Goal: Task Accomplishment & Management: Manage account settings

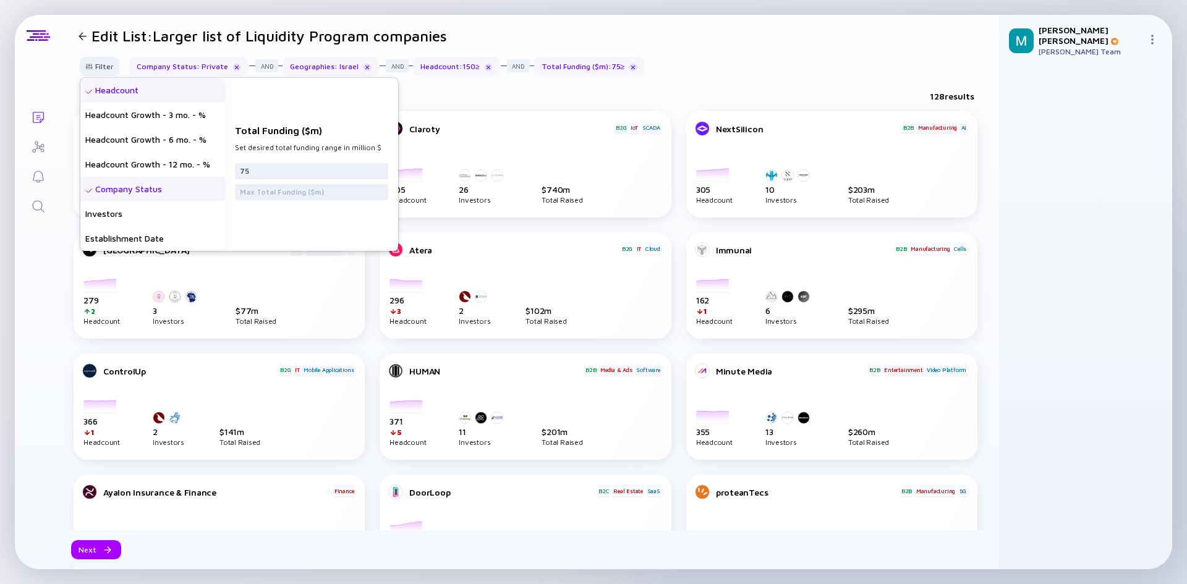
scroll to position [206, 0]
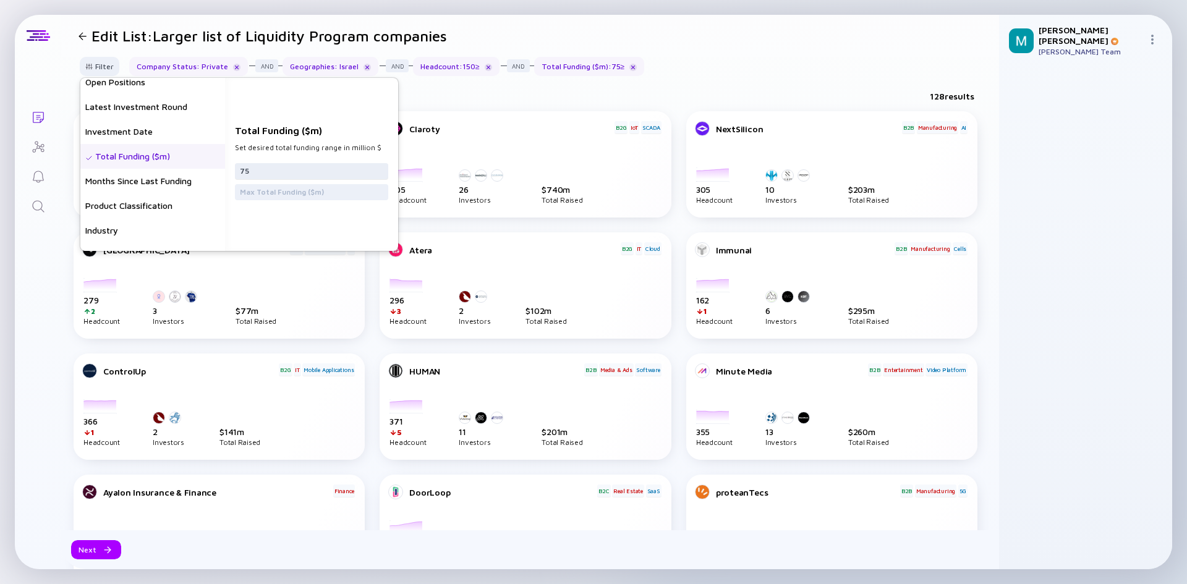
click at [328, 176] on input "75" at bounding box center [311, 171] width 143 height 12
type input "50"
click at [784, 57] on div "Filter Headcount Headcount Growth - 3 mo. - % Headcount Growth - 6 mo. - % Head…" at bounding box center [530, 71] width 938 height 29
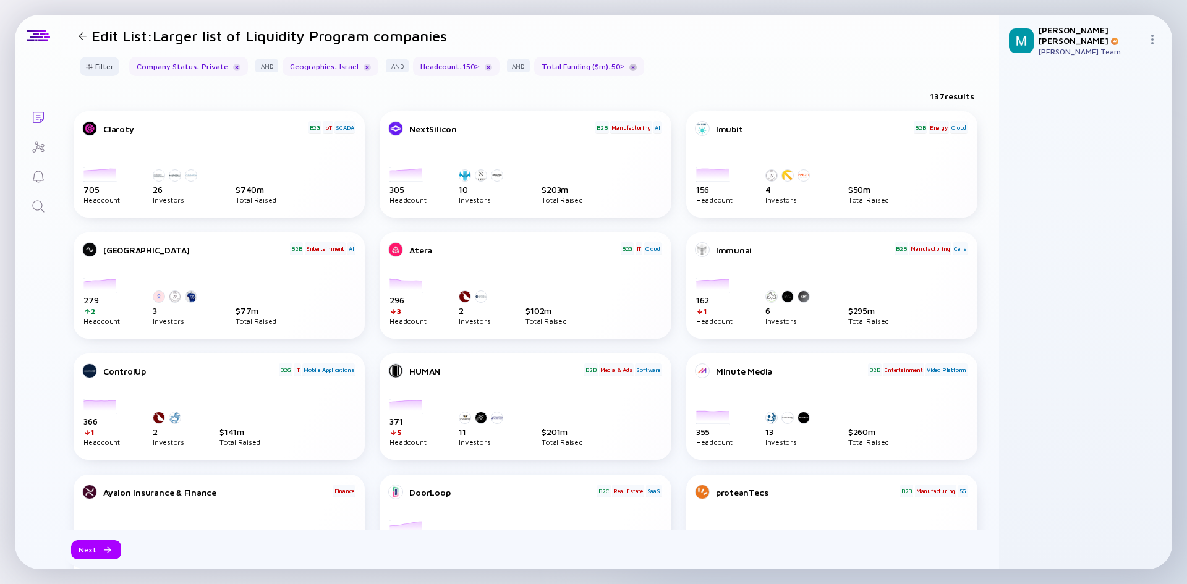
click at [629, 69] on div at bounding box center [632, 67] width 7 height 7
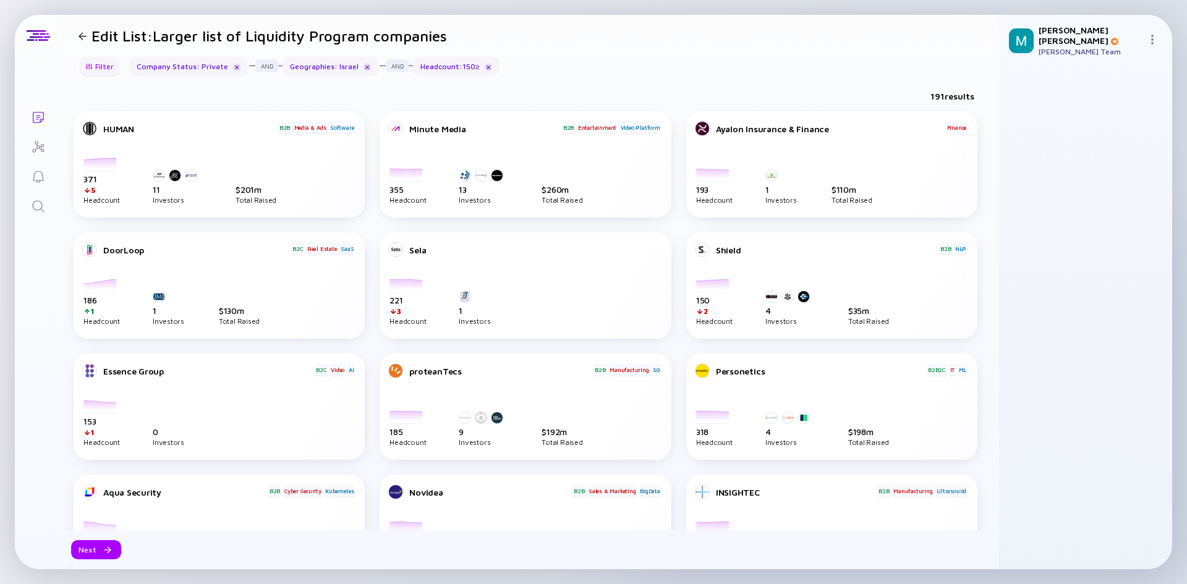
click at [108, 66] on div "Filter" at bounding box center [99, 66] width 43 height 19
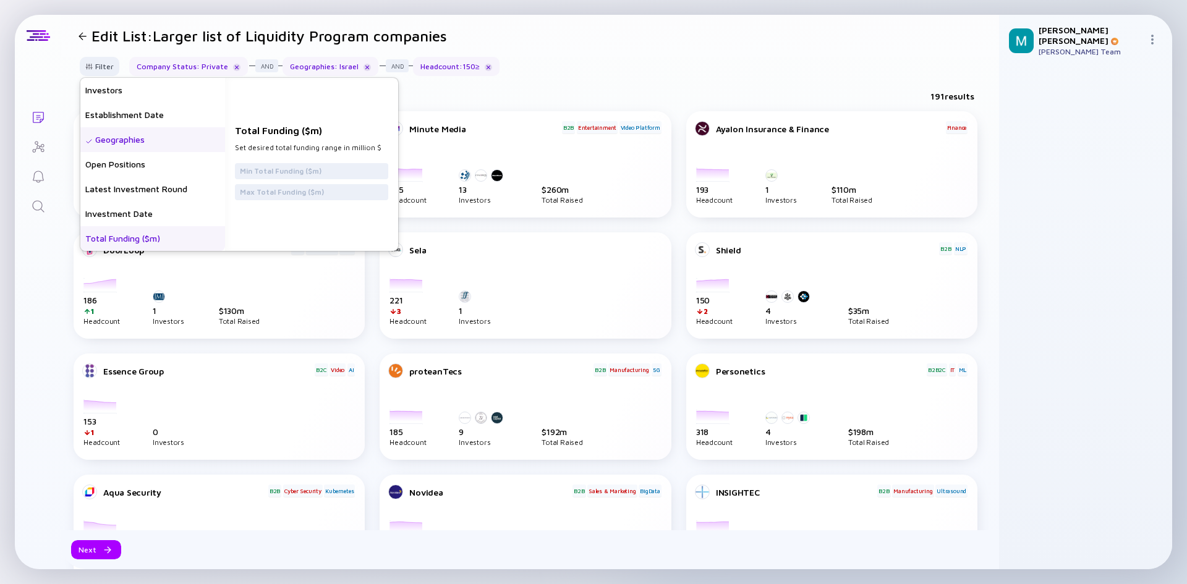
scroll to position [185, 0]
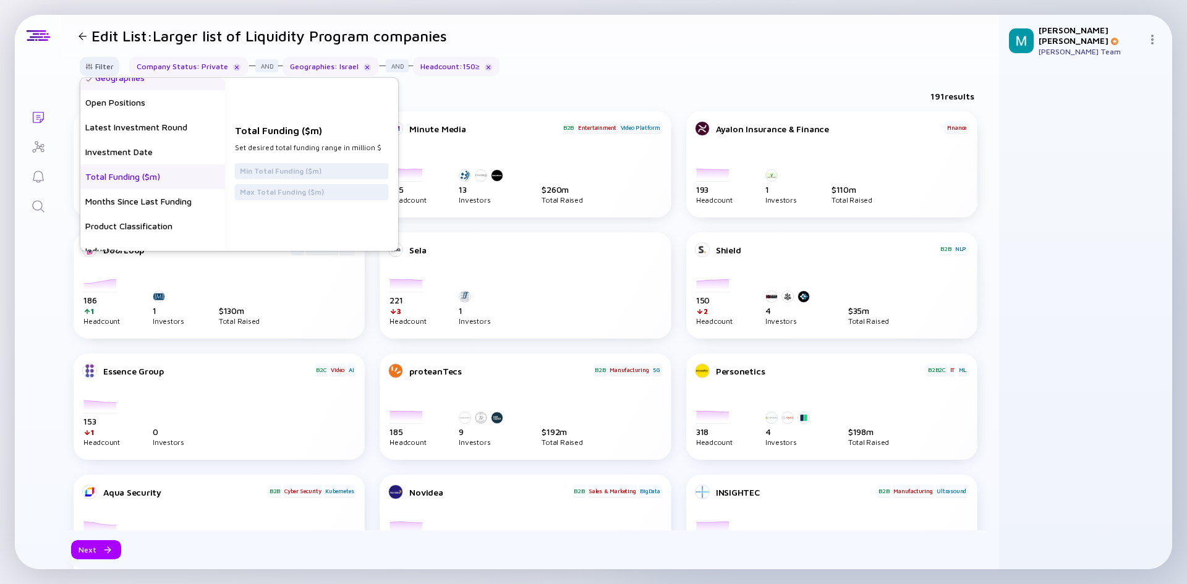
click at [184, 175] on div "Total Funding ($m)" at bounding box center [152, 176] width 145 height 25
click at [278, 171] on input "text" at bounding box center [311, 171] width 143 height 12
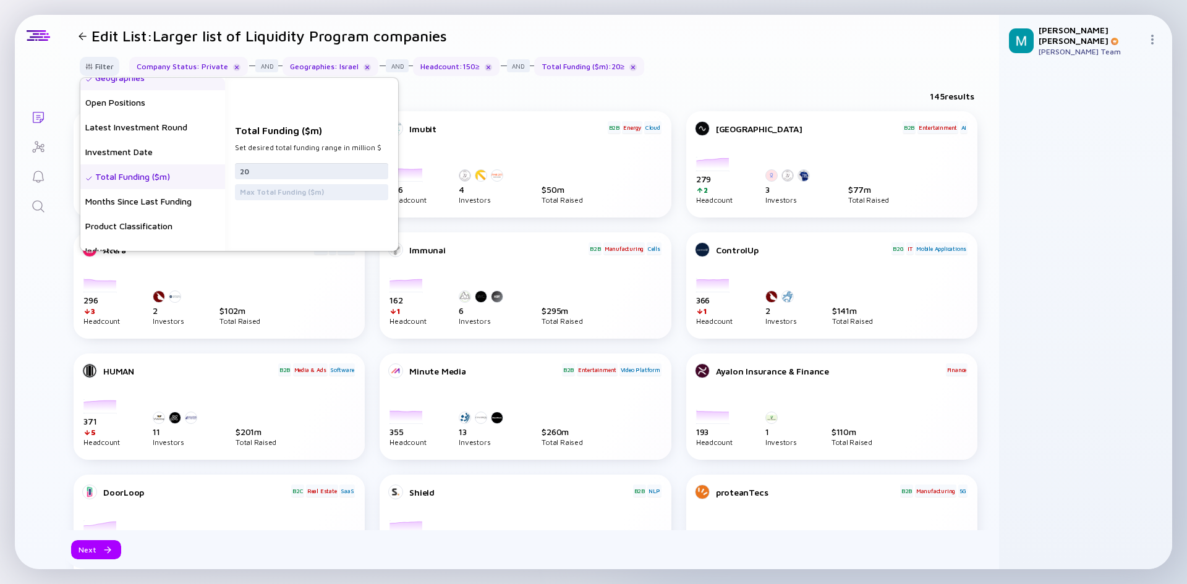
type input "2"
type input "1"
type input "5"
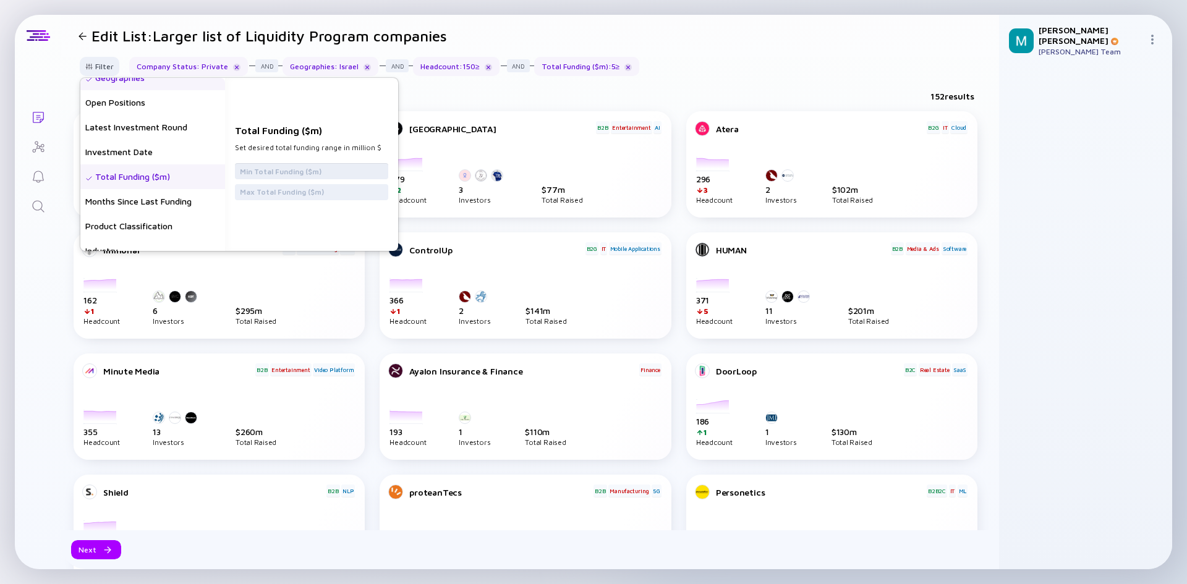
type input "2"
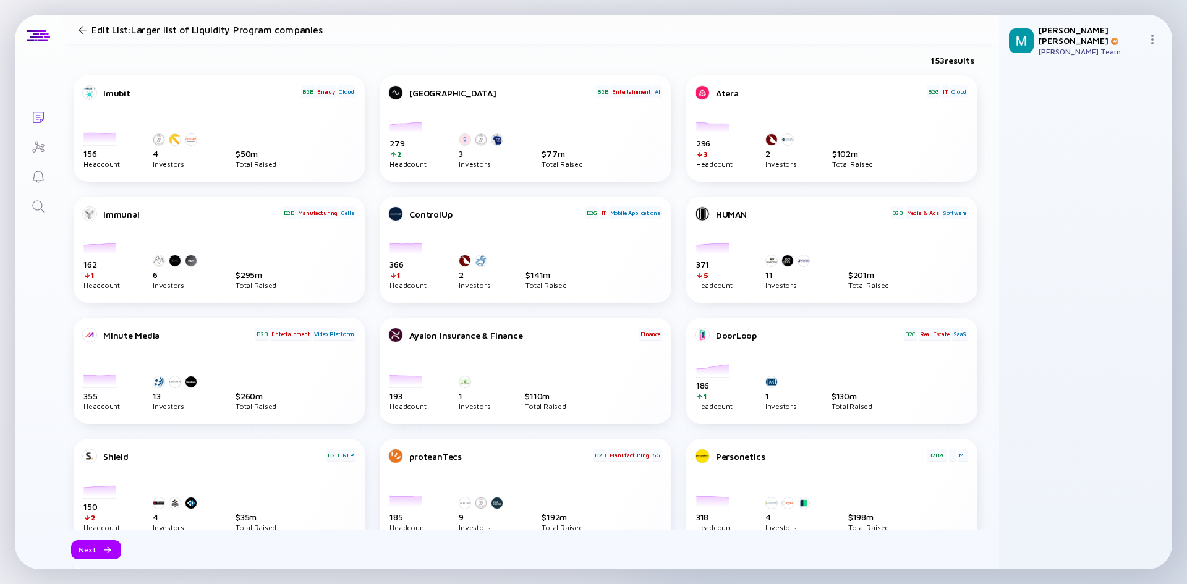
scroll to position [0, 0]
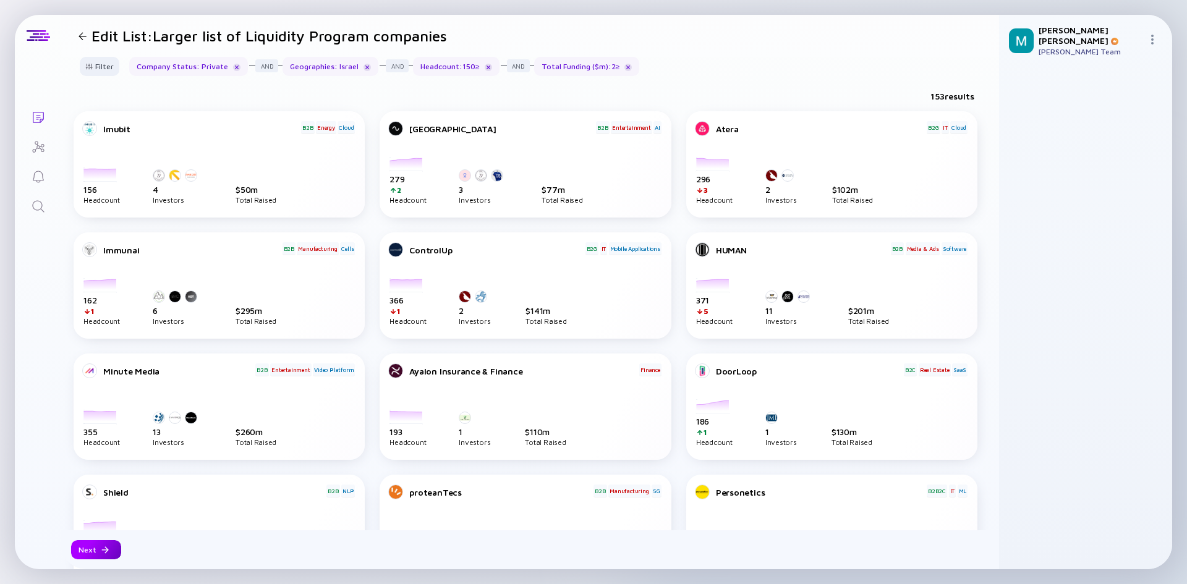
drag, startPoint x: 86, startPoint y: 549, endPoint x: 84, endPoint y: 541, distance: 8.2
click at [86, 549] on div "Next" at bounding box center [96, 549] width 50 height 19
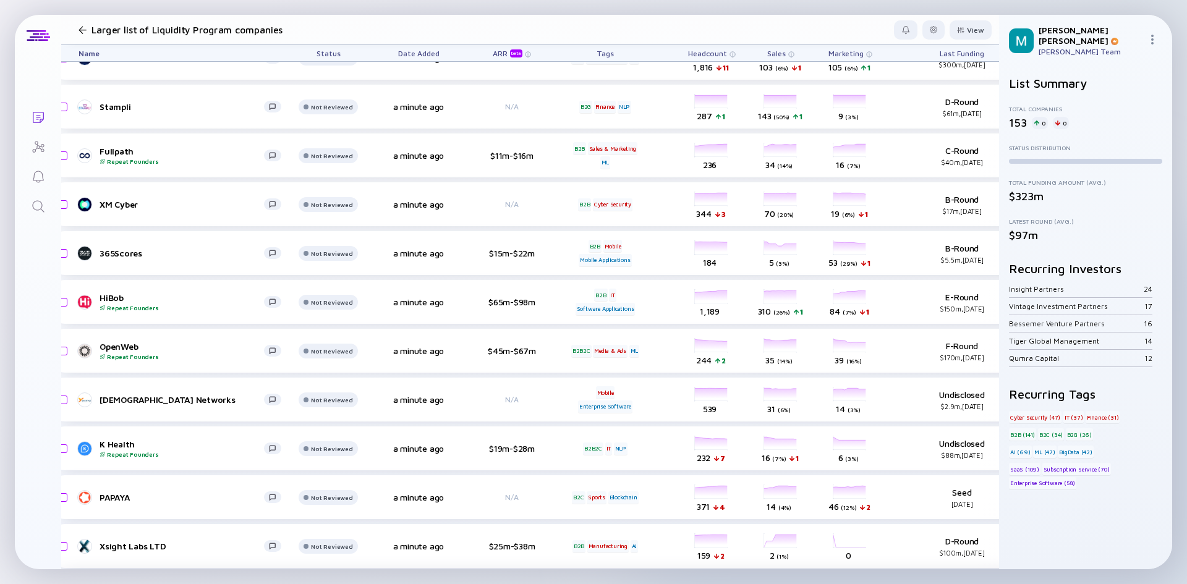
scroll to position [7016, 21]
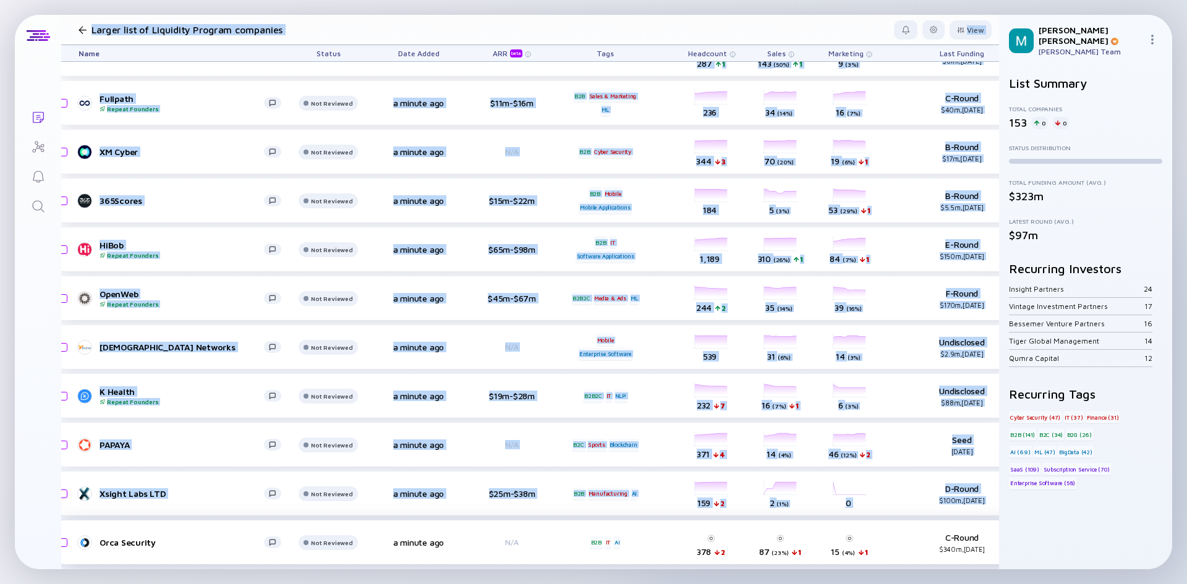
drag, startPoint x: 599, startPoint y: 569, endPoint x: 781, endPoint y: 551, distance: 182.7
click at [781, 551] on div "Updating List... Lists Larger list of Liquidity Program companies View Name Sta…" at bounding box center [593, 292] width 1187 height 584
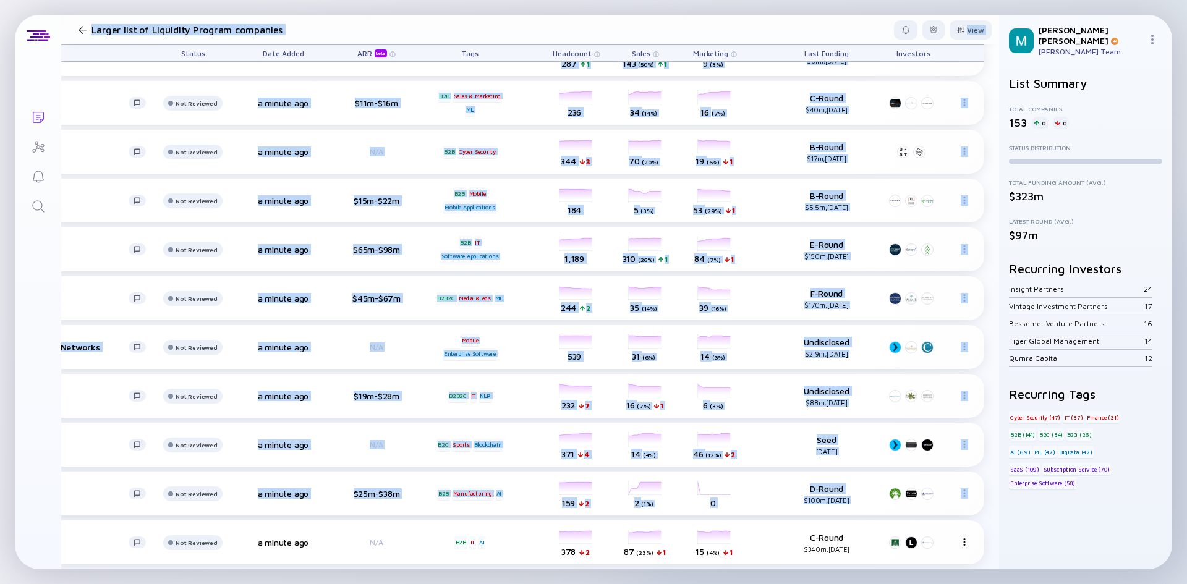
click at [783, 576] on div "Updating List... Lists Larger list of Liquidity Program companies View Name Sta…" at bounding box center [593, 292] width 1187 height 584
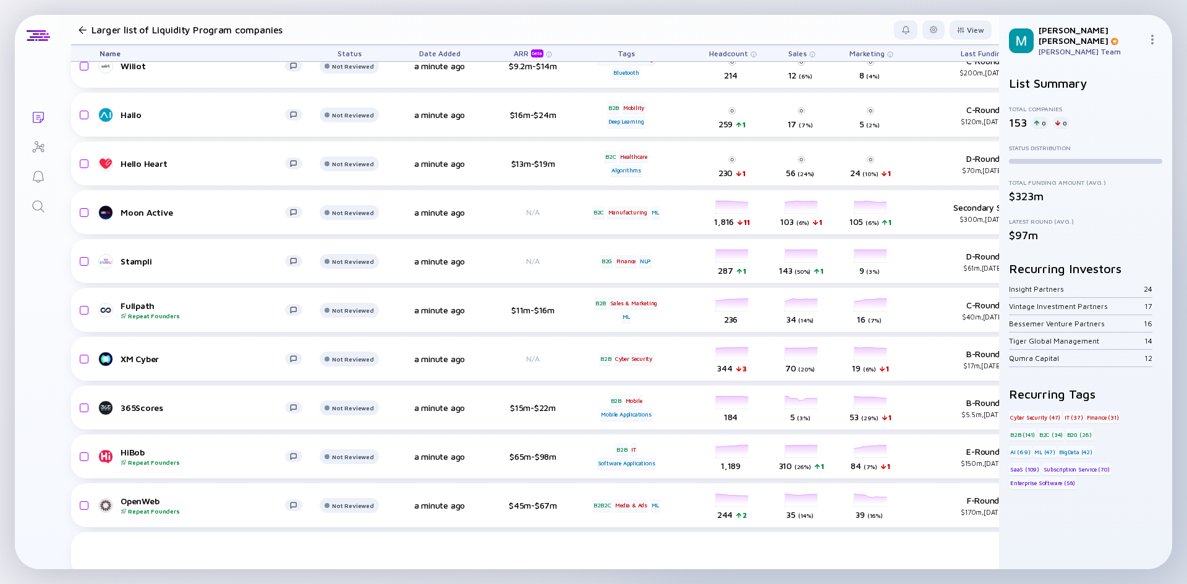
scroll to position [6769, 0]
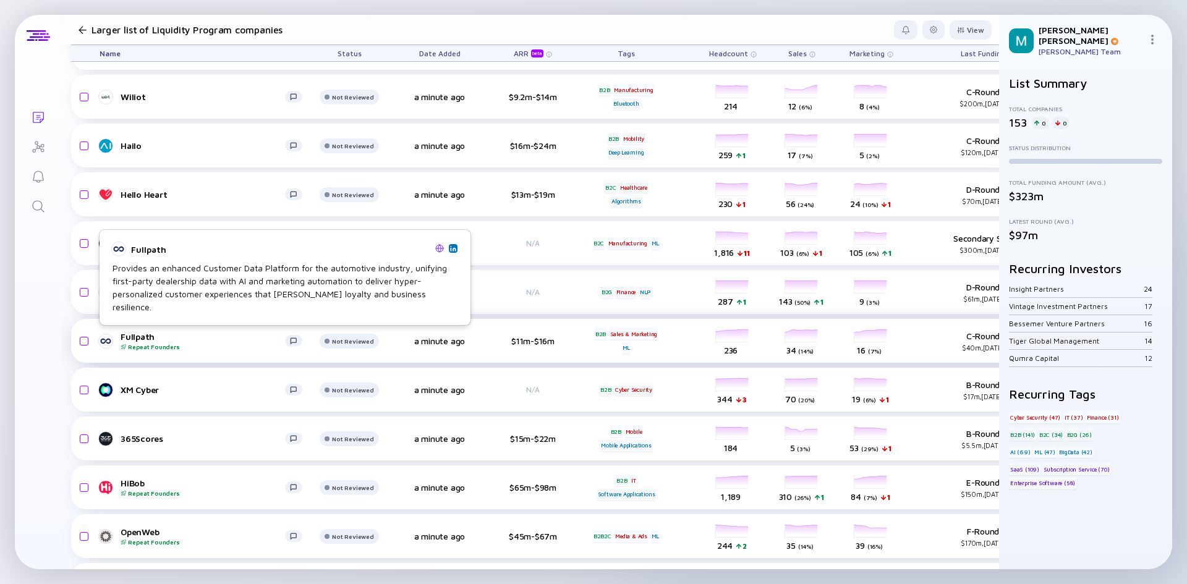
click at [133, 336] on div "Fullpath Repeat Founders" at bounding box center [203, 340] width 164 height 19
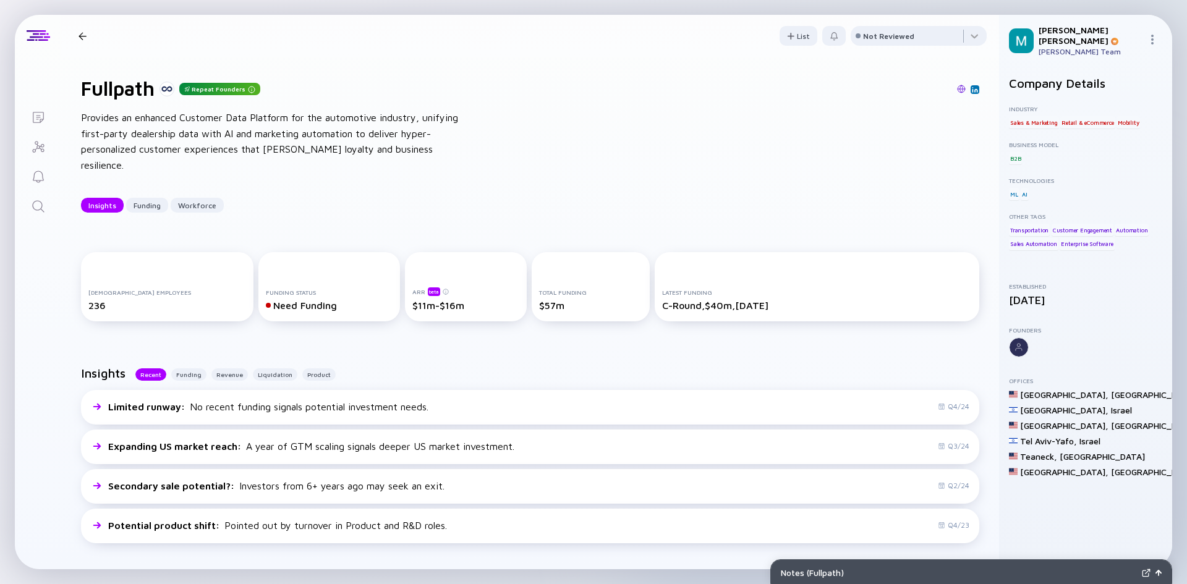
click at [83, 37] on div at bounding box center [83, 36] width 8 height 8
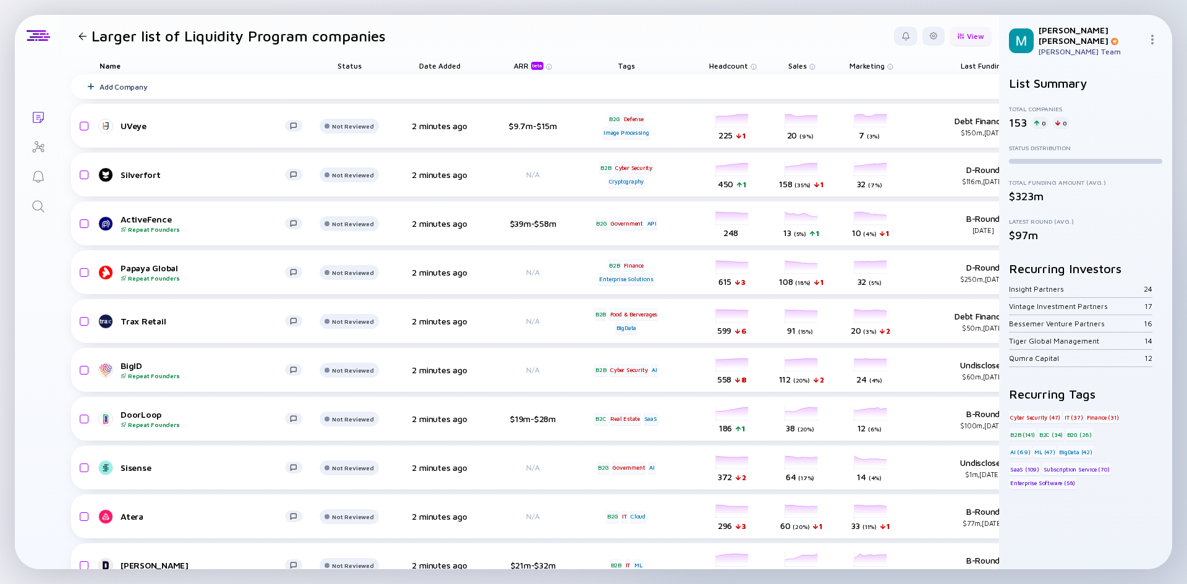
click at [964, 39] on div "View" at bounding box center [971, 36] width 42 height 19
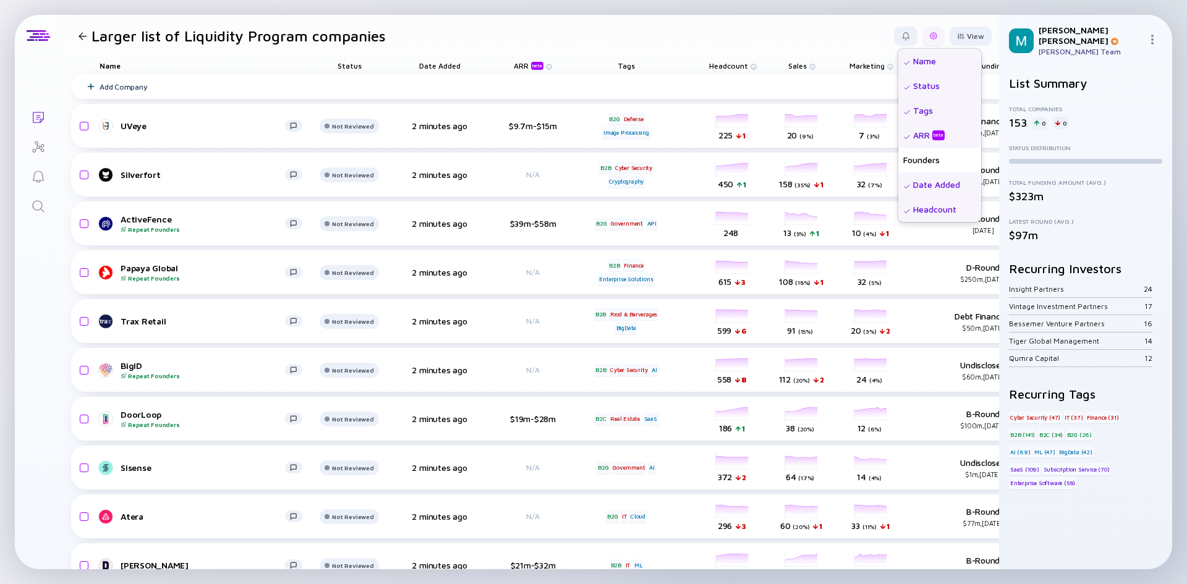
click at [930, 32] on div at bounding box center [933, 35] width 7 height 7
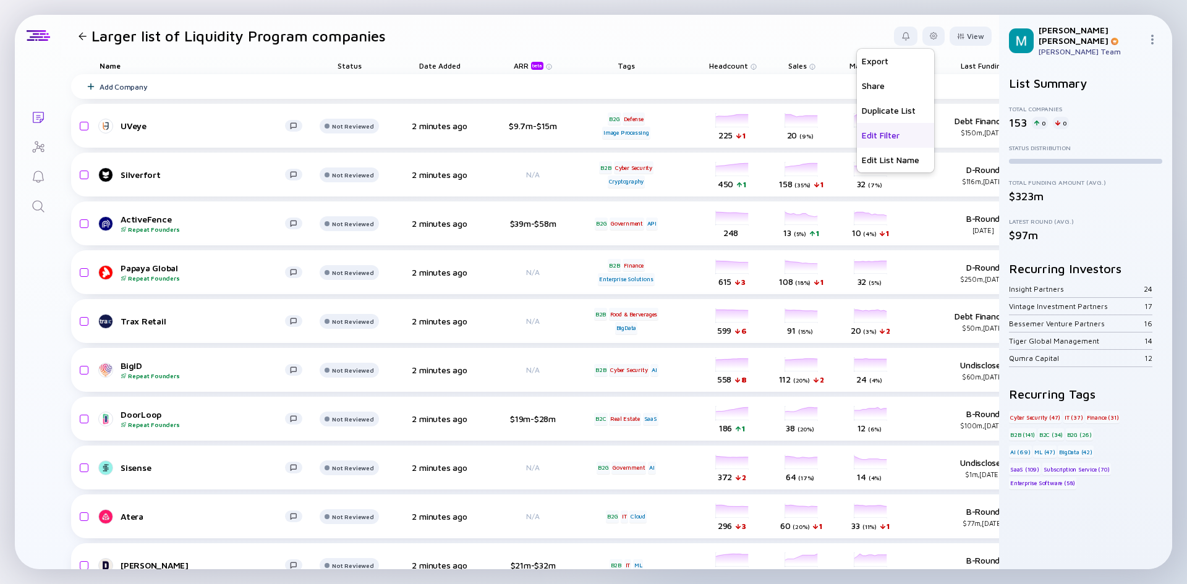
click at [909, 144] on div "Edit Filter" at bounding box center [895, 135] width 77 height 25
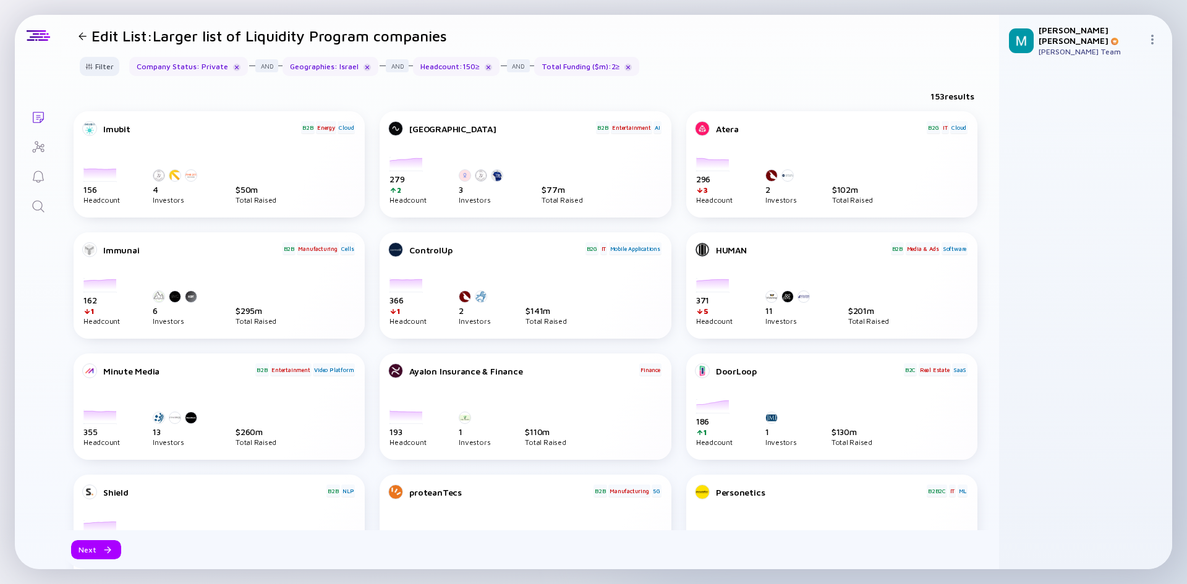
click at [610, 64] on div "Total Funding ($m) : 2 ≥" at bounding box center [587, 66] width 106 height 19
click at [102, 61] on div "Filter" at bounding box center [99, 66] width 43 height 19
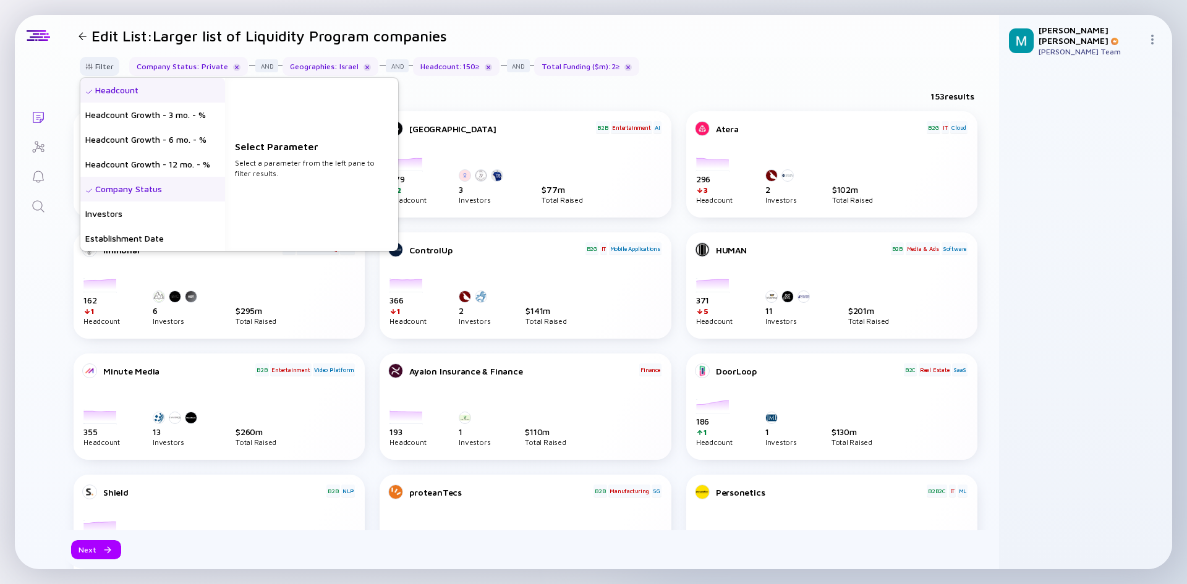
click at [834, 56] on header "Edit List: Larger list of Liquidity Program companies" at bounding box center [530, 36] width 938 height 42
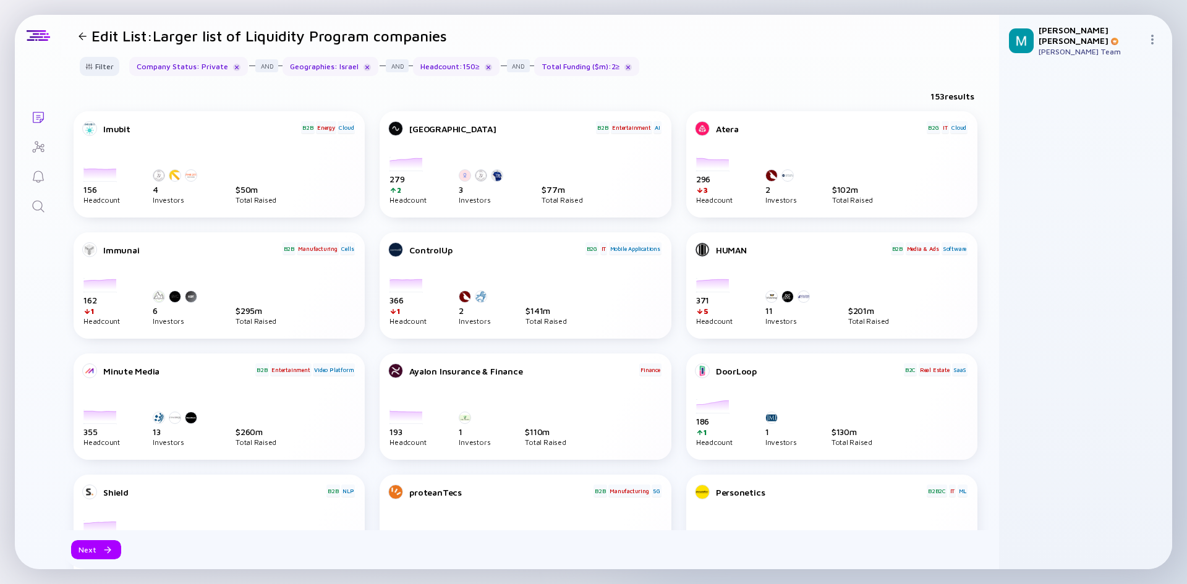
click at [453, 64] on div "Headcount : 150 ≥" at bounding box center [456, 66] width 87 height 19
click at [103, 62] on div "Filter" at bounding box center [99, 66] width 43 height 19
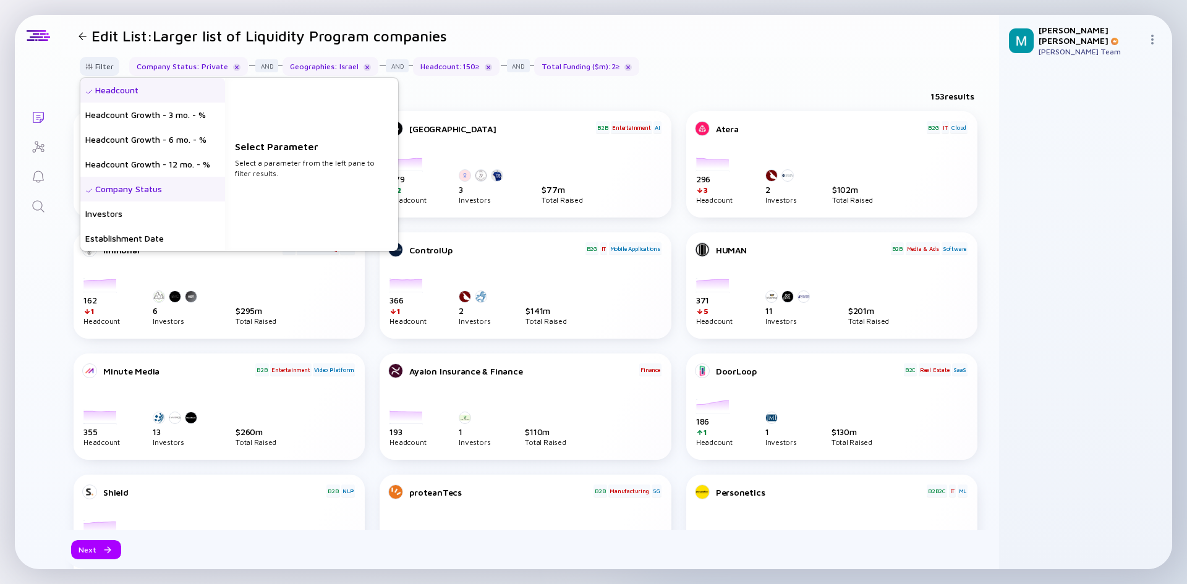
click at [165, 93] on div "Headcount" at bounding box center [152, 90] width 145 height 25
click at [286, 169] on input "150" at bounding box center [311, 171] width 143 height 12
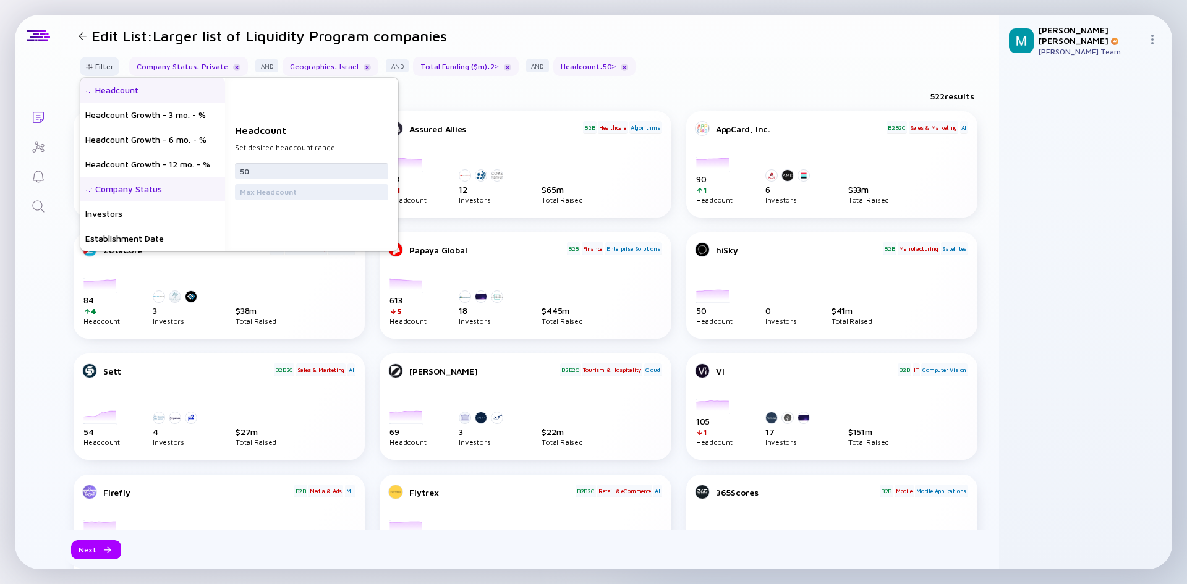
click at [296, 176] on input "50" at bounding box center [311, 171] width 143 height 12
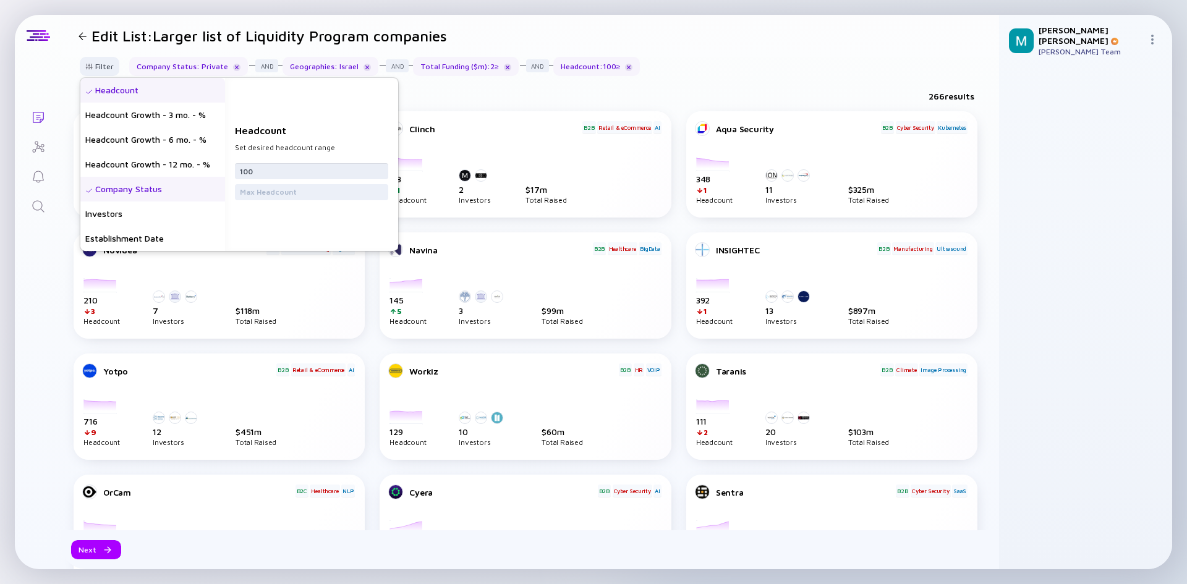
click at [332, 167] on input "100" at bounding box center [311, 171] width 143 height 12
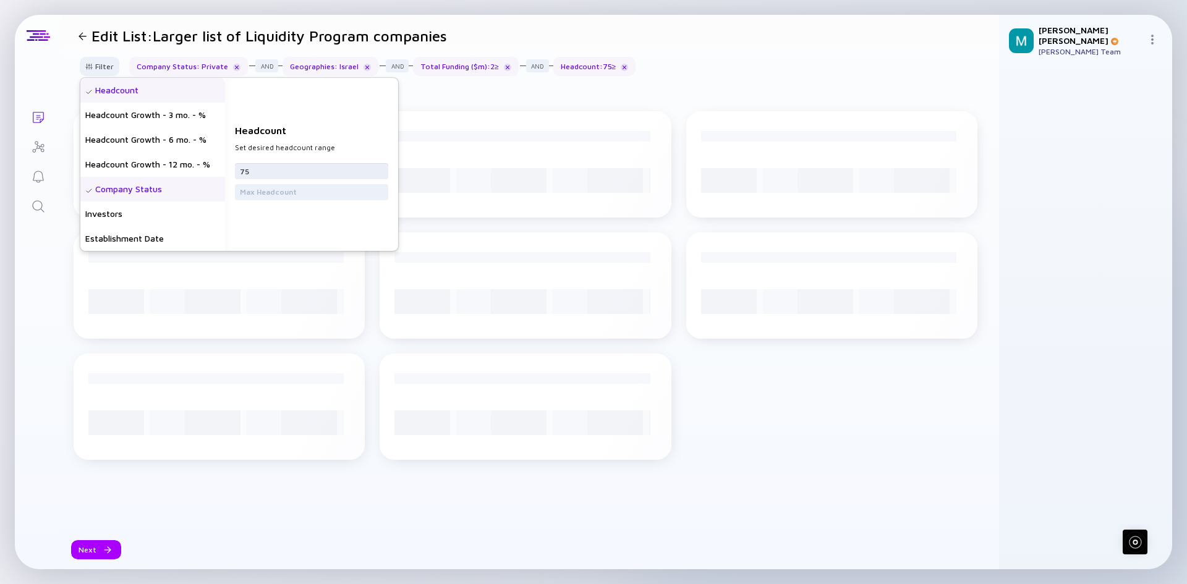
type input "75"
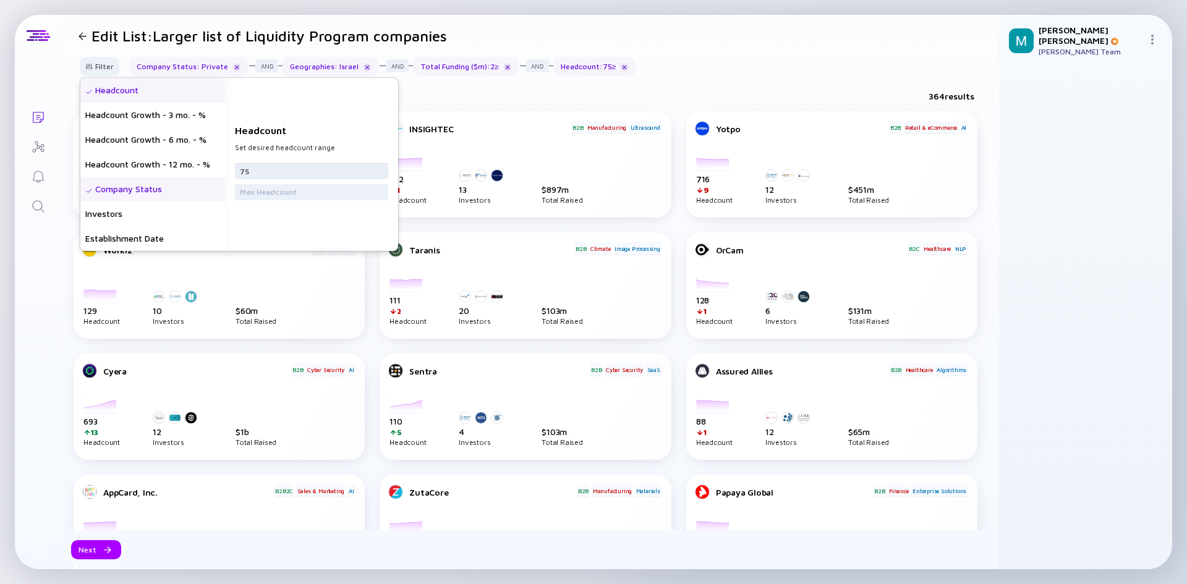
click at [360, 166] on input "75" at bounding box center [311, 171] width 143 height 12
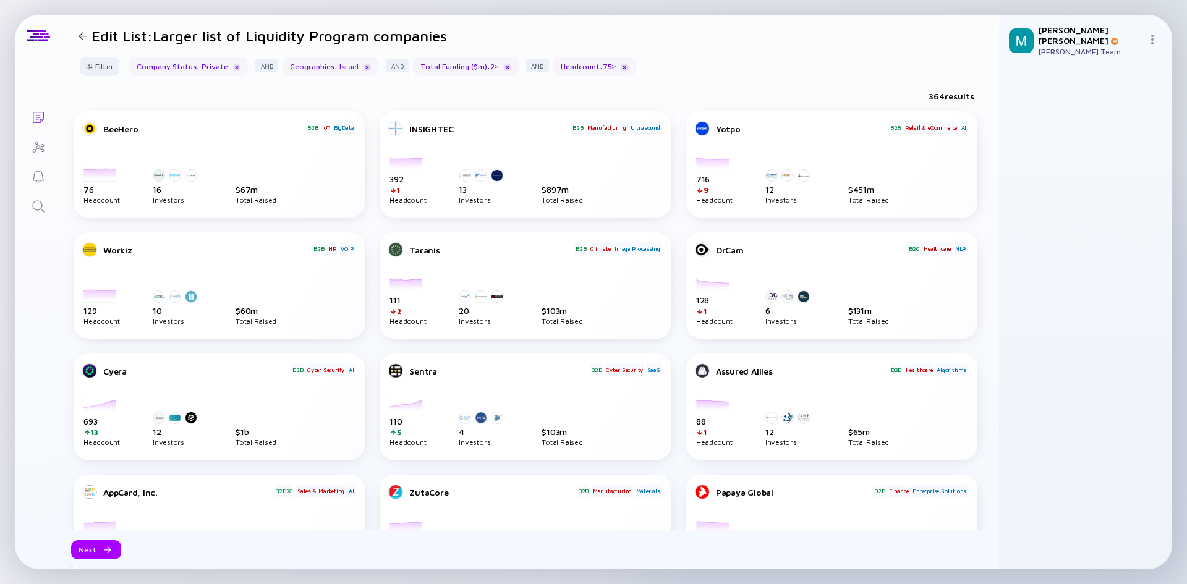
click at [443, 100] on div "364 results" at bounding box center [530, 98] width 938 height 25
click at [106, 66] on div "Filter" at bounding box center [99, 66] width 43 height 19
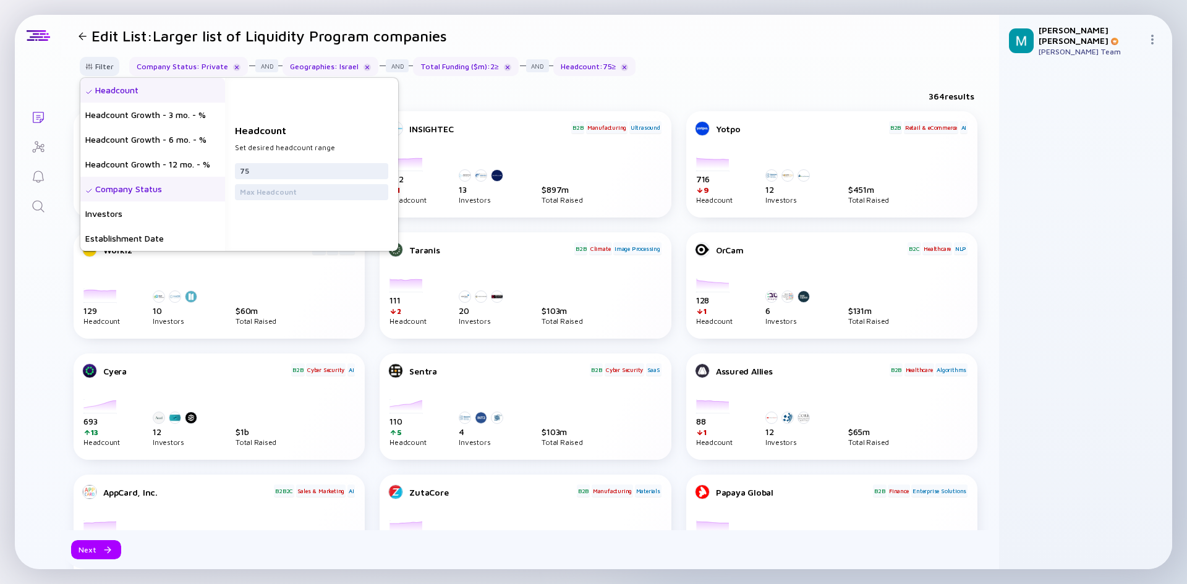
click at [177, 94] on div "Headcount" at bounding box center [152, 90] width 145 height 25
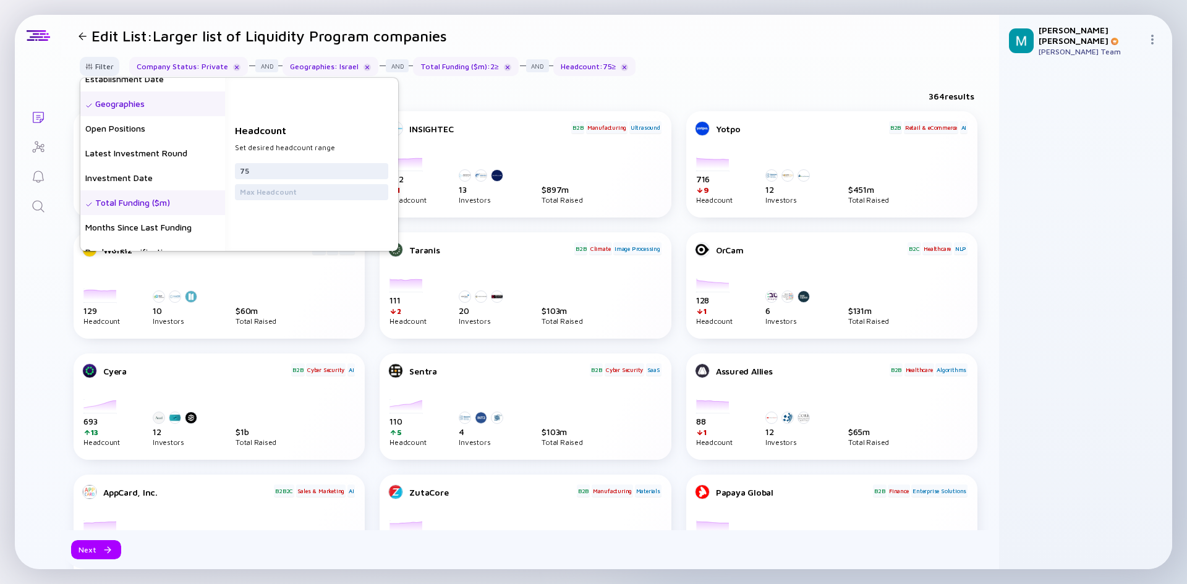
scroll to position [185, 0]
click at [179, 171] on div "Total Funding ($m)" at bounding box center [152, 176] width 145 height 25
click at [268, 168] on input "2" at bounding box center [311, 171] width 143 height 12
click at [265, 168] on input "2" at bounding box center [311, 171] width 143 height 12
click at [260, 167] on input "2" at bounding box center [311, 171] width 143 height 12
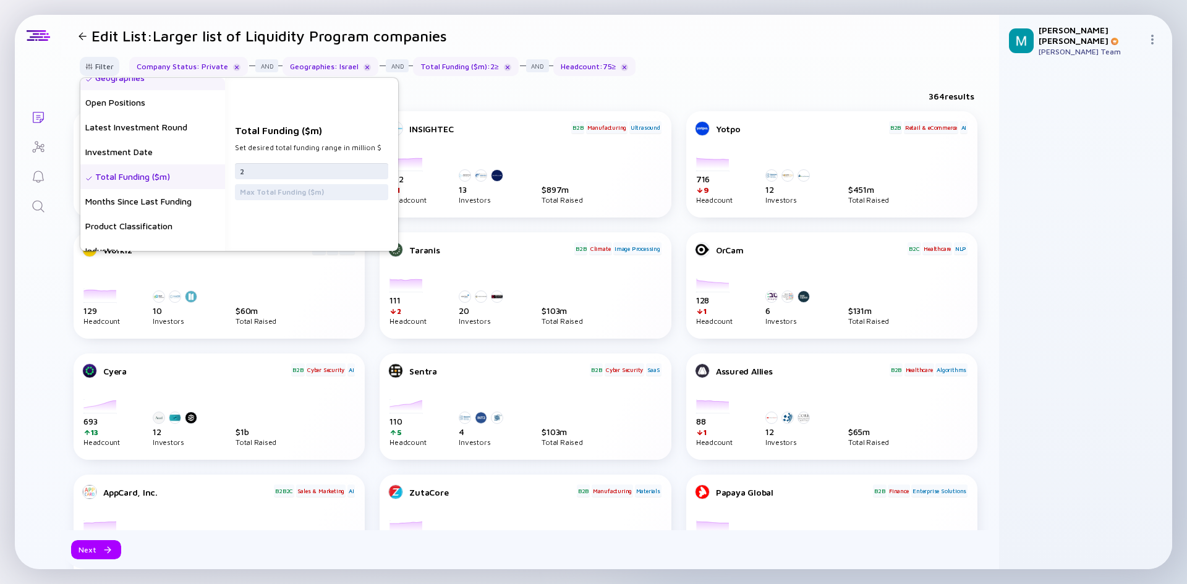
click at [260, 168] on input "2" at bounding box center [311, 171] width 143 height 12
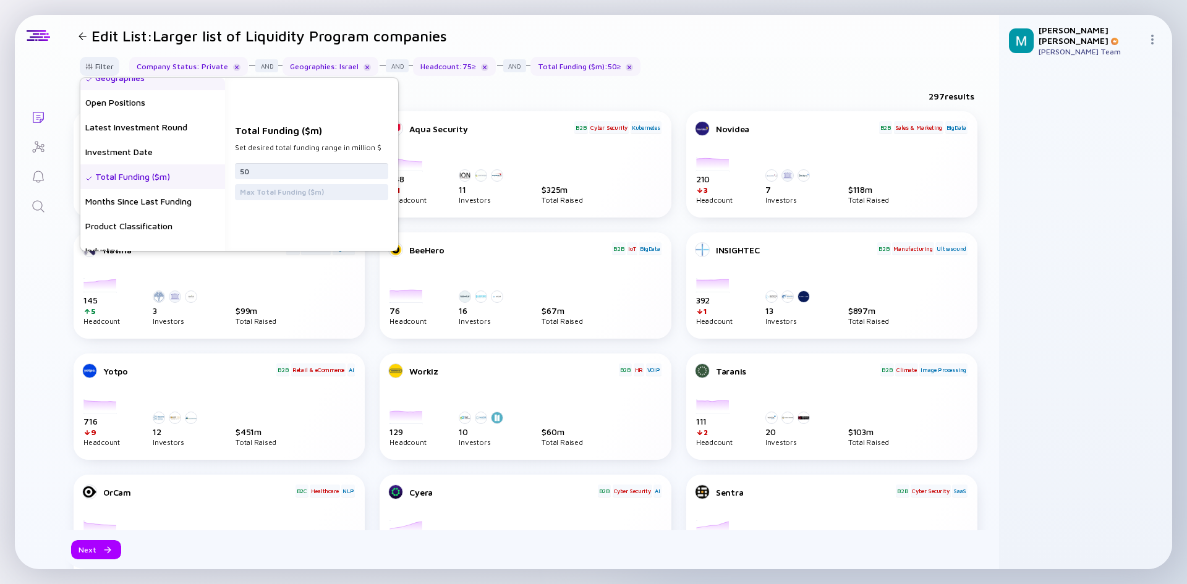
type input "50"
click at [517, 86] on div "297 results" at bounding box center [530, 98] width 938 height 25
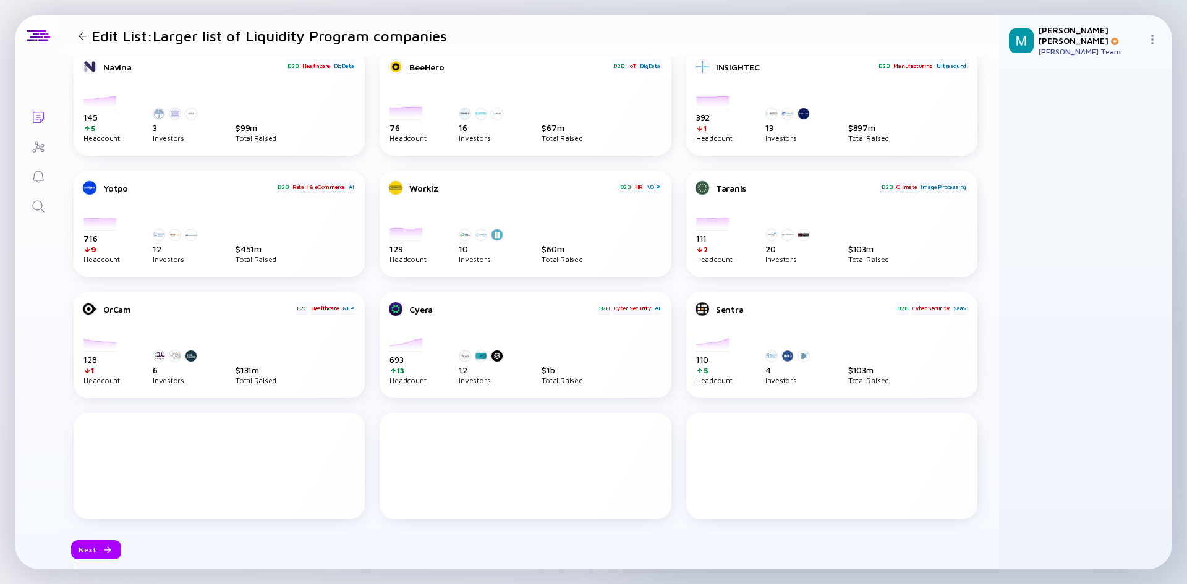
scroll to position [0, 0]
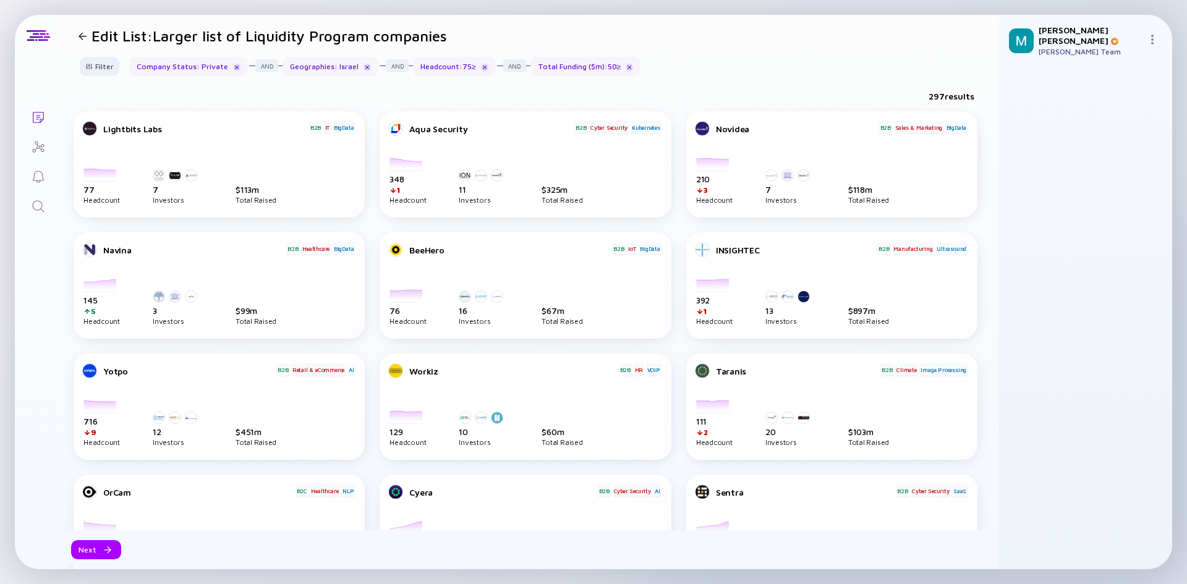
click at [447, 70] on div "Headcount : 75 ≥" at bounding box center [454, 66] width 83 height 19
click at [105, 70] on div "Filter" at bounding box center [99, 66] width 43 height 19
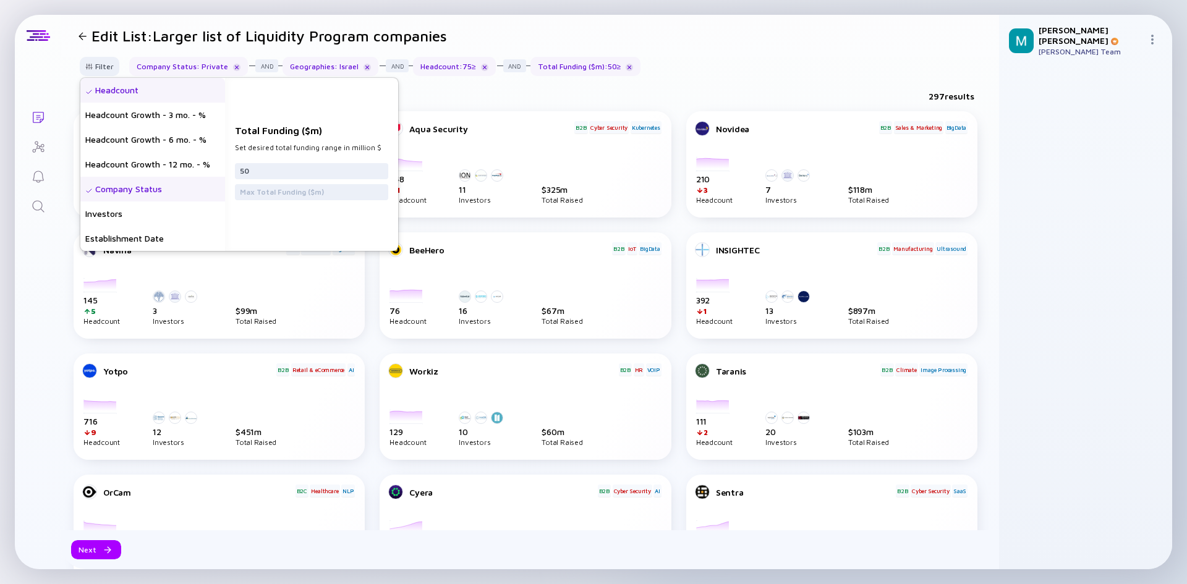
click at [125, 101] on div "Headcount" at bounding box center [152, 90] width 145 height 25
click at [271, 166] on input "75" at bounding box center [311, 171] width 143 height 12
type input "50"
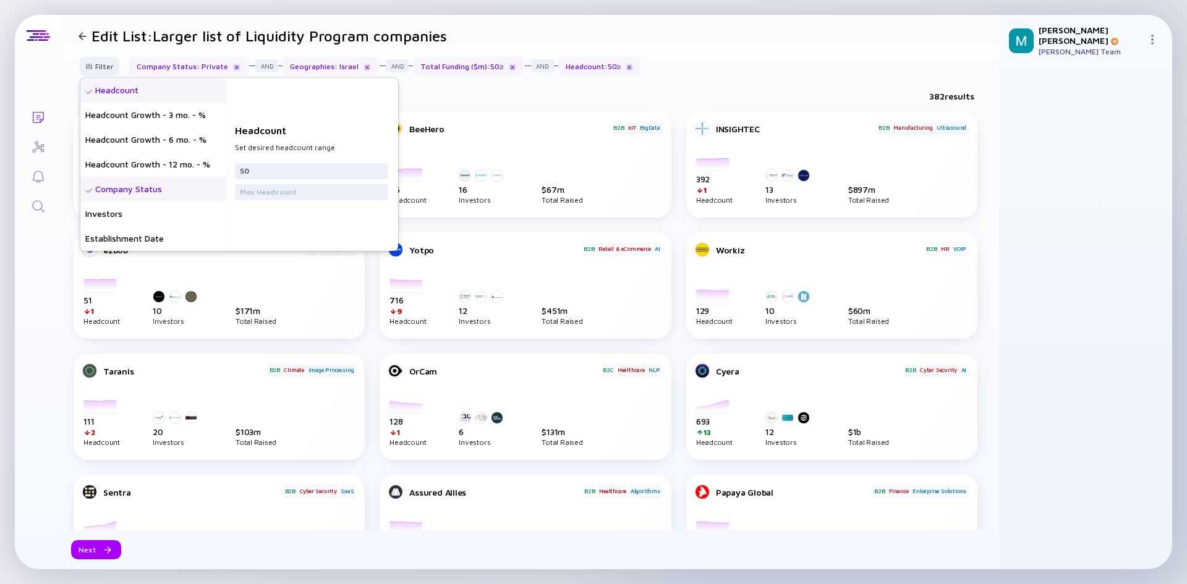
click at [666, 71] on div "Filter Headcount Headcount Growth - 3 mo. - % Headcount Growth - 6 mo. - % Head…" at bounding box center [530, 71] width 938 height 29
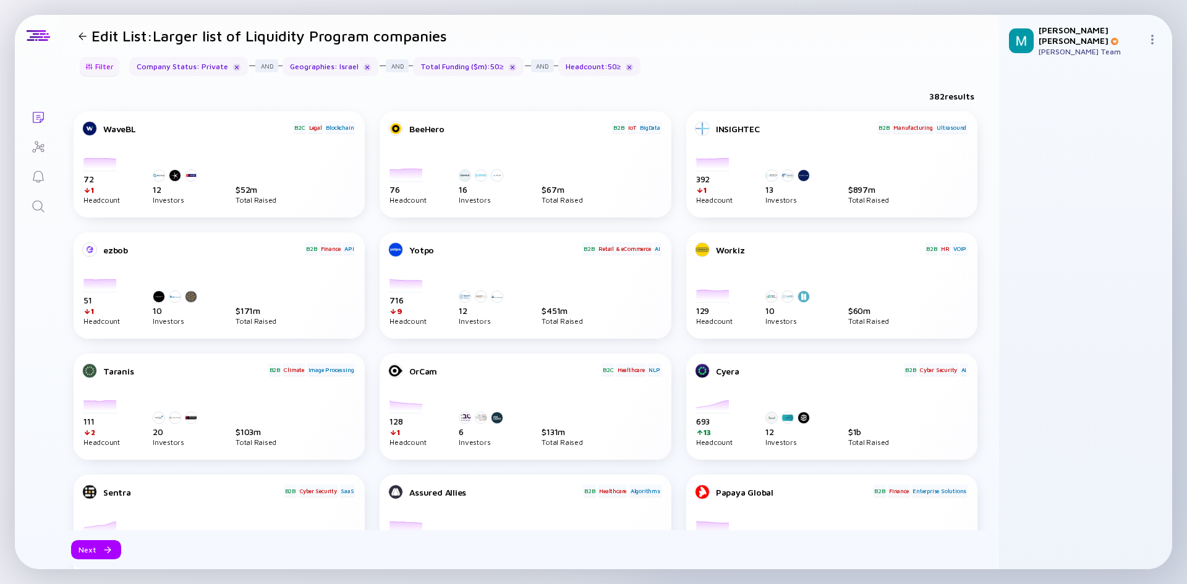
click at [100, 65] on div "Filter" at bounding box center [99, 66] width 43 height 19
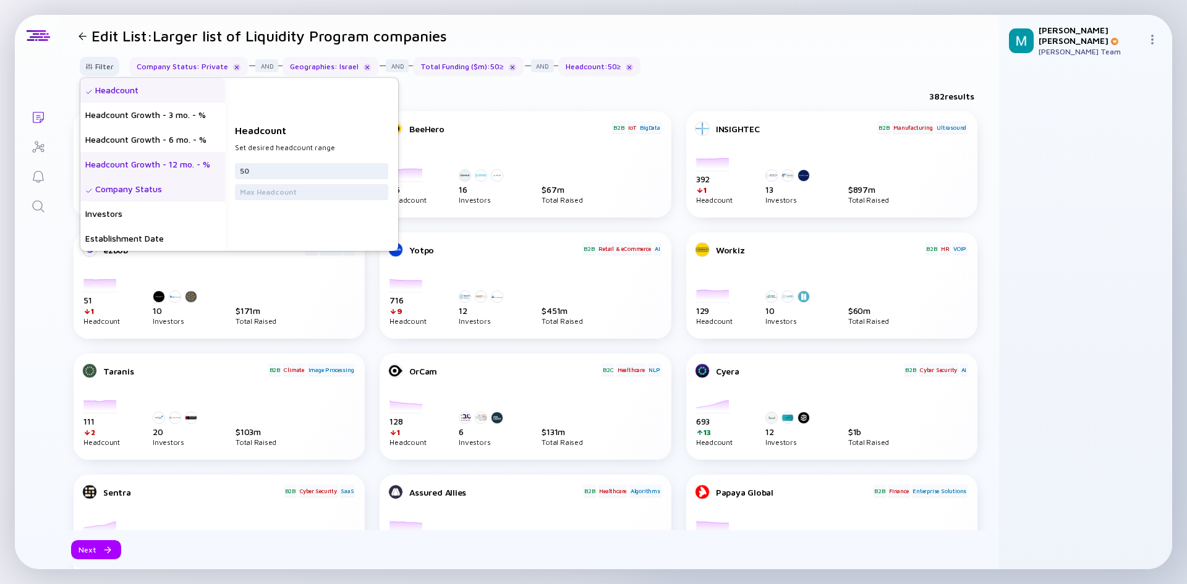
click at [151, 168] on div "Headcount Growth - 12 mo. - %" at bounding box center [152, 164] width 145 height 25
click at [327, 176] on input "text" at bounding box center [311, 176] width 143 height 12
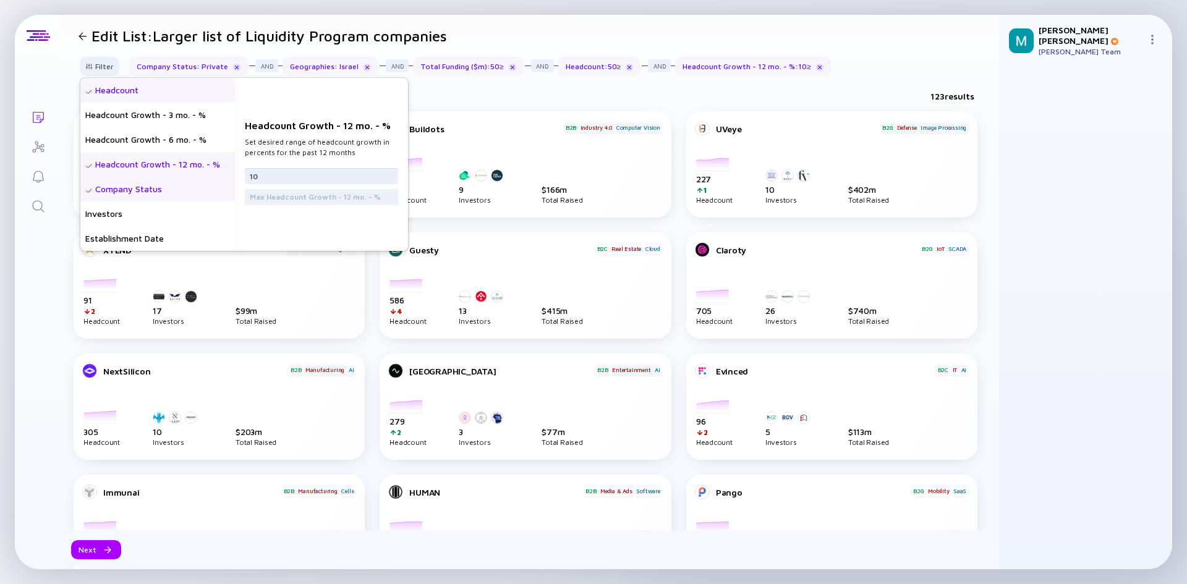
type input "1"
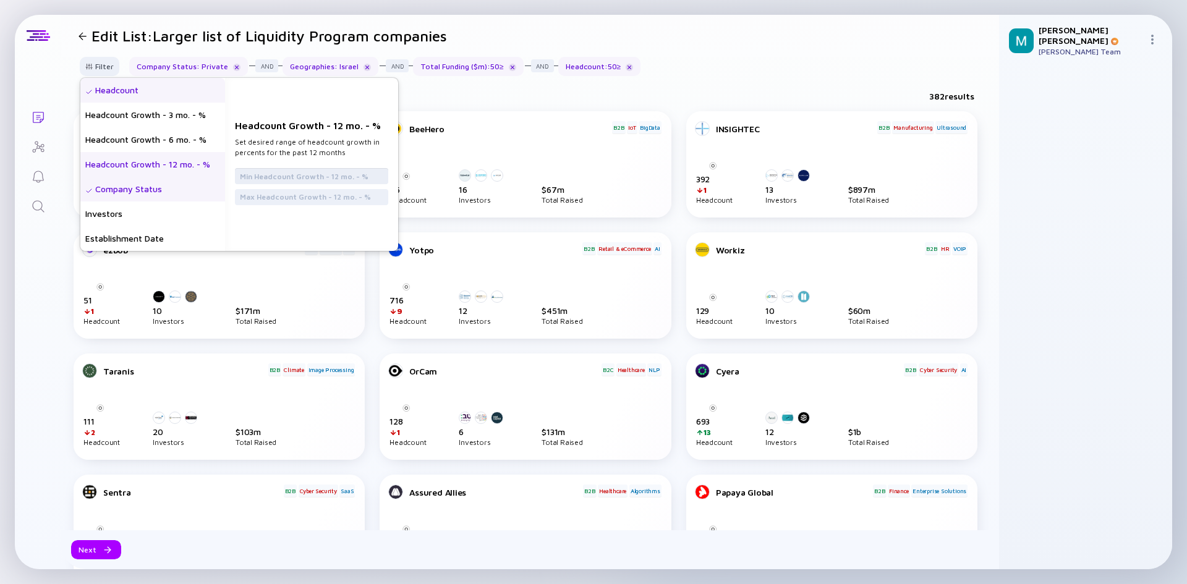
type input "2"
click at [488, 93] on div "382 results" at bounding box center [530, 98] width 938 height 25
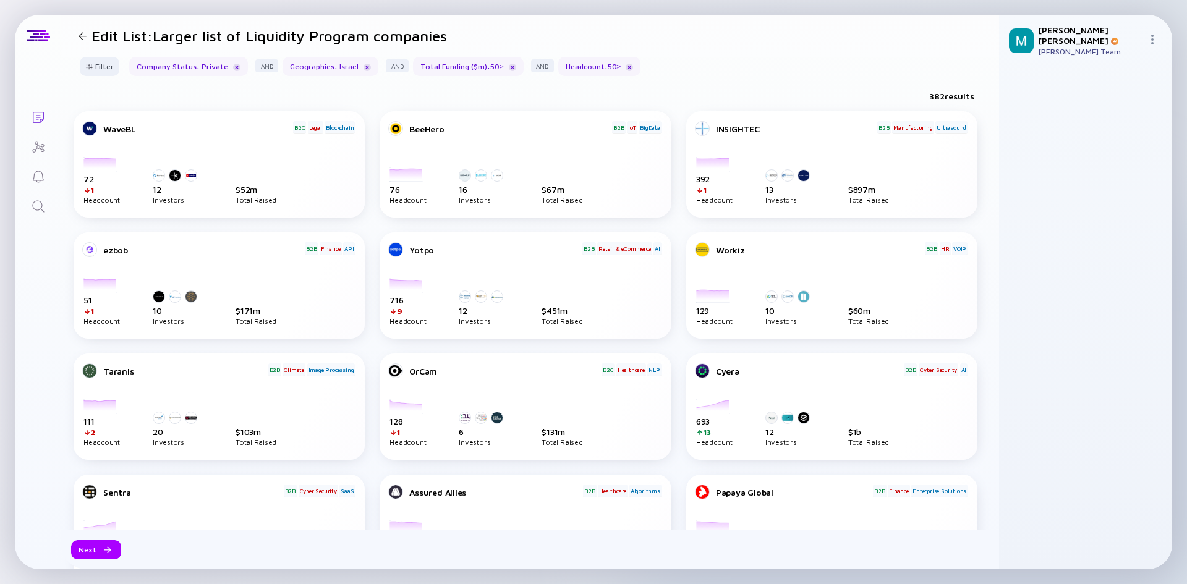
click at [590, 67] on div "Headcount : 50 ≥" at bounding box center [599, 66] width 83 height 19
click at [105, 63] on div "Filter" at bounding box center [99, 66] width 43 height 19
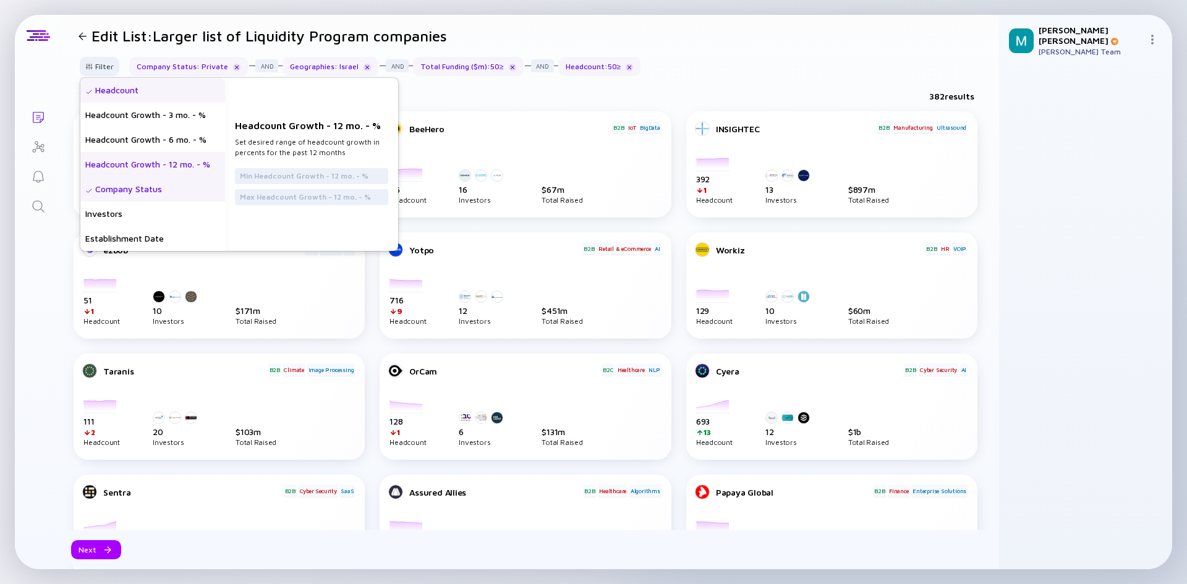
click at [174, 85] on div "Headcount" at bounding box center [152, 90] width 145 height 25
click at [288, 168] on input "50" at bounding box center [311, 171] width 143 height 12
type input "100"
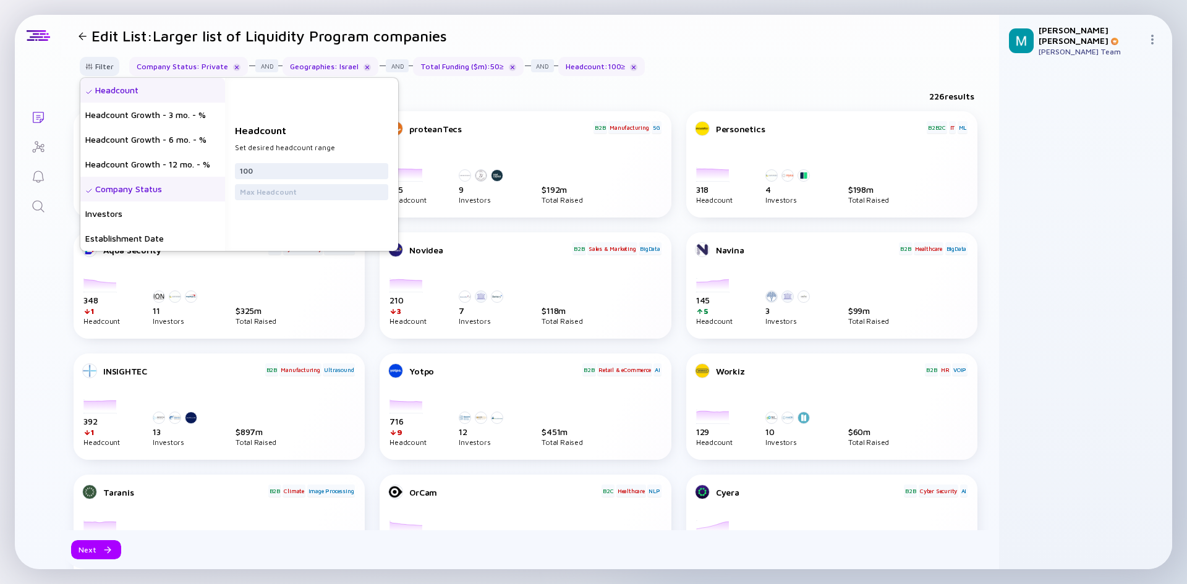
click at [497, 103] on div "226 results" at bounding box center [530, 98] width 938 height 25
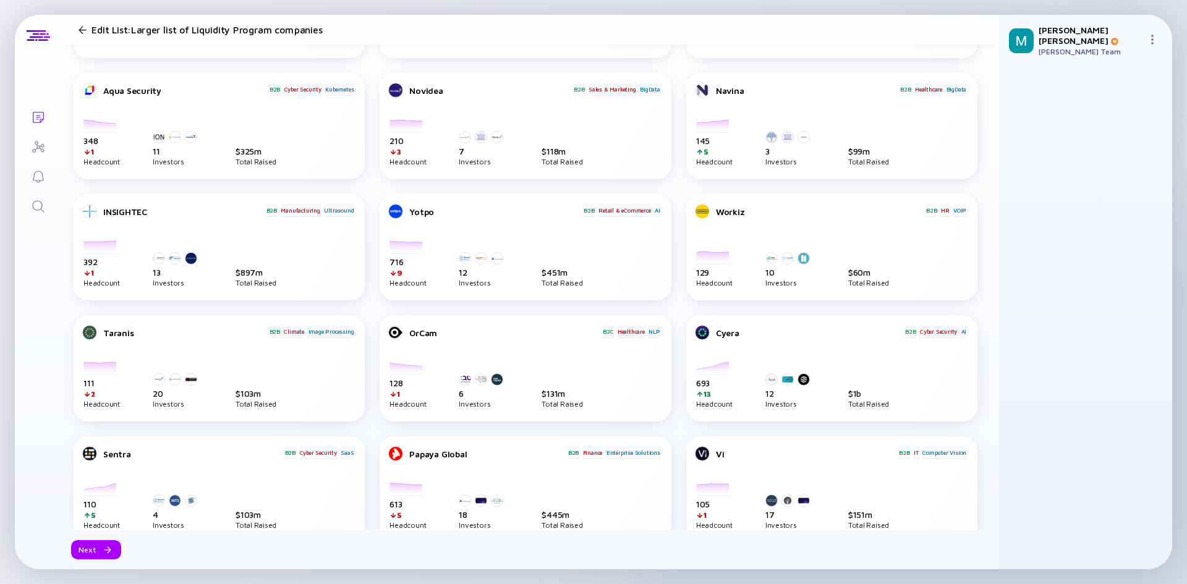
scroll to position [170, 0]
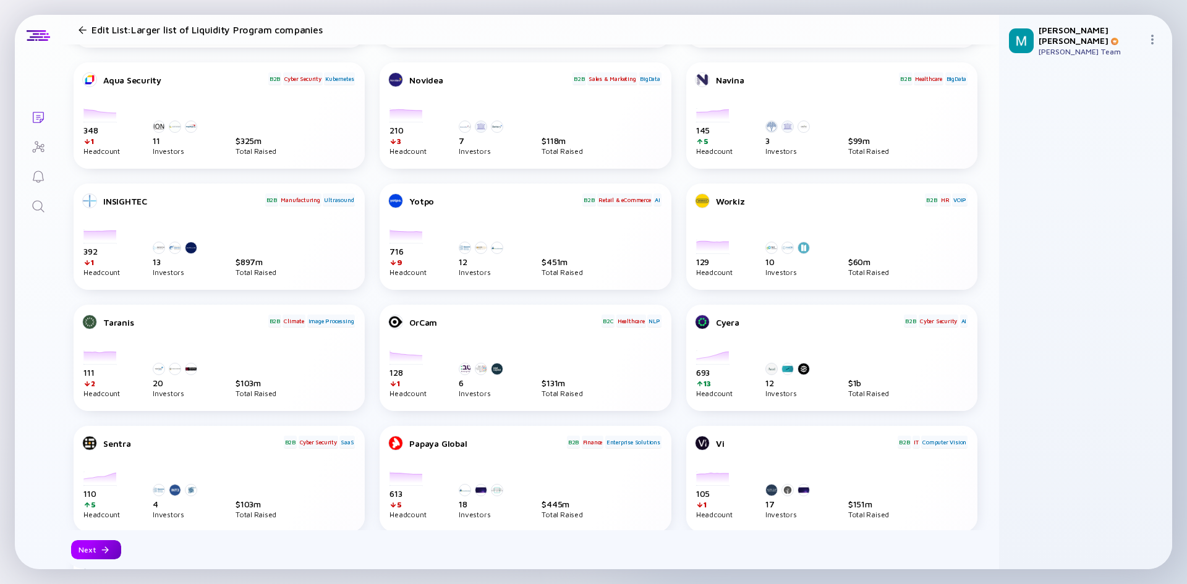
click at [98, 548] on div "Next" at bounding box center [96, 549] width 50 height 19
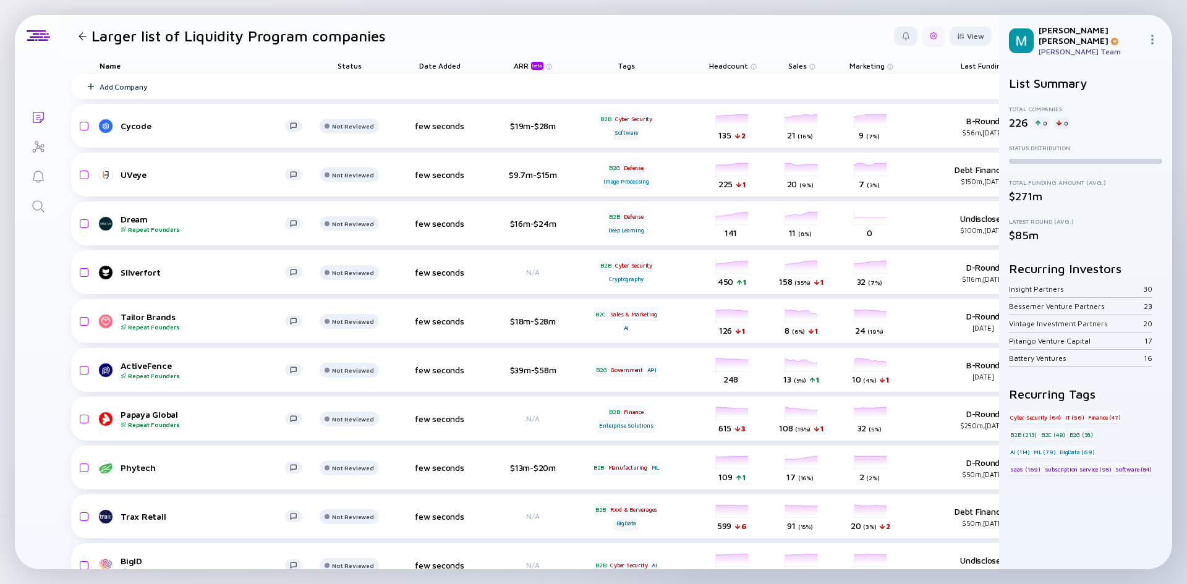
click at [930, 33] on div at bounding box center [933, 35] width 7 height 7
click at [872, 61] on div "Export" at bounding box center [895, 61] width 77 height 25
click at [930, 33] on div at bounding box center [933, 35] width 7 height 7
click at [956, 32] on div "View" at bounding box center [971, 36] width 42 height 19
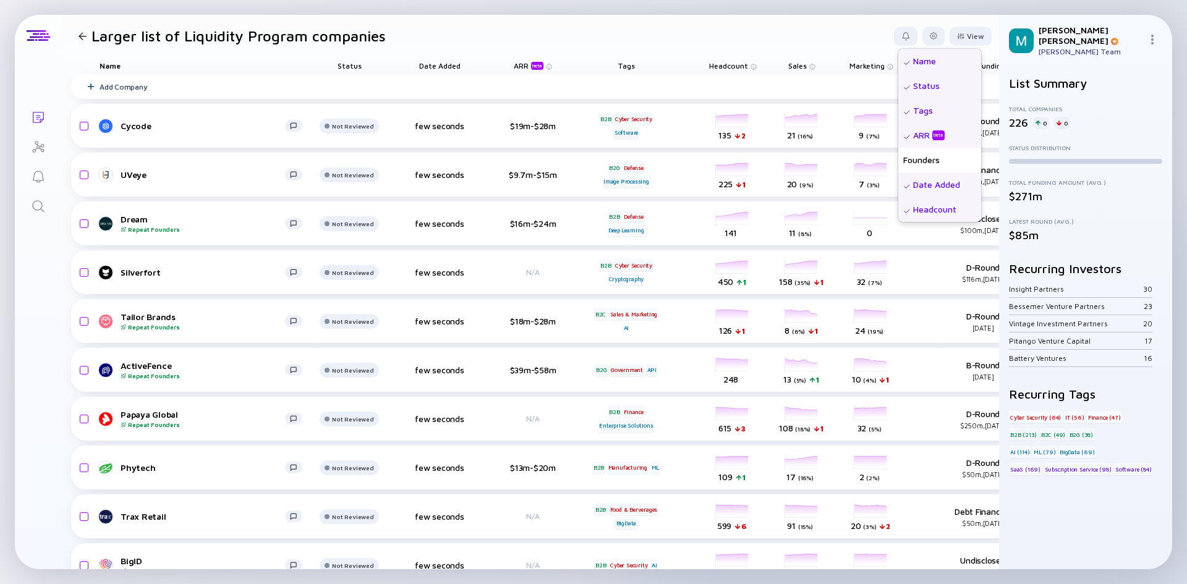
click at [850, 28] on header "Larger list of Liquidity Program companies View Name Status Tags ARR beta Found…" at bounding box center [530, 36] width 938 height 42
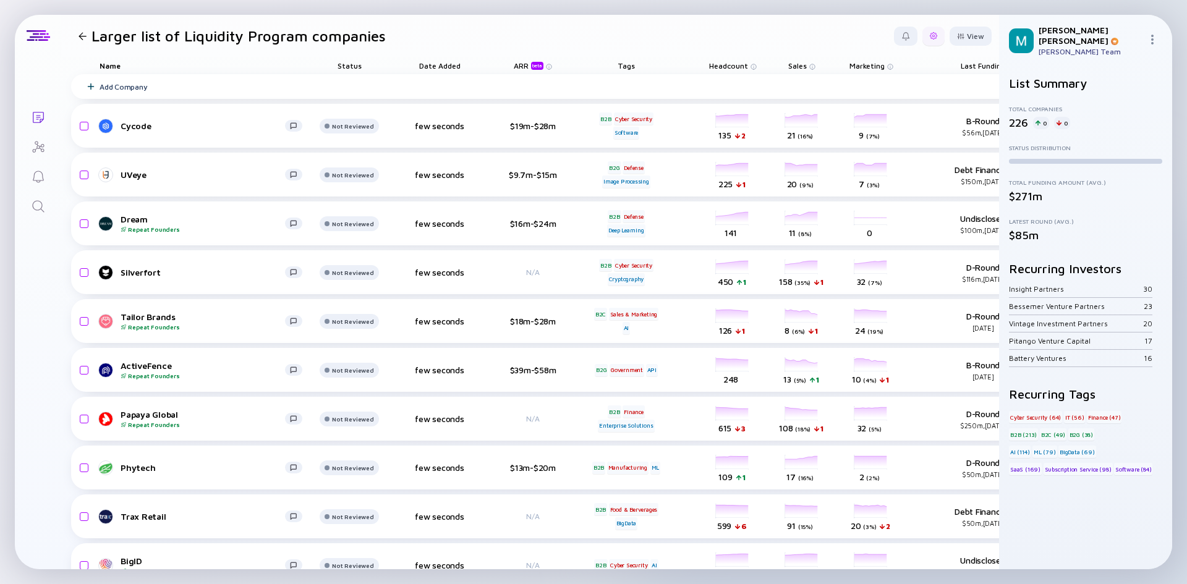
click at [922, 35] on div at bounding box center [933, 36] width 22 height 19
click at [888, 135] on div "Edit Filter" at bounding box center [895, 135] width 77 height 25
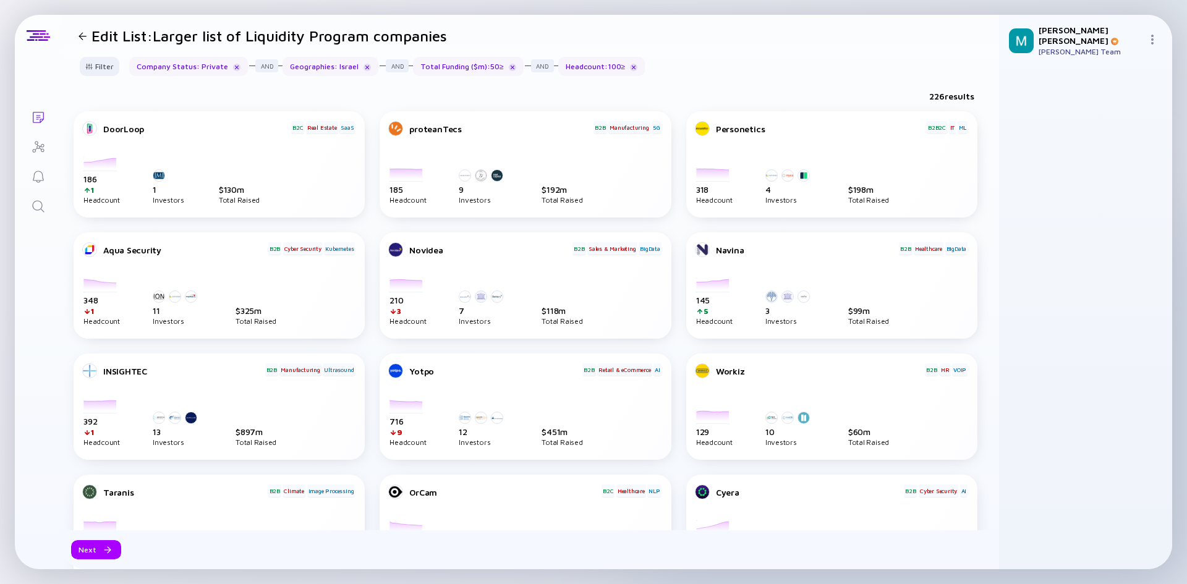
click at [466, 66] on div "Total Funding ($m) : 50 ≥" at bounding box center [468, 66] width 111 height 19
click at [468, 67] on div "Total Funding ($m) : 50 ≥" at bounding box center [468, 66] width 111 height 19
click at [86, 66] on div at bounding box center [88, 66] width 7 height 7
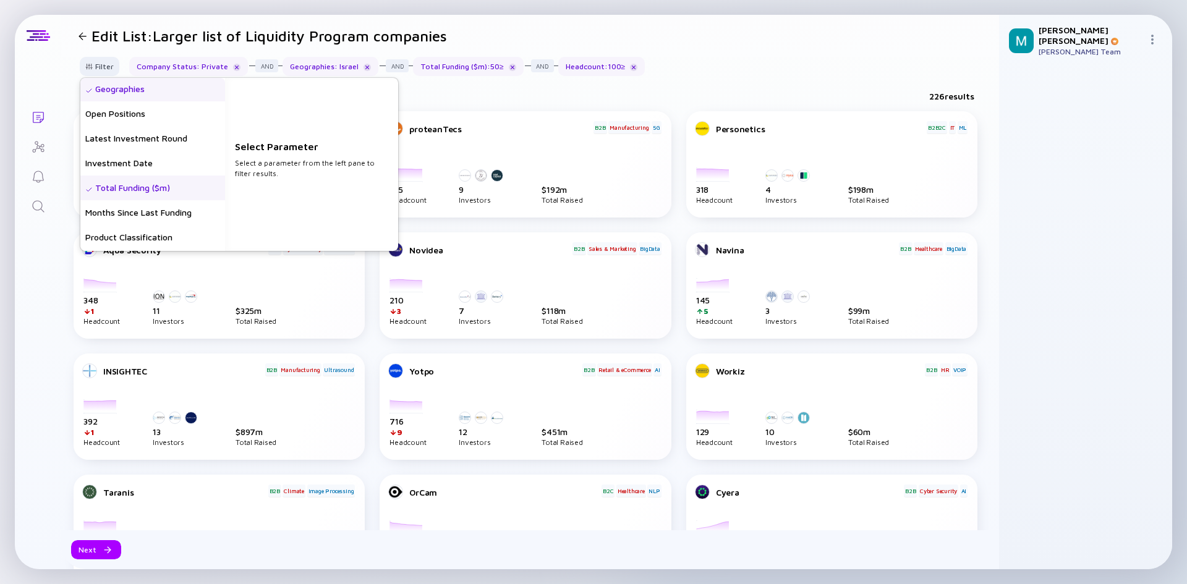
scroll to position [185, 0]
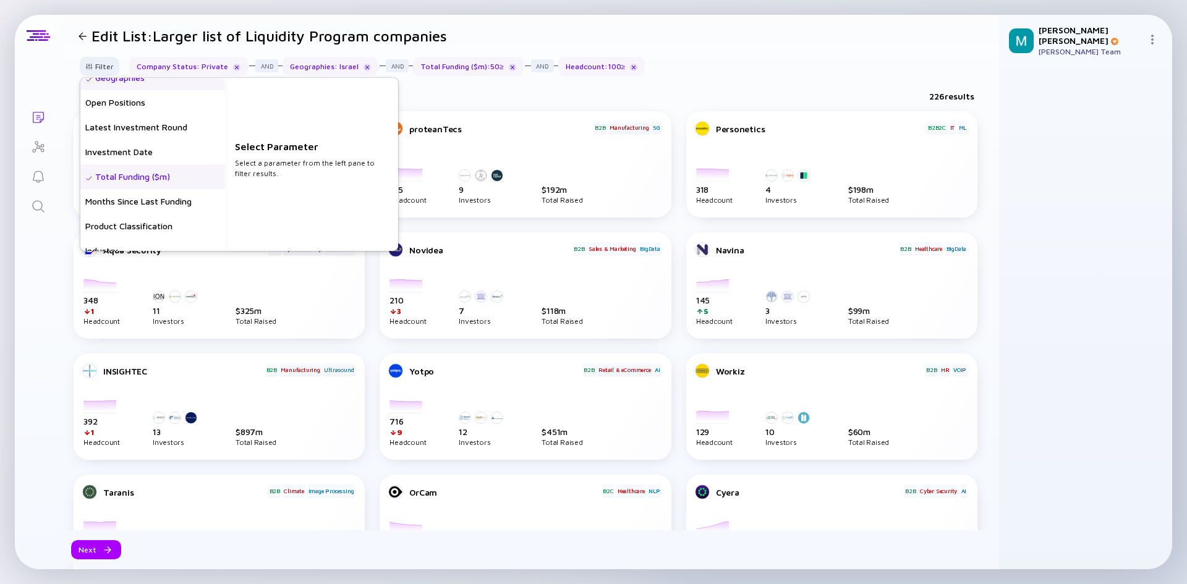
click at [205, 175] on div "Total Funding ($m)" at bounding box center [152, 176] width 145 height 25
click at [296, 171] on input "50" at bounding box center [311, 171] width 143 height 12
type input "75"
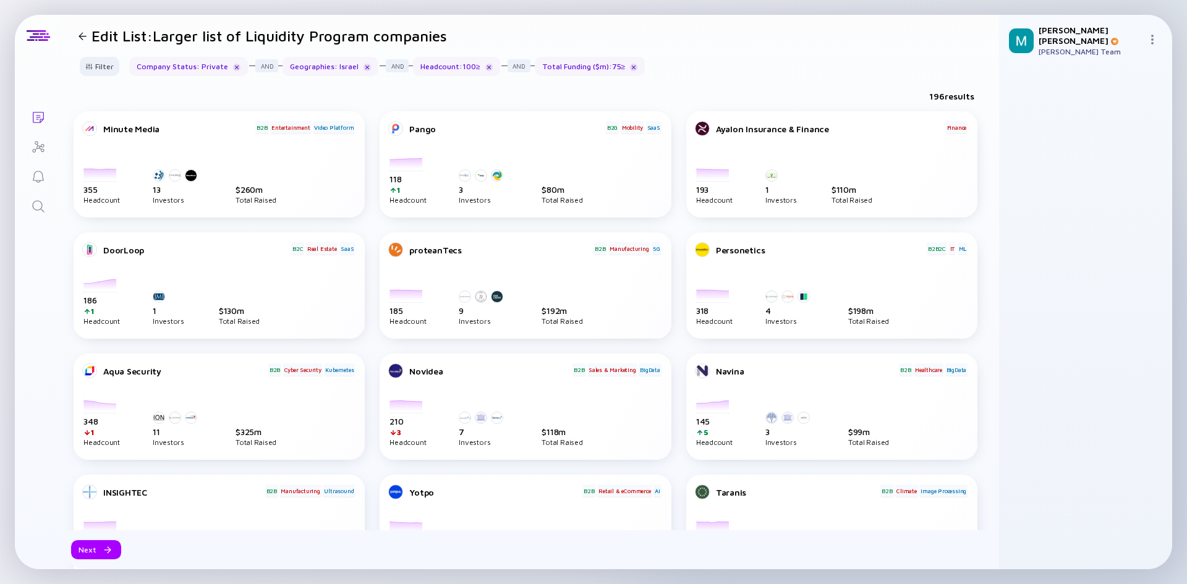
click at [572, 93] on div "196 results" at bounding box center [530, 98] width 938 height 25
click at [87, 35] on div at bounding box center [83, 36] width 18 height 8
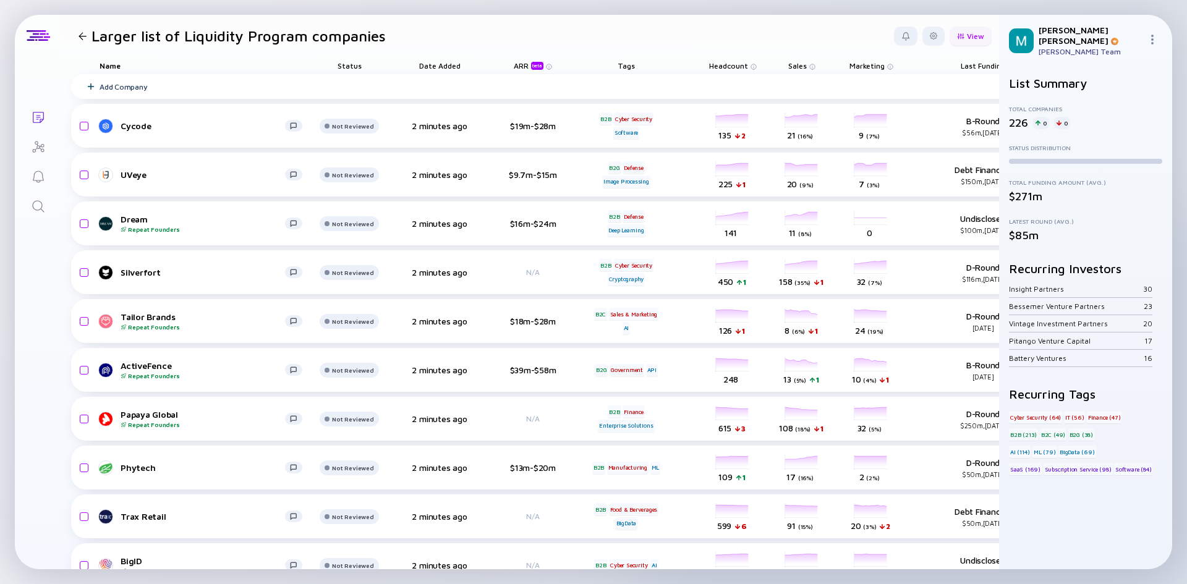
click at [950, 30] on div "View" at bounding box center [971, 36] width 42 height 19
click at [791, 33] on header "Larger list of Liquidity Program companies View Name Status Tags ARR beta Found…" at bounding box center [530, 36] width 938 height 42
click at [930, 38] on div at bounding box center [933, 35] width 7 height 7
click at [862, 62] on div "Export" at bounding box center [895, 61] width 77 height 25
click at [928, 40] on div at bounding box center [933, 36] width 22 height 19
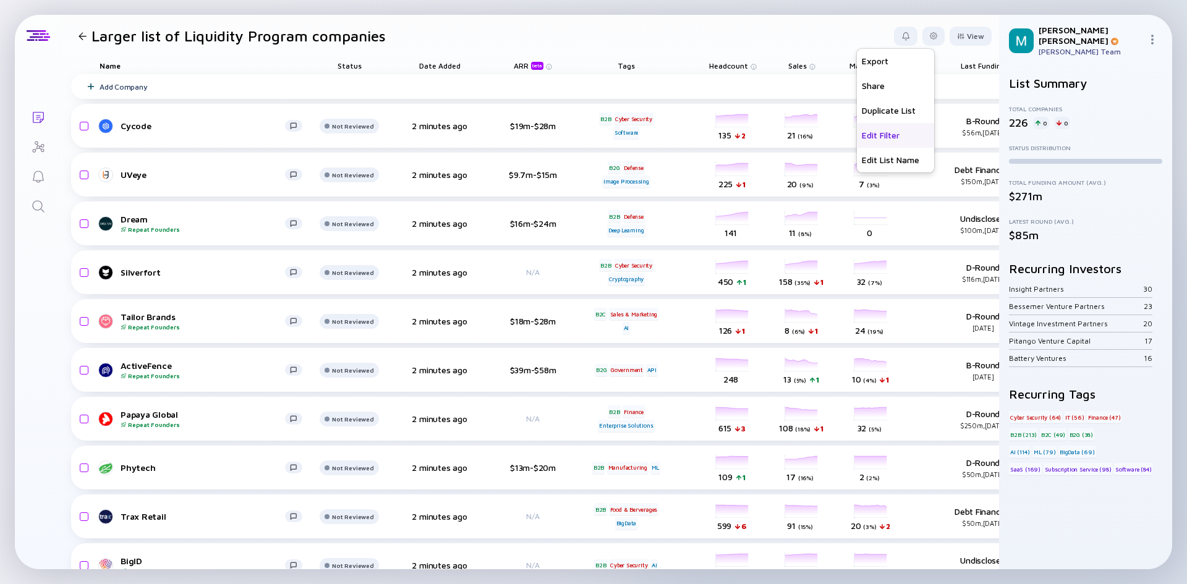
click at [888, 127] on div "Edit Filter" at bounding box center [895, 135] width 77 height 25
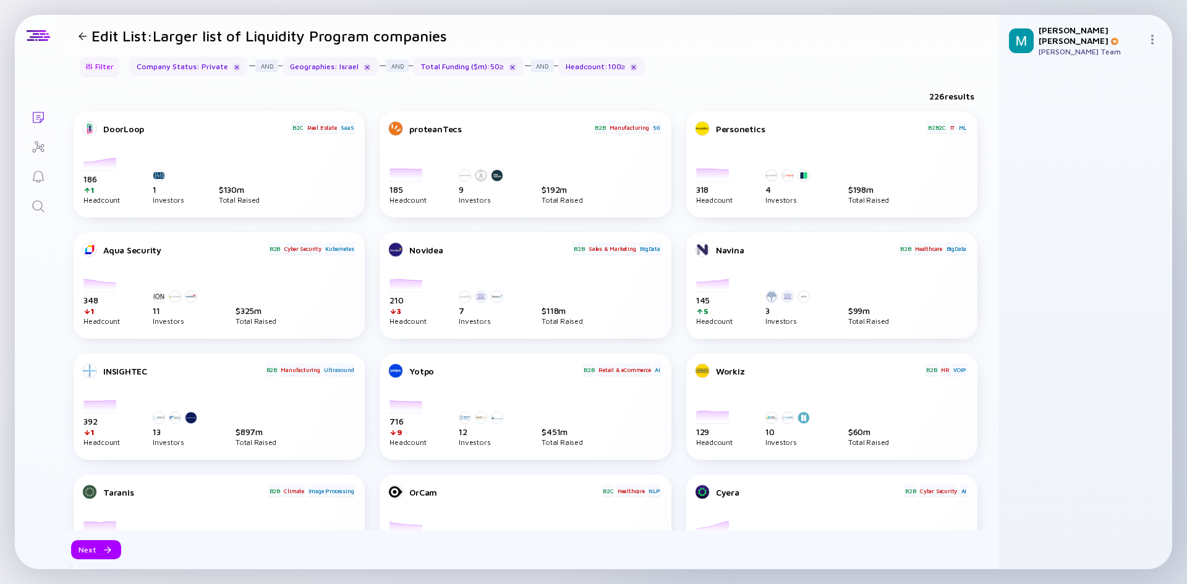
click at [105, 72] on div "Filter" at bounding box center [99, 66] width 43 height 19
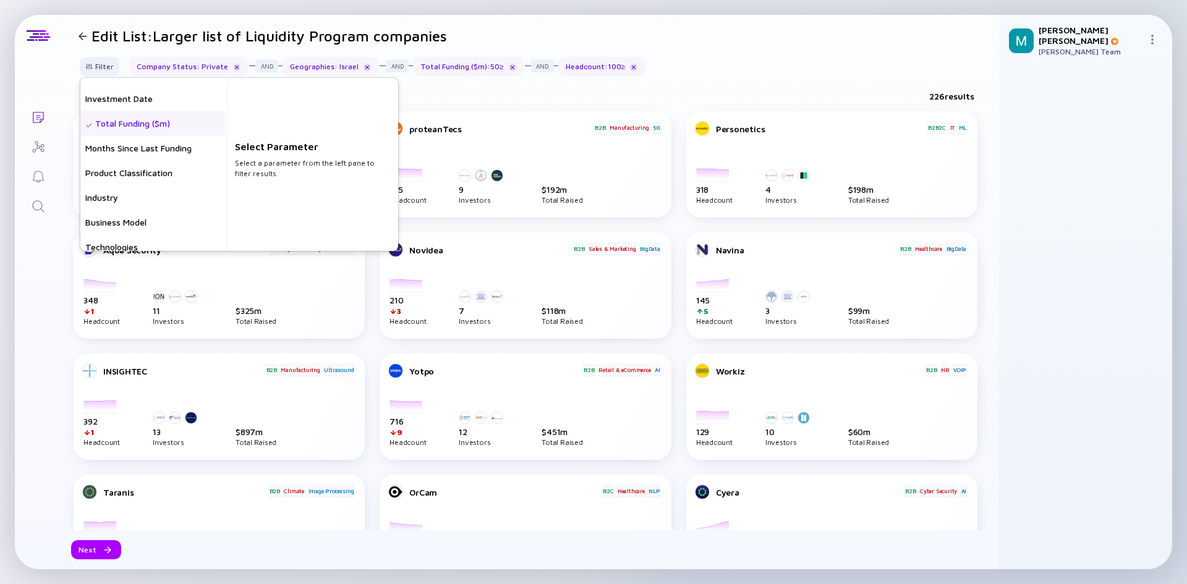
scroll to position [247, 0]
click at [142, 109] on div "Total Funding ($m)" at bounding box center [152, 115] width 145 height 25
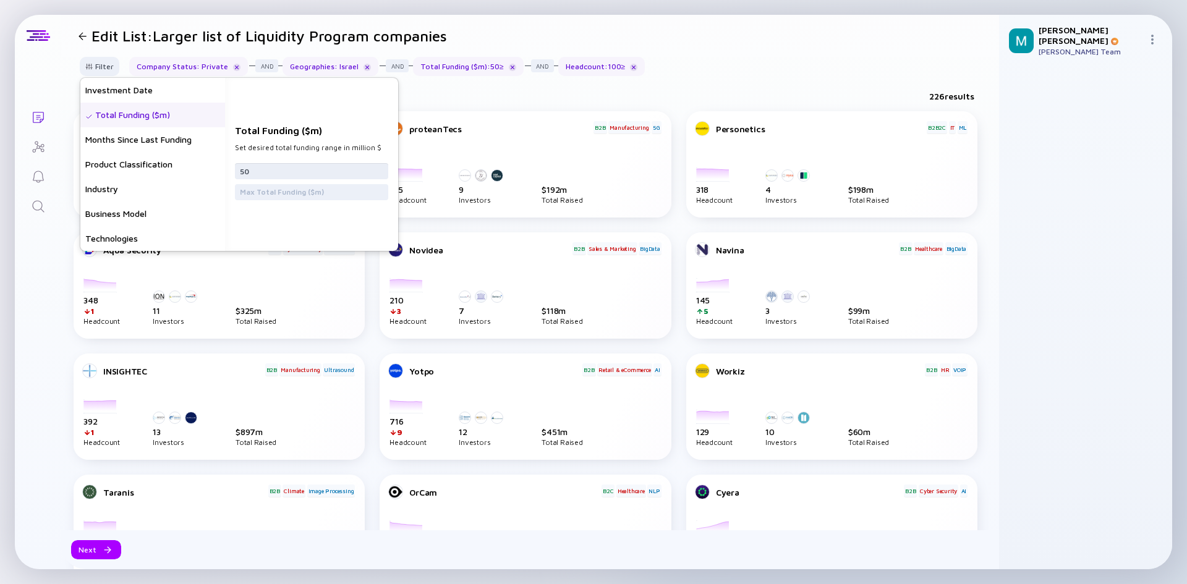
click at [299, 167] on input "50" at bounding box center [311, 171] width 143 height 12
type input "75"
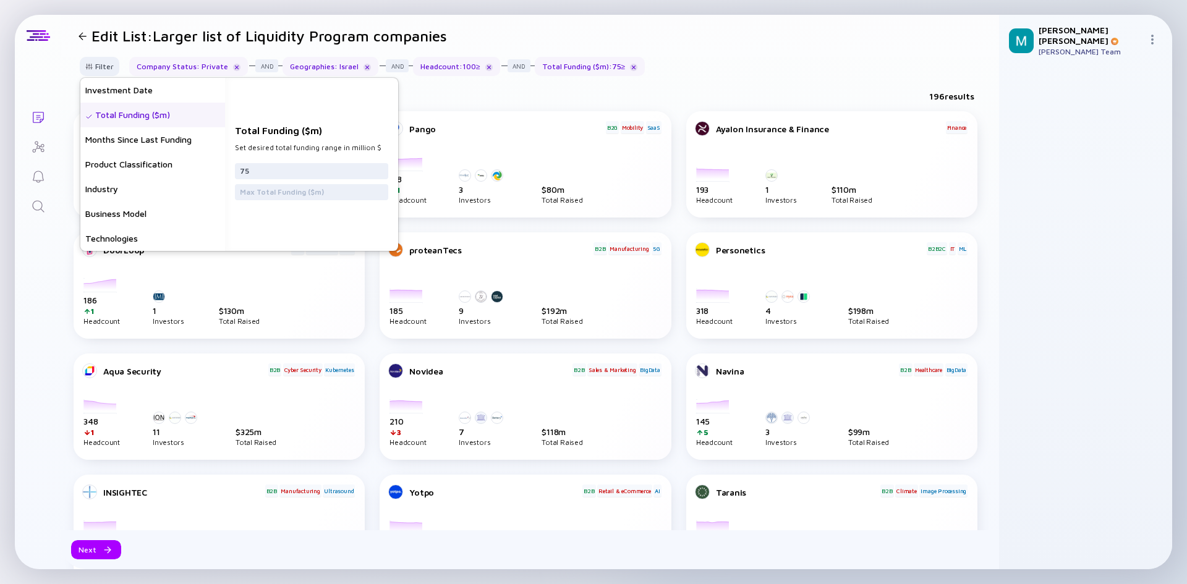
click at [670, 69] on div "Filter Headcount Headcount Growth - 3 mo. - % Headcount Growth - 6 mo. - % Head…" at bounding box center [530, 71] width 938 height 29
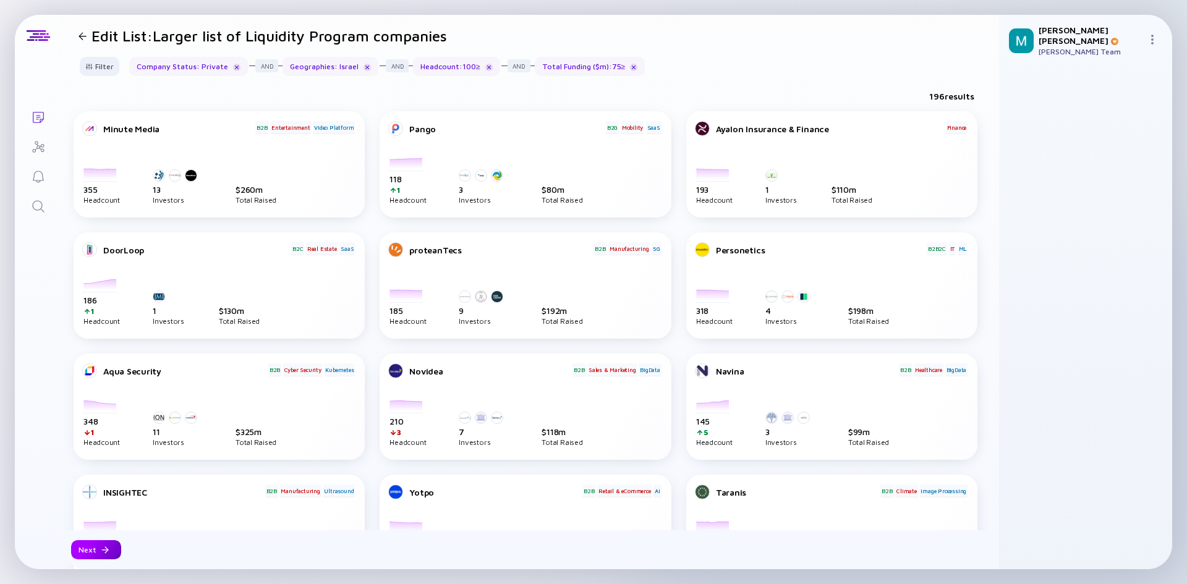
click at [98, 551] on div "Next" at bounding box center [96, 549] width 50 height 19
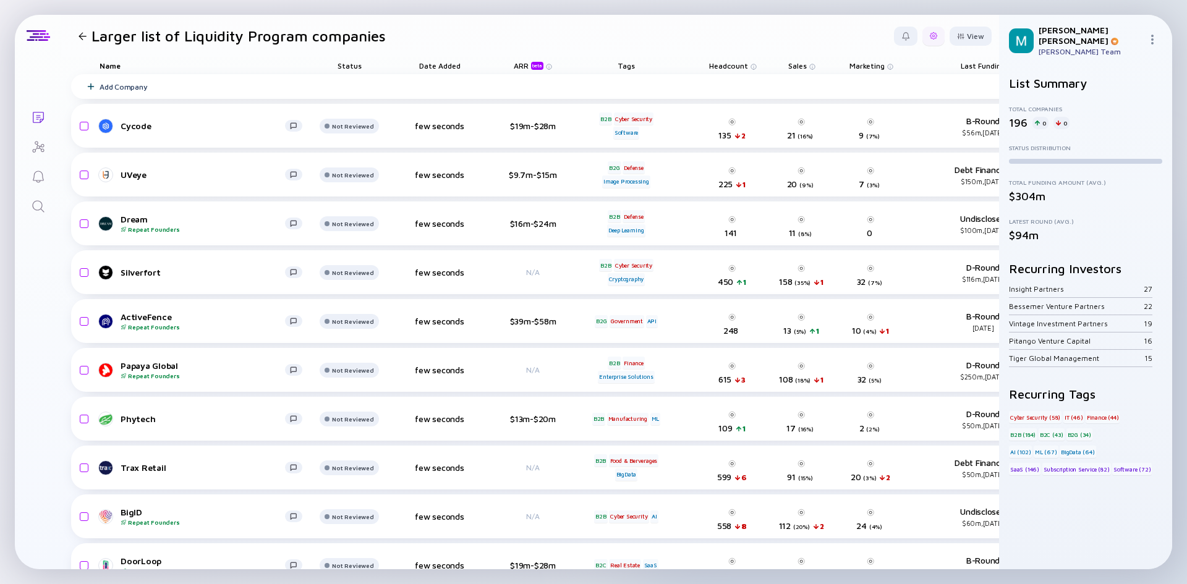
click at [932, 33] on div at bounding box center [933, 36] width 22 height 19
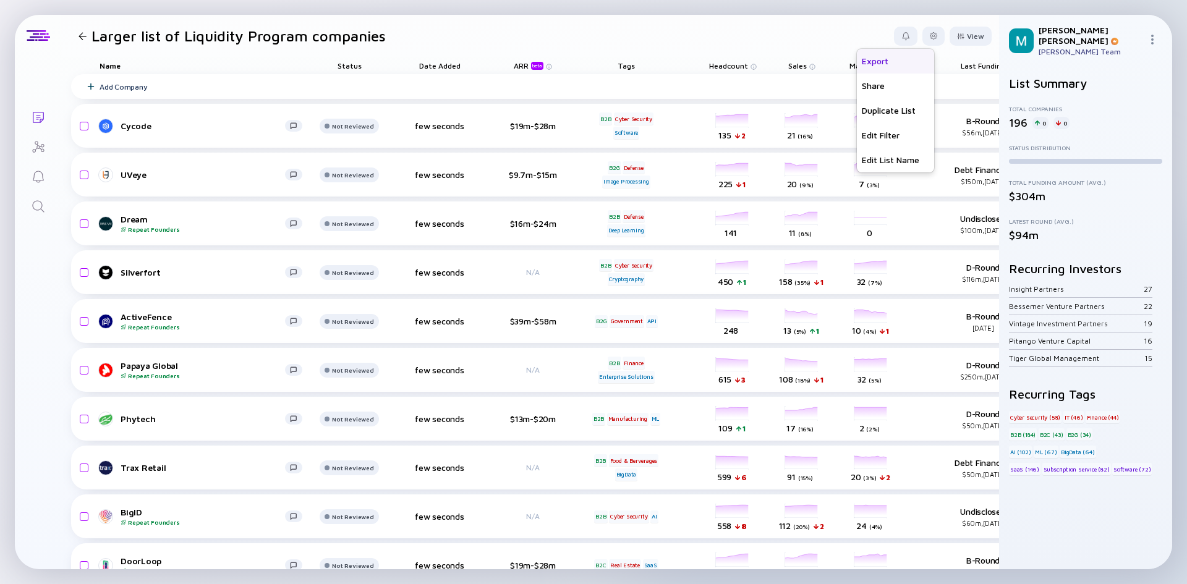
click at [867, 59] on div "Export" at bounding box center [895, 61] width 77 height 25
click at [923, 40] on div at bounding box center [933, 36] width 22 height 19
click at [863, 135] on div "Edit Filter" at bounding box center [895, 135] width 77 height 25
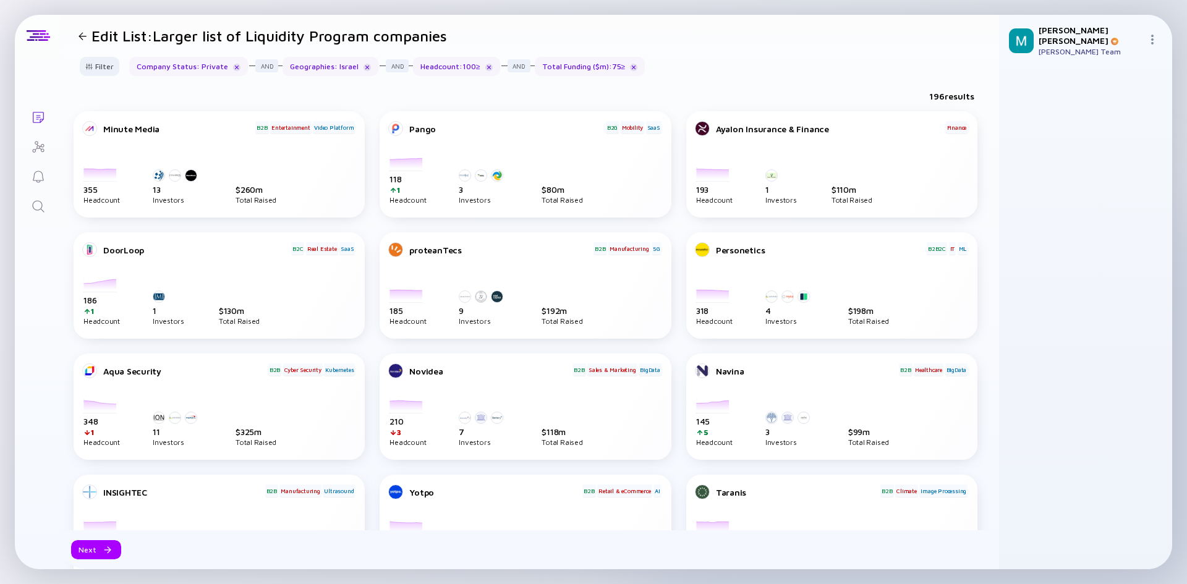
click at [545, 95] on div "196 results" at bounding box center [530, 98] width 938 height 25
click at [111, 69] on div "Filter" at bounding box center [99, 66] width 43 height 19
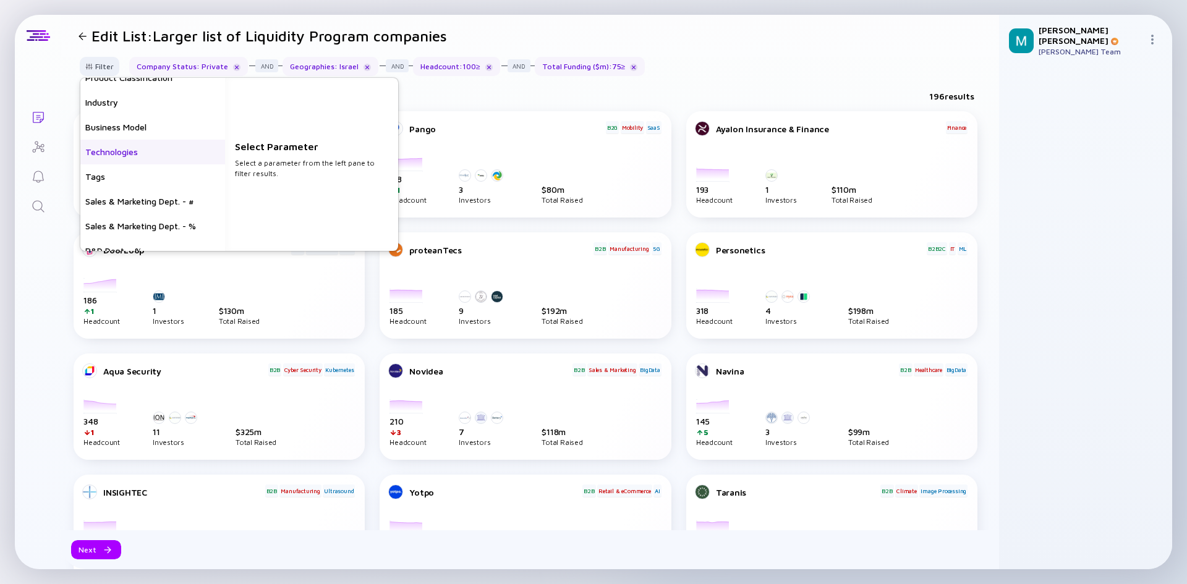
scroll to position [346, 0]
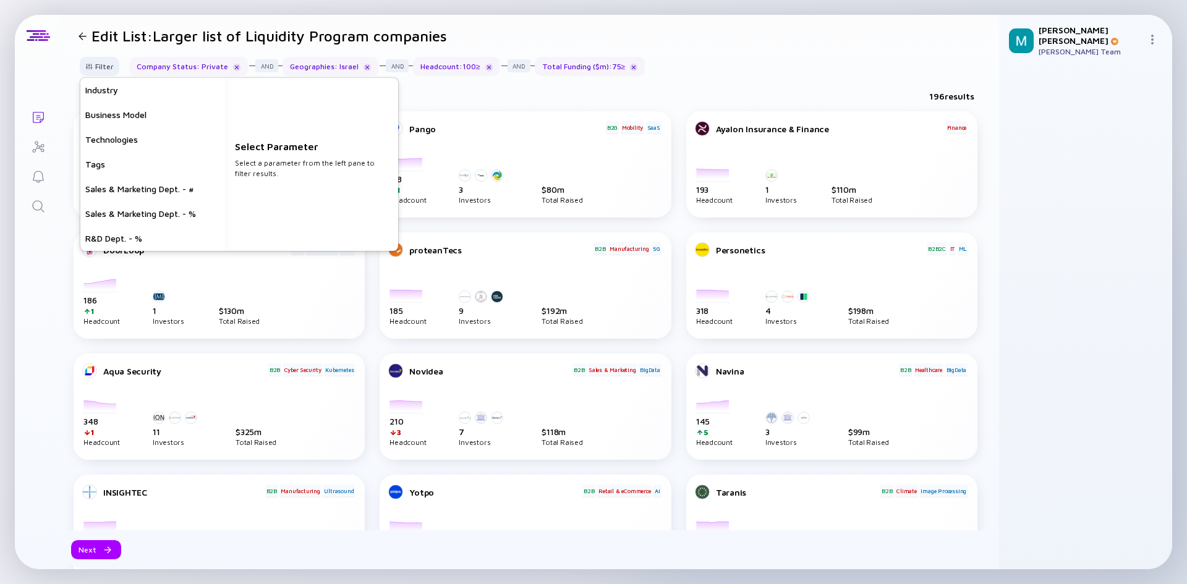
click at [436, 92] on div "196 results" at bounding box center [530, 98] width 938 height 25
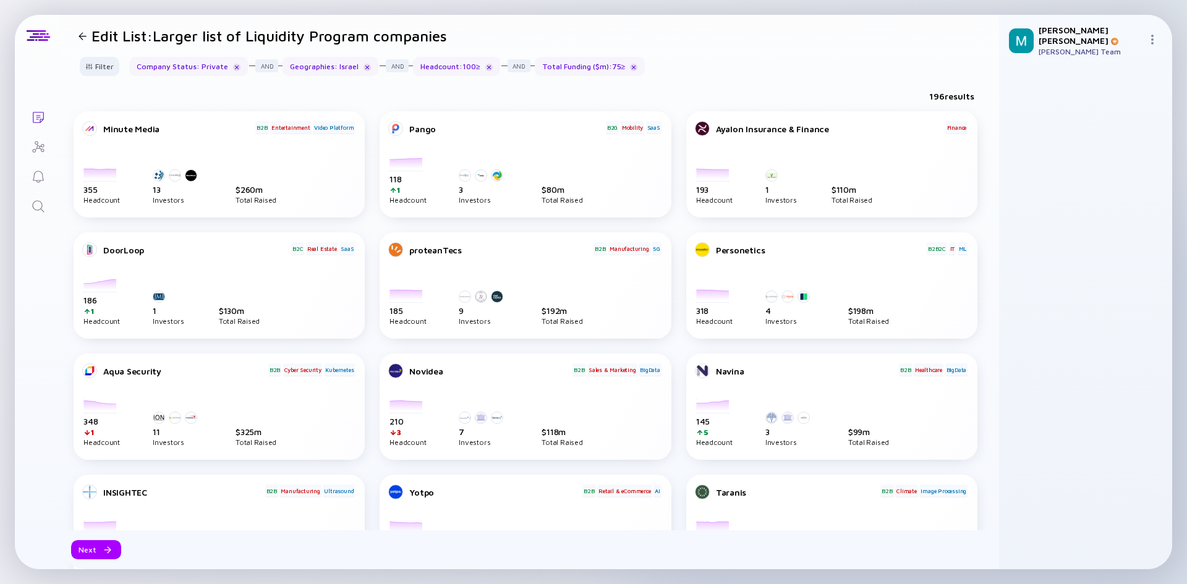
click at [228, 33] on h1 "Edit List: Larger list of Liquidity Program companies" at bounding box center [268, 35] width 355 height 17
click at [92, 64] on div at bounding box center [88, 66] width 7 height 7
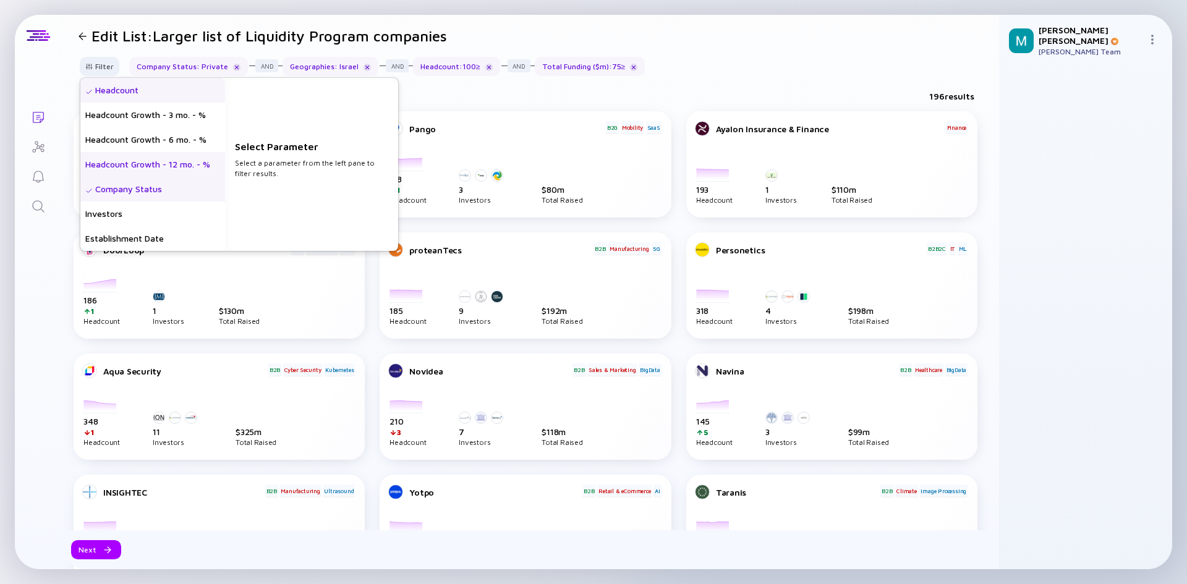
click at [173, 161] on div "Headcount Growth - 12 mo. - %" at bounding box center [152, 164] width 145 height 25
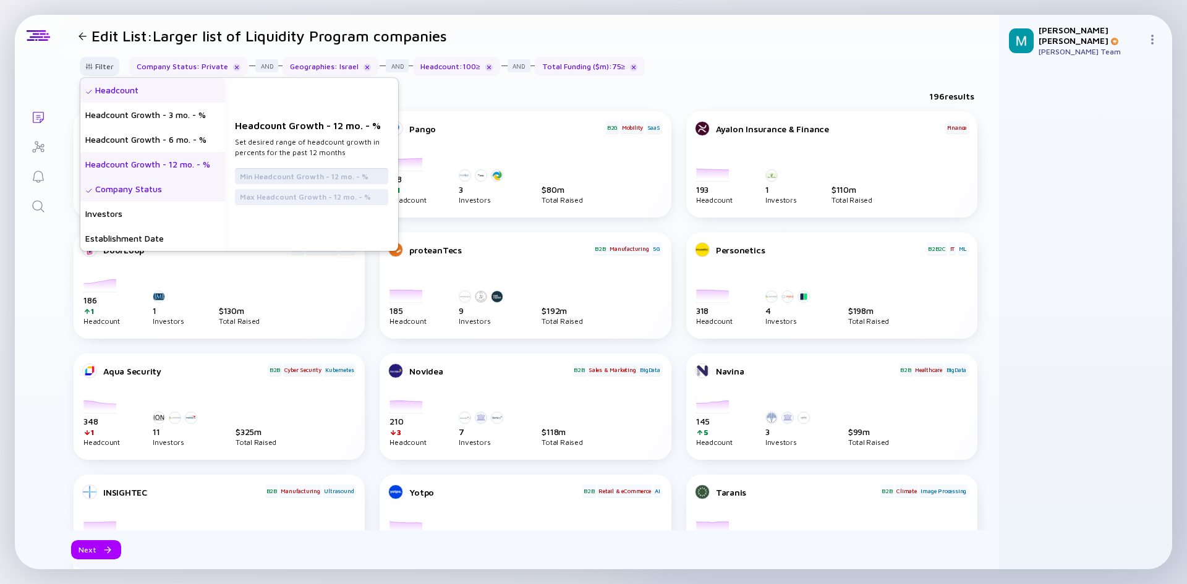
click at [261, 176] on input "text" at bounding box center [311, 176] width 143 height 12
type input "10"
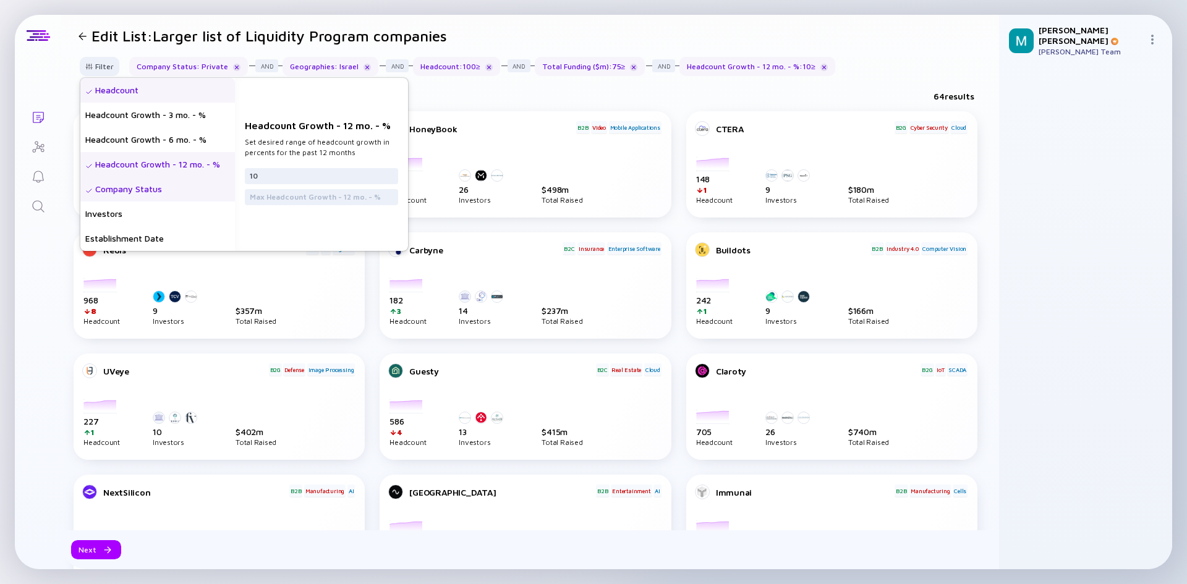
click at [456, 97] on div "64 results" at bounding box center [530, 98] width 938 height 25
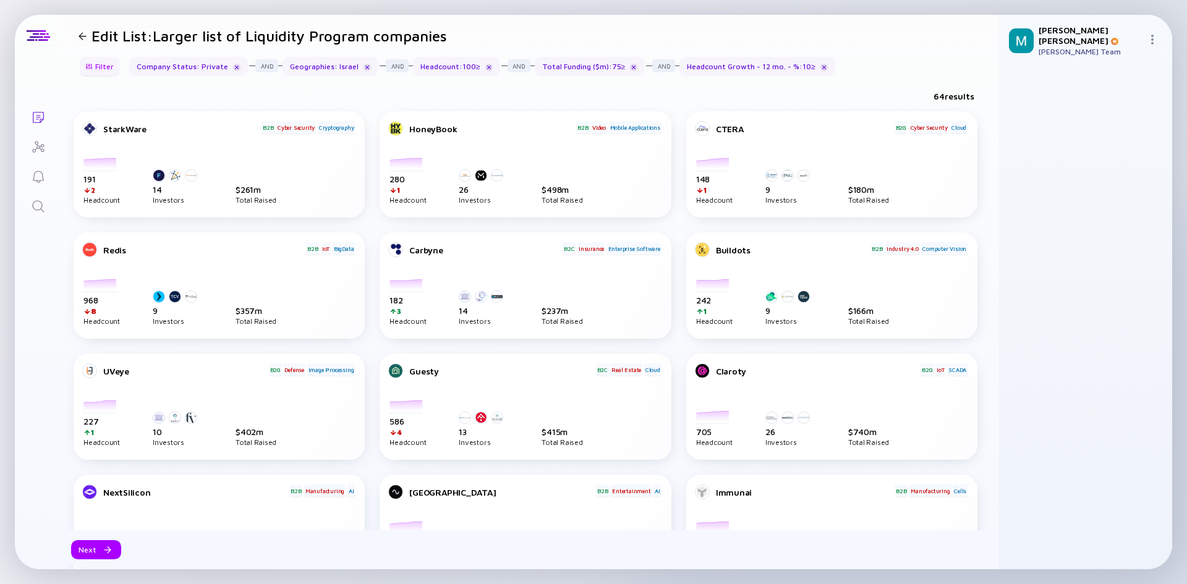
click at [103, 72] on div "Filter" at bounding box center [99, 66] width 43 height 19
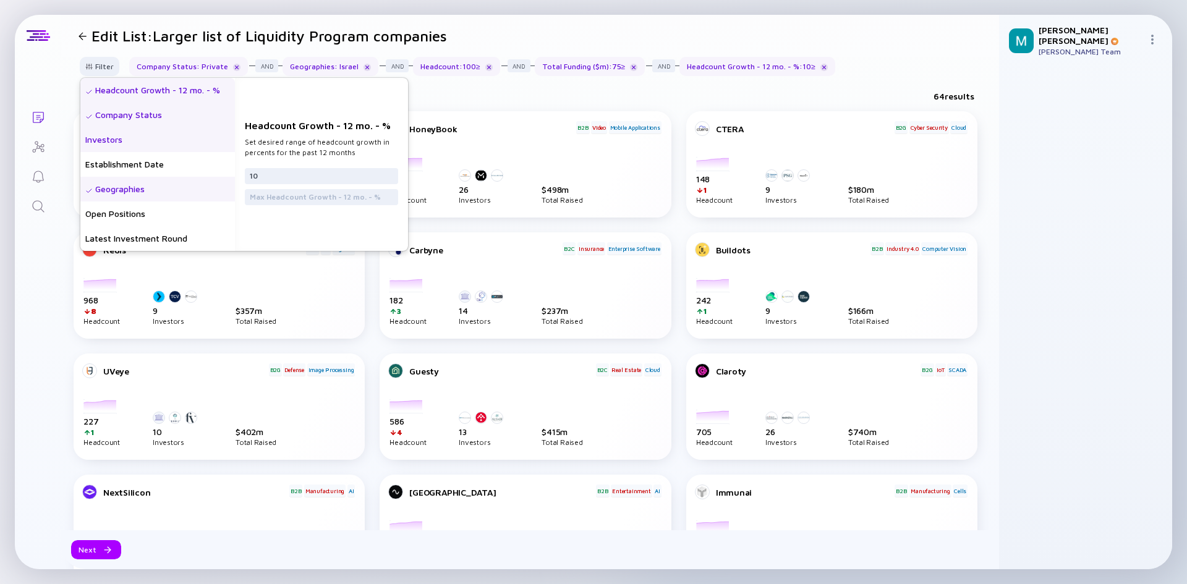
scroll to position [124, 0]
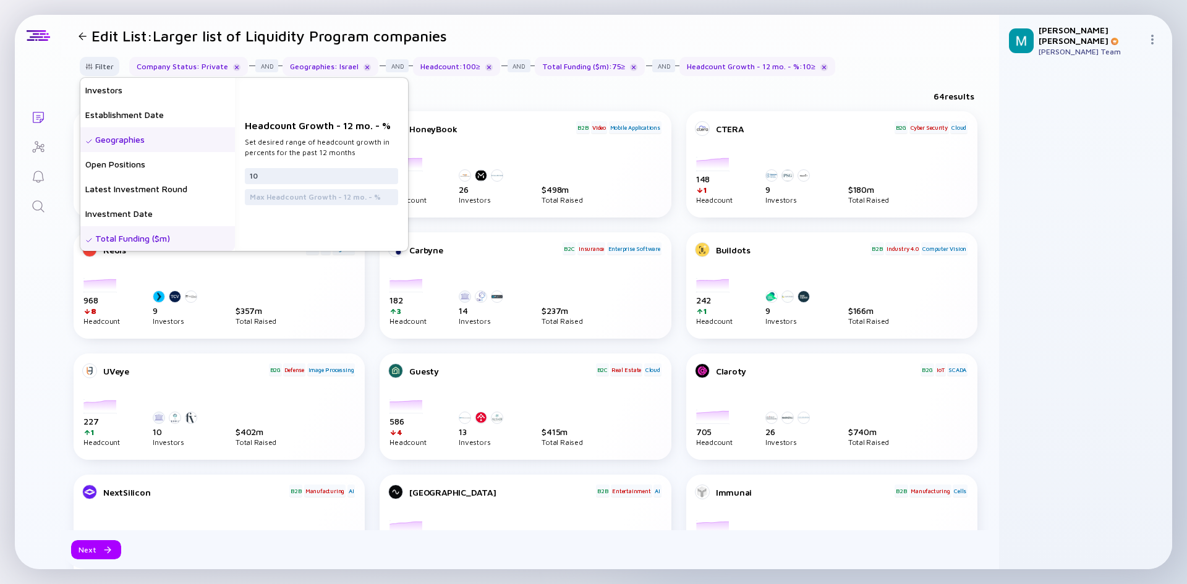
click at [172, 246] on div "Total Funding ($m)" at bounding box center [157, 238] width 155 height 25
click at [301, 171] on input "75" at bounding box center [321, 171] width 143 height 12
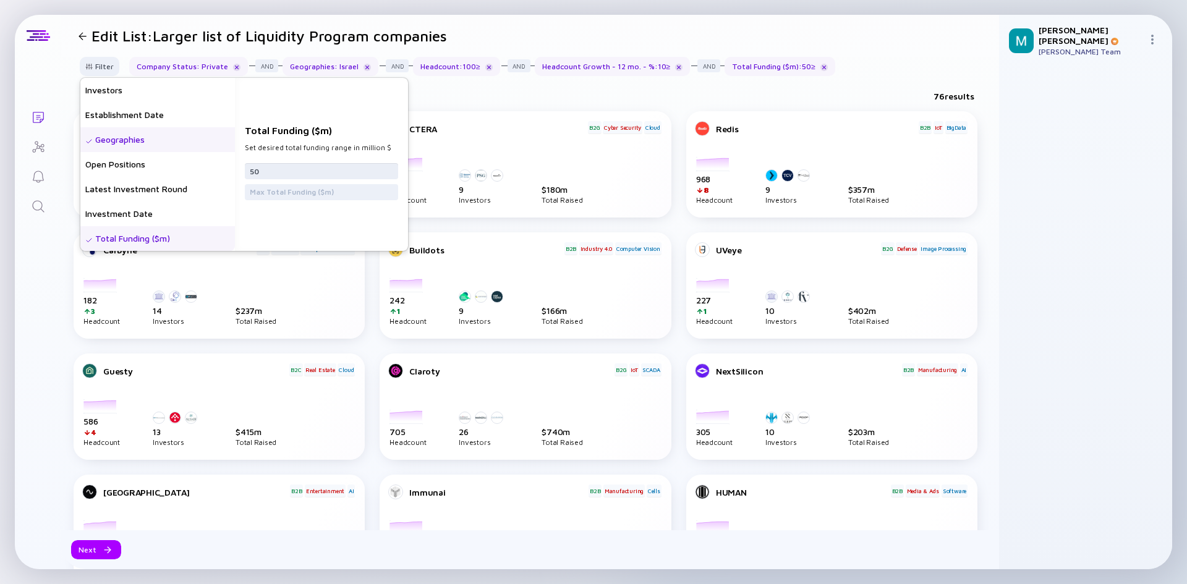
click at [330, 169] on input "50" at bounding box center [321, 171] width 143 height 12
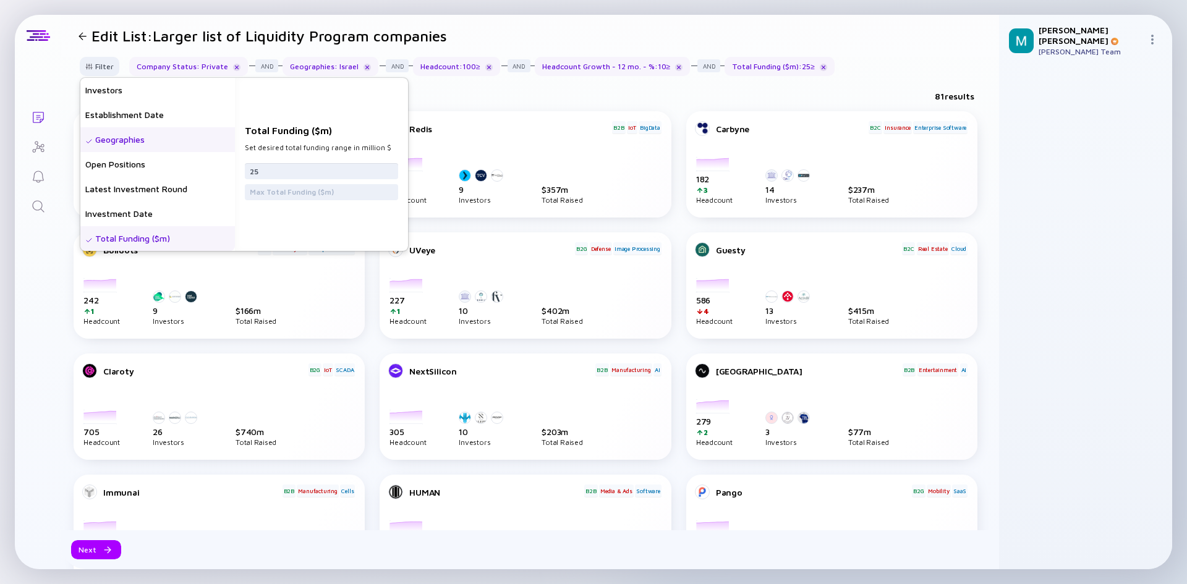
type input "2"
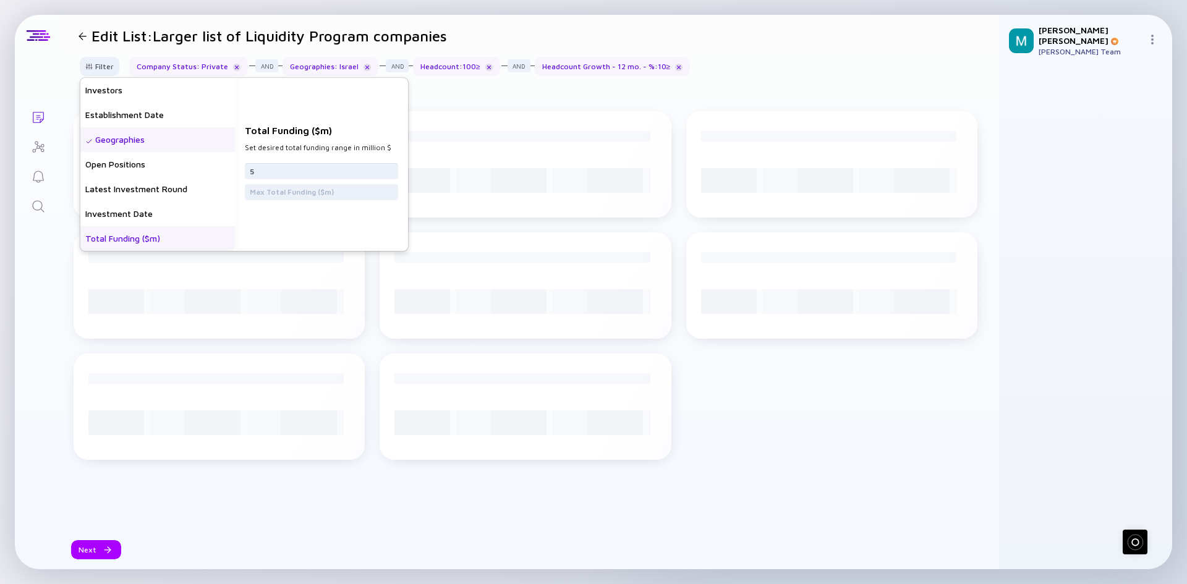
type input "50"
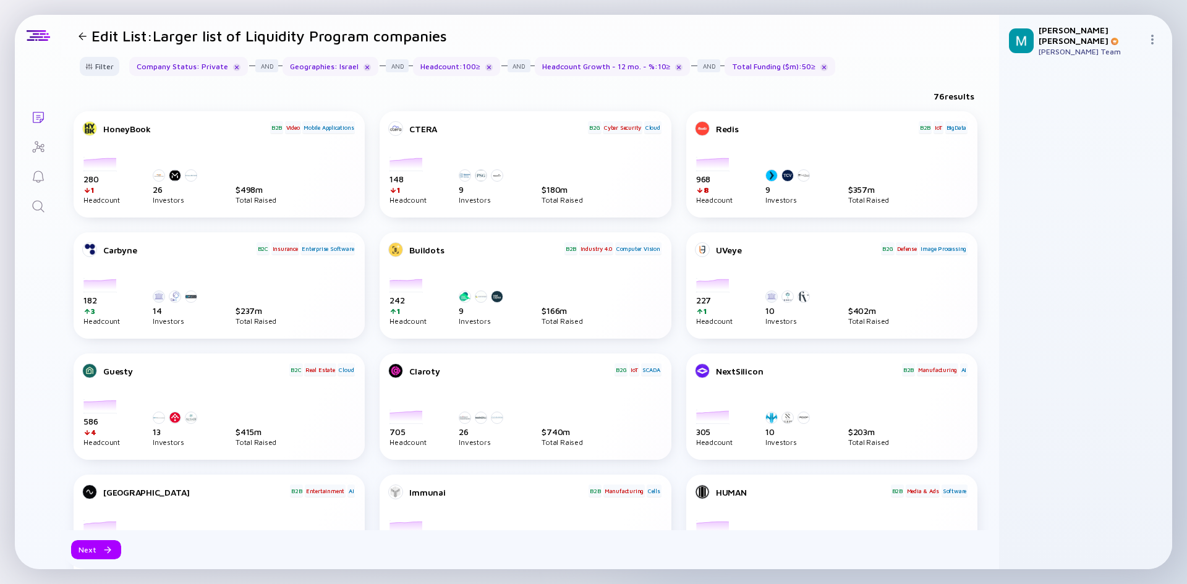
click at [472, 108] on div "76 results" at bounding box center [530, 98] width 938 height 25
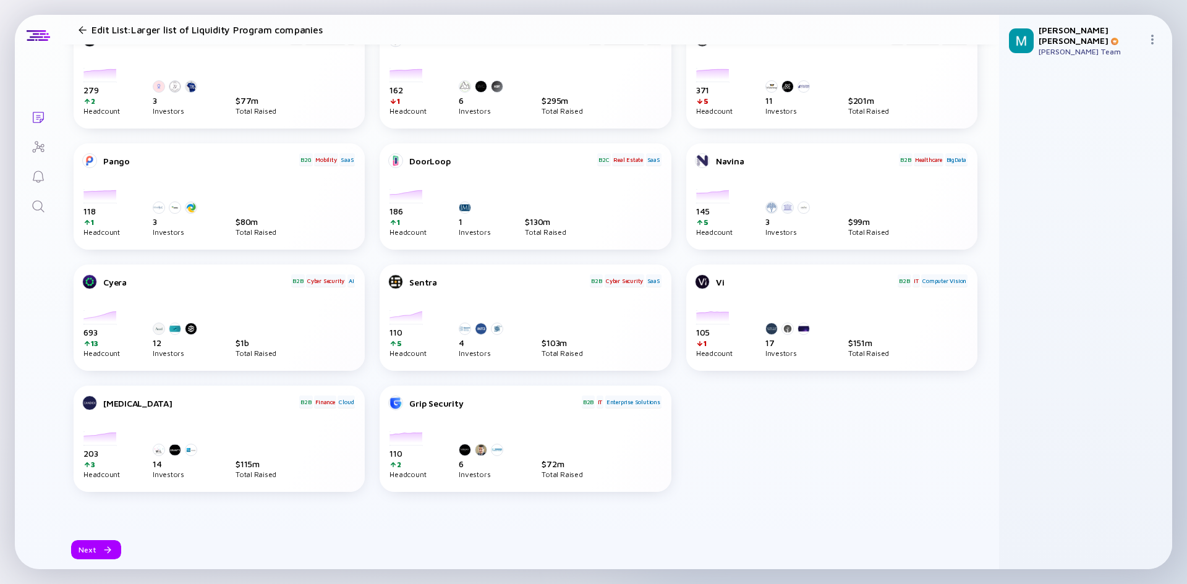
scroll to position [469, 0]
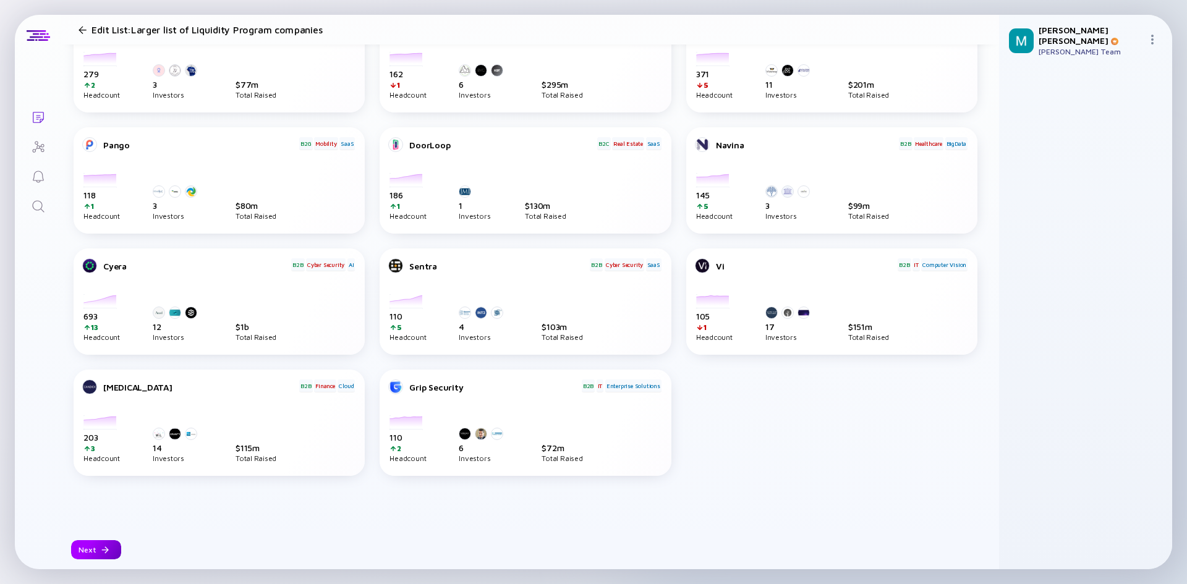
click at [76, 553] on div "Next" at bounding box center [96, 549] width 50 height 19
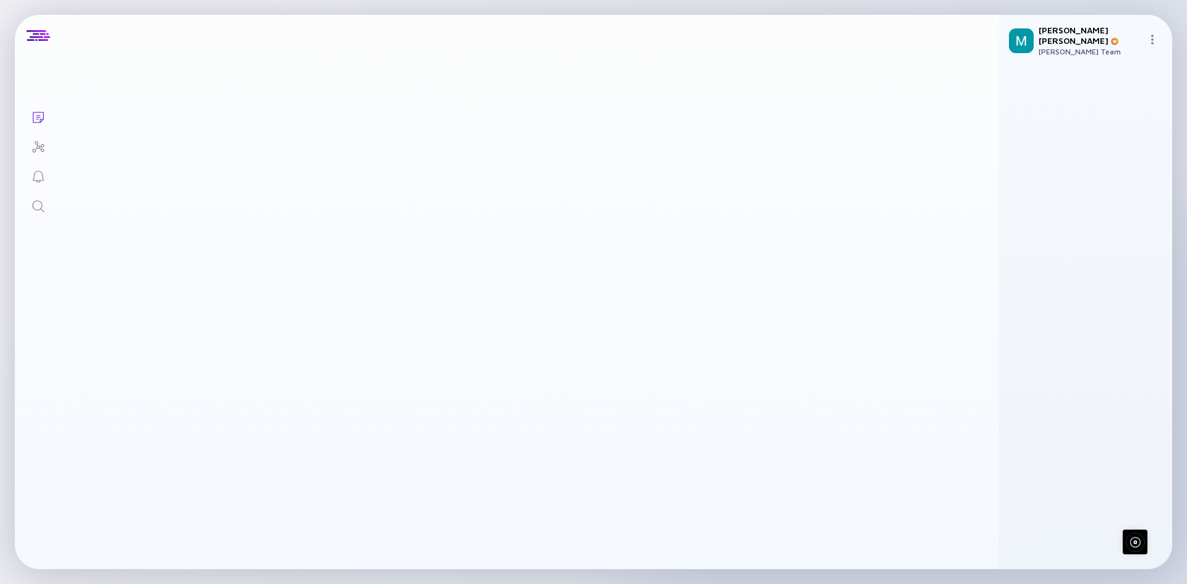
scroll to position [0, 0]
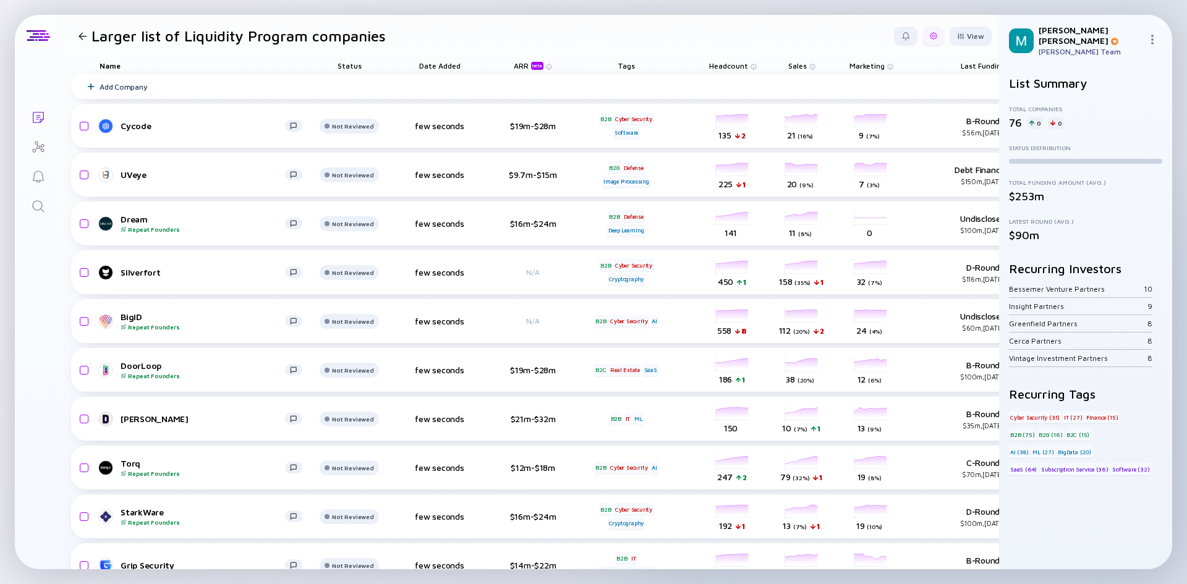
click at [930, 41] on div at bounding box center [933, 36] width 22 height 19
click at [893, 134] on div "Edit Filter" at bounding box center [895, 135] width 77 height 25
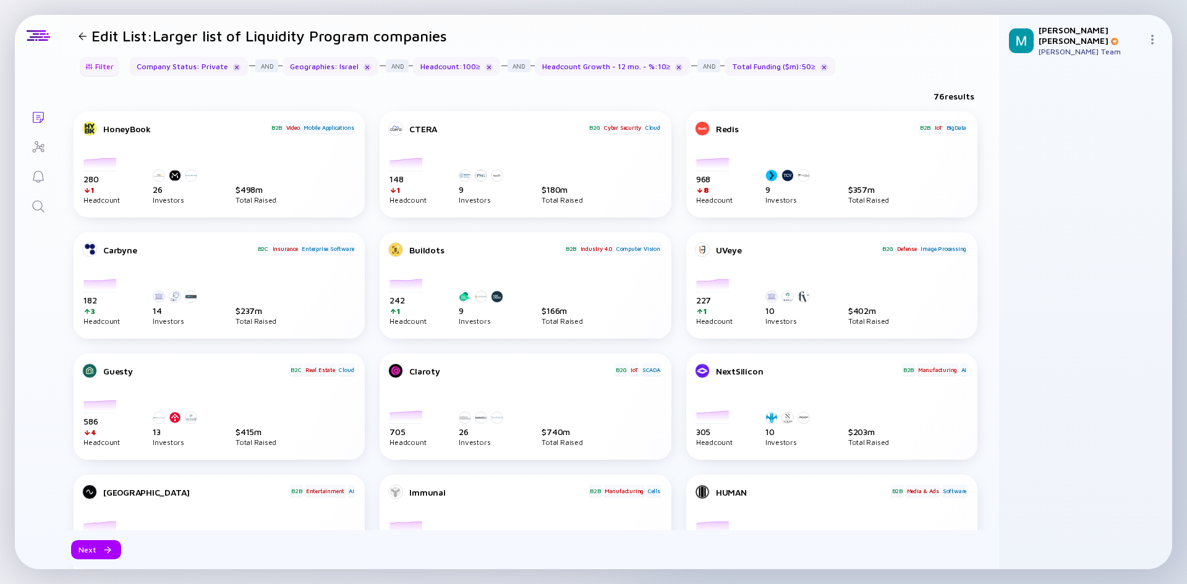
click at [97, 65] on div "Filter" at bounding box center [99, 66] width 43 height 19
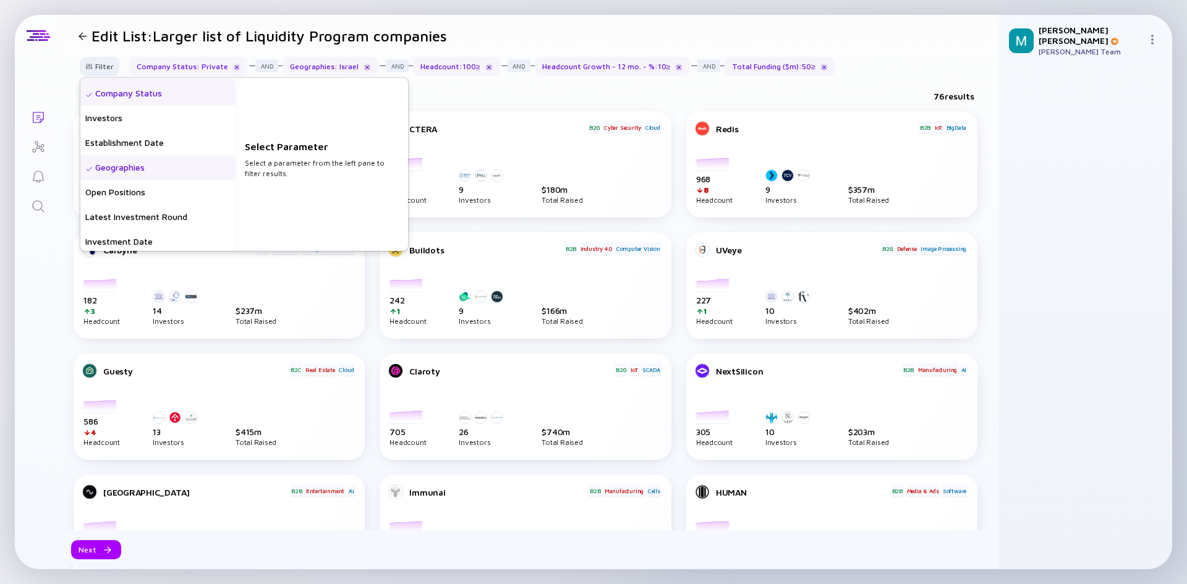
scroll to position [185, 0]
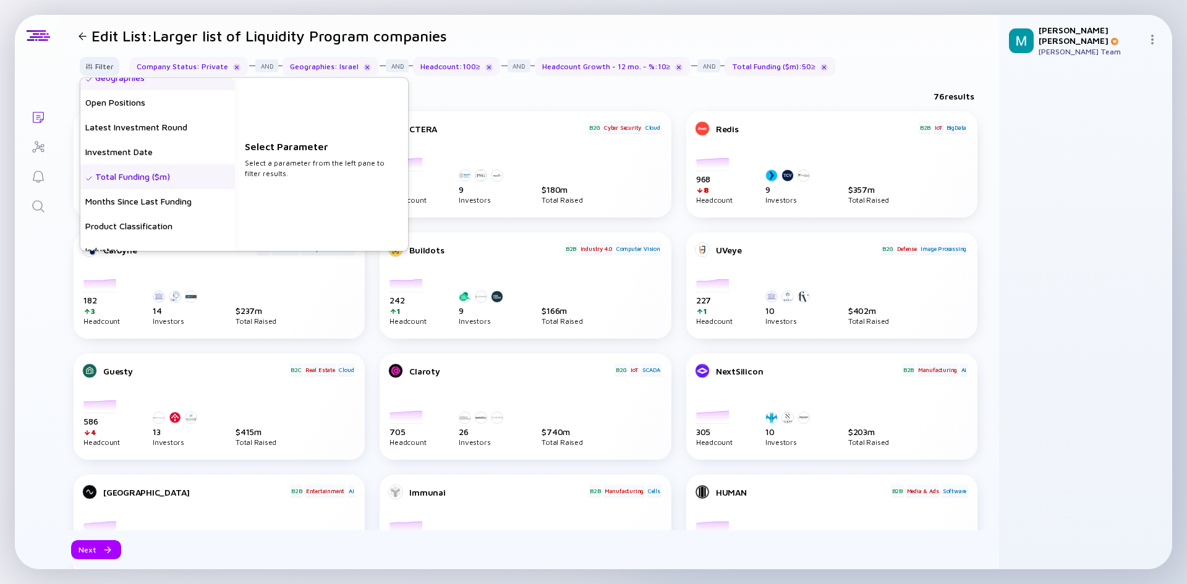
click at [133, 177] on div "Total Funding ($m)" at bounding box center [157, 176] width 155 height 25
click at [271, 175] on input "50" at bounding box center [321, 171] width 143 height 12
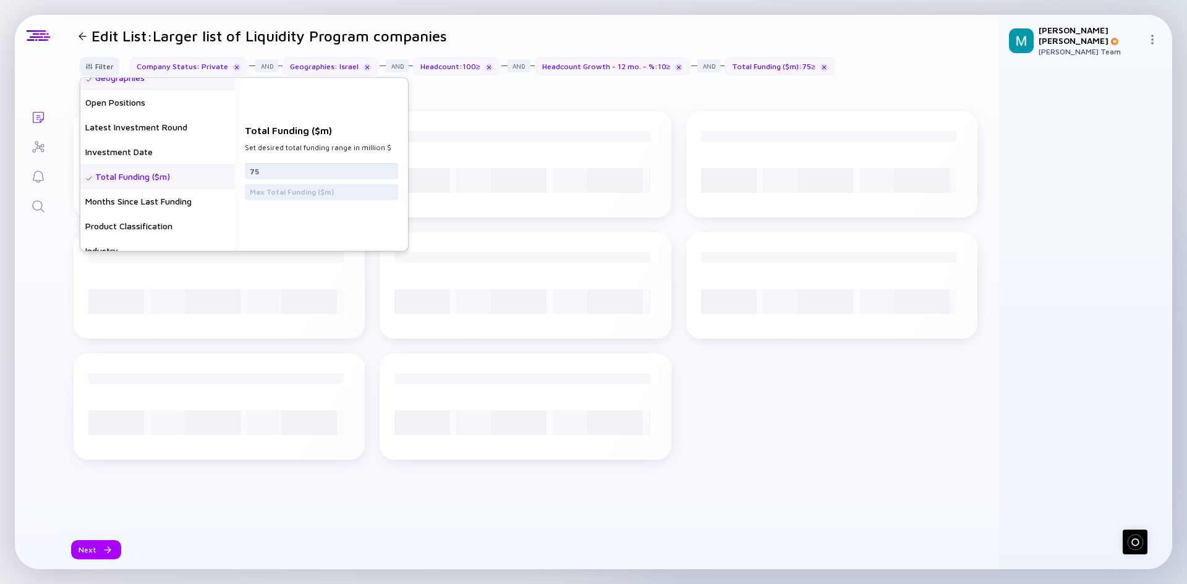
type input "75"
click at [302, 222] on div "Total Funding ($m) Set desired total funding range in million $ 75" at bounding box center [321, 164] width 173 height 173
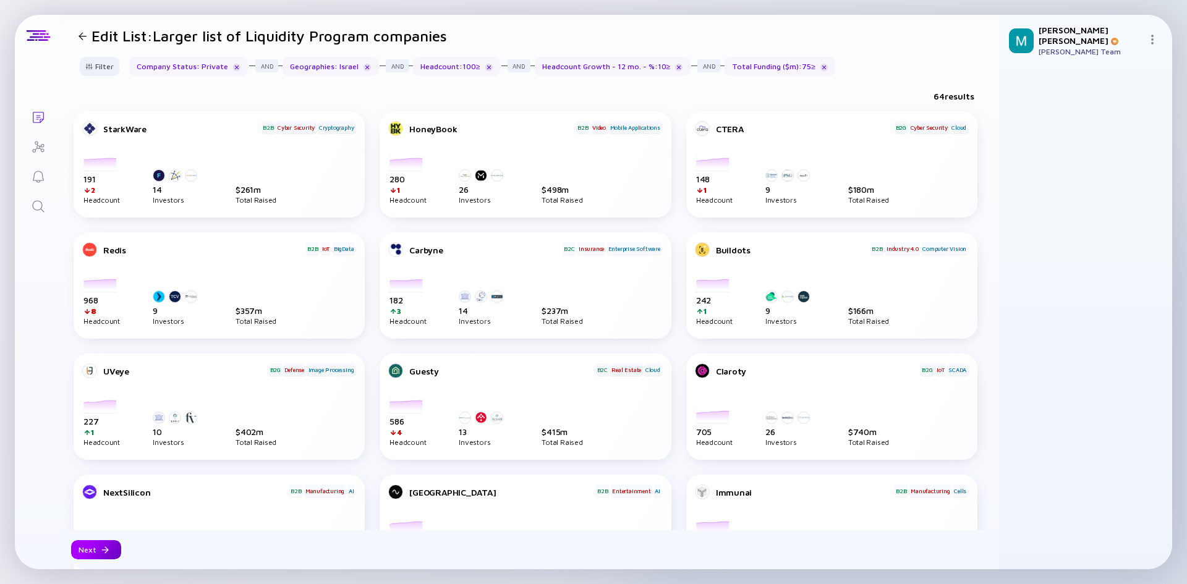
click at [97, 546] on div "Next" at bounding box center [96, 549] width 50 height 19
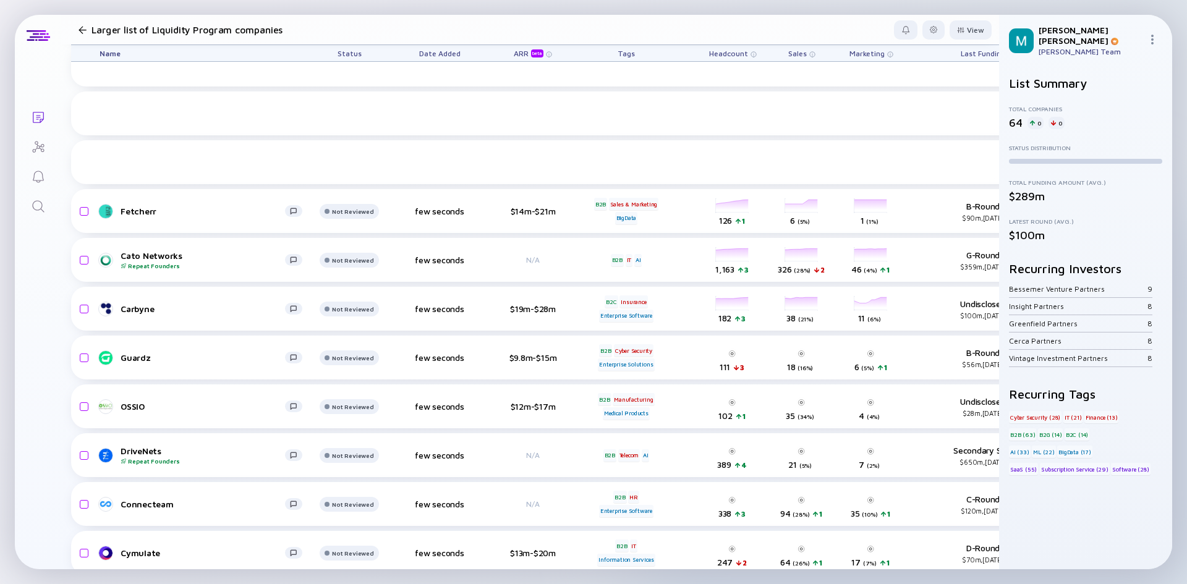
scroll to position [2669, 0]
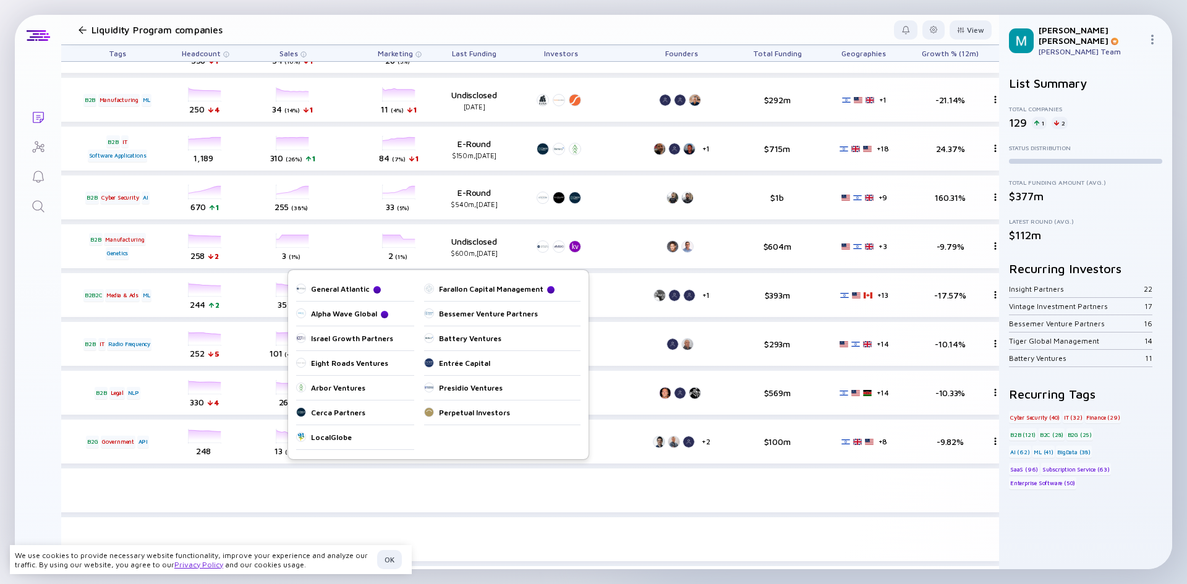
scroll to position [0, 328]
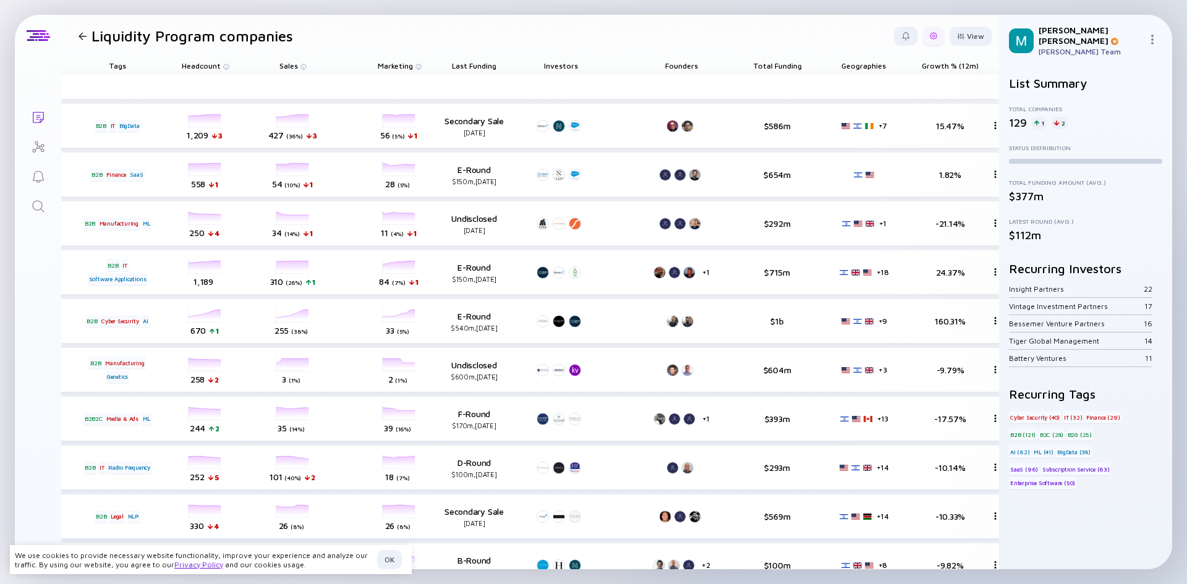
click at [930, 33] on div at bounding box center [933, 35] width 7 height 7
click at [875, 137] on div "Edit Filter" at bounding box center [895, 135] width 77 height 25
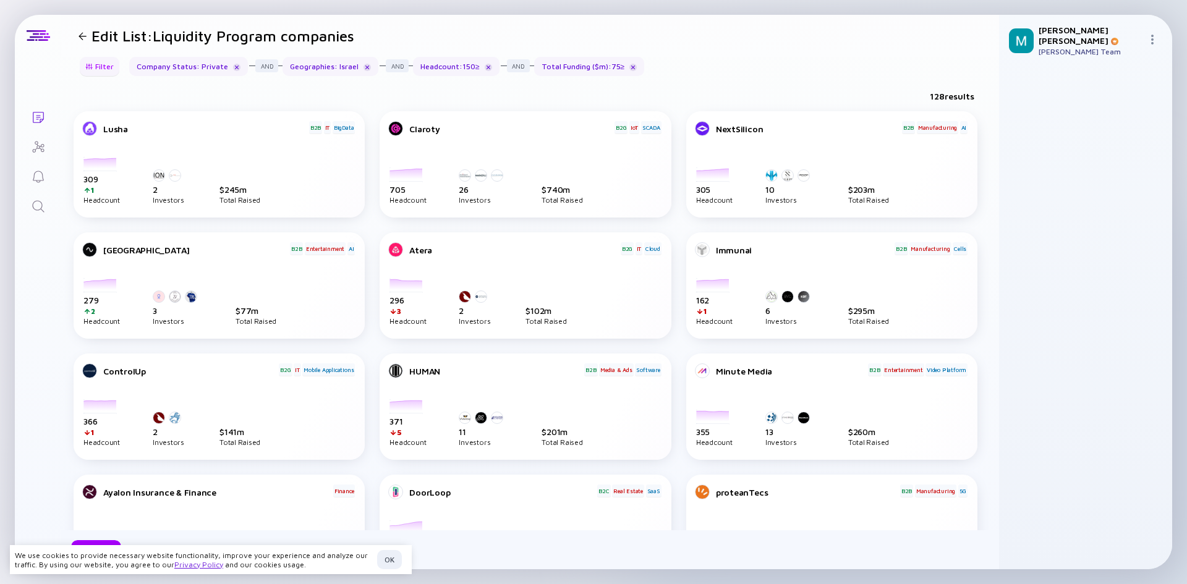
click at [101, 63] on div "Filter" at bounding box center [99, 66] width 43 height 19
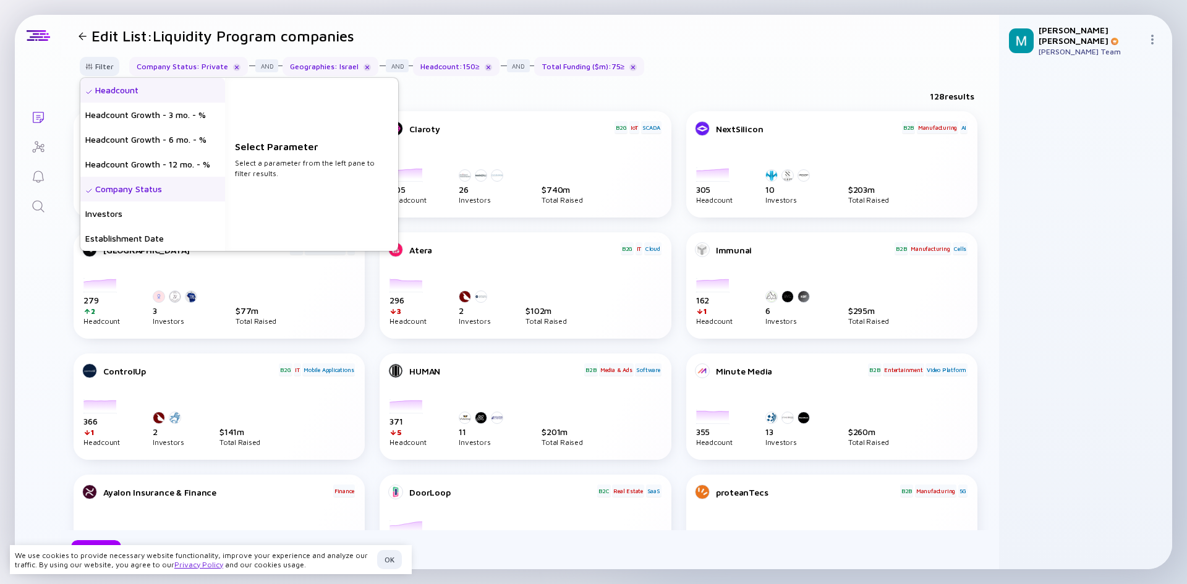
click at [179, 90] on div "Headcount" at bounding box center [152, 90] width 145 height 25
click at [287, 178] on div "150" at bounding box center [311, 171] width 153 height 16
click at [285, 165] on input "150" at bounding box center [311, 171] width 143 height 12
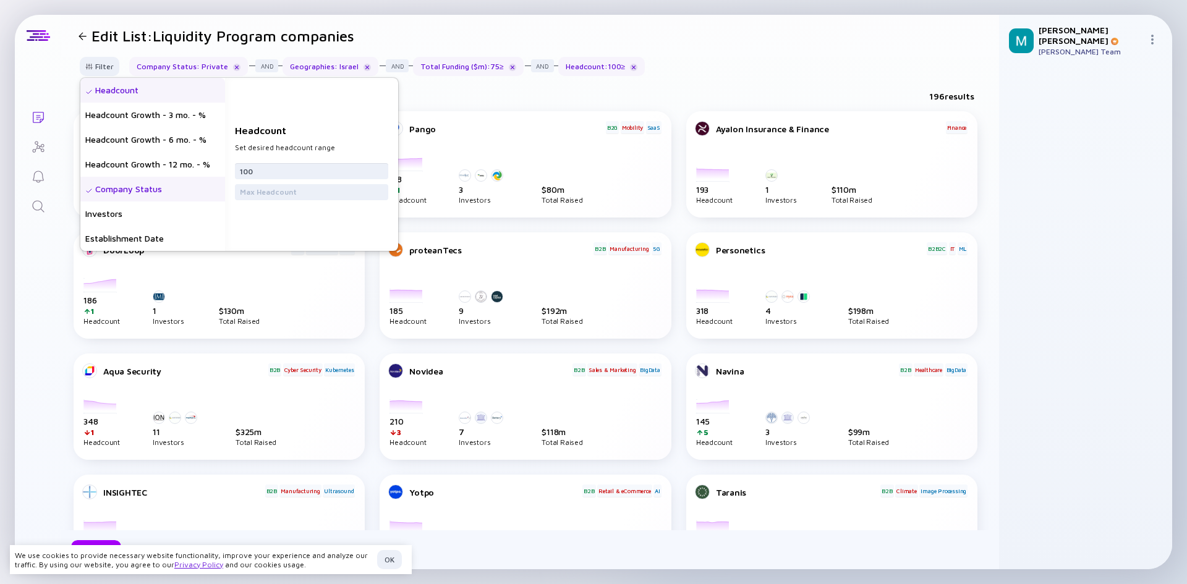
type input "100"
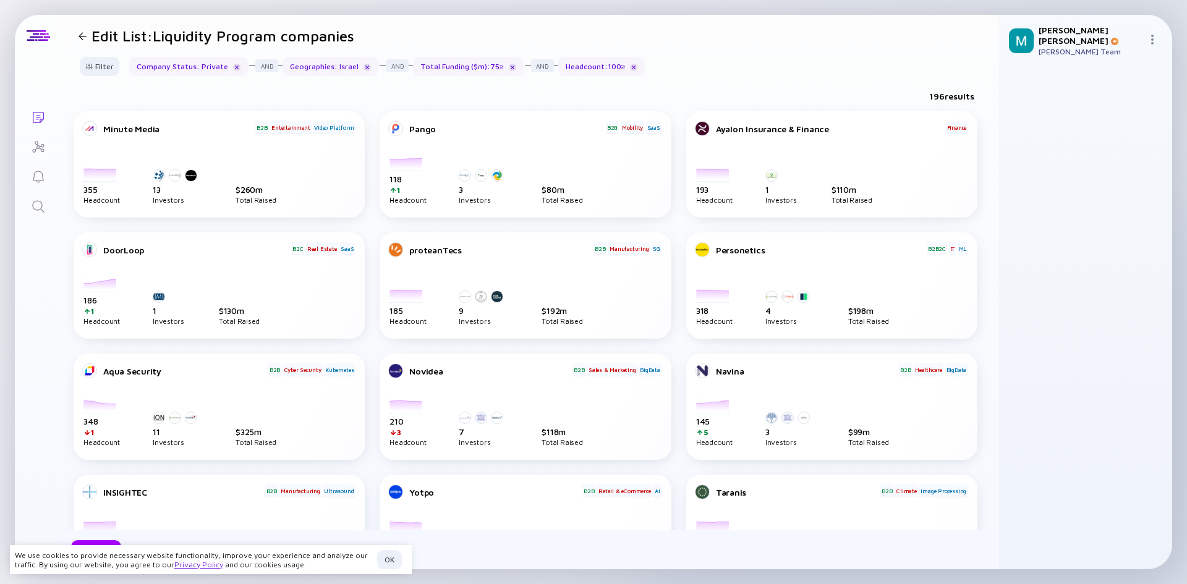
click at [481, 91] on div "196 results" at bounding box center [530, 98] width 938 height 25
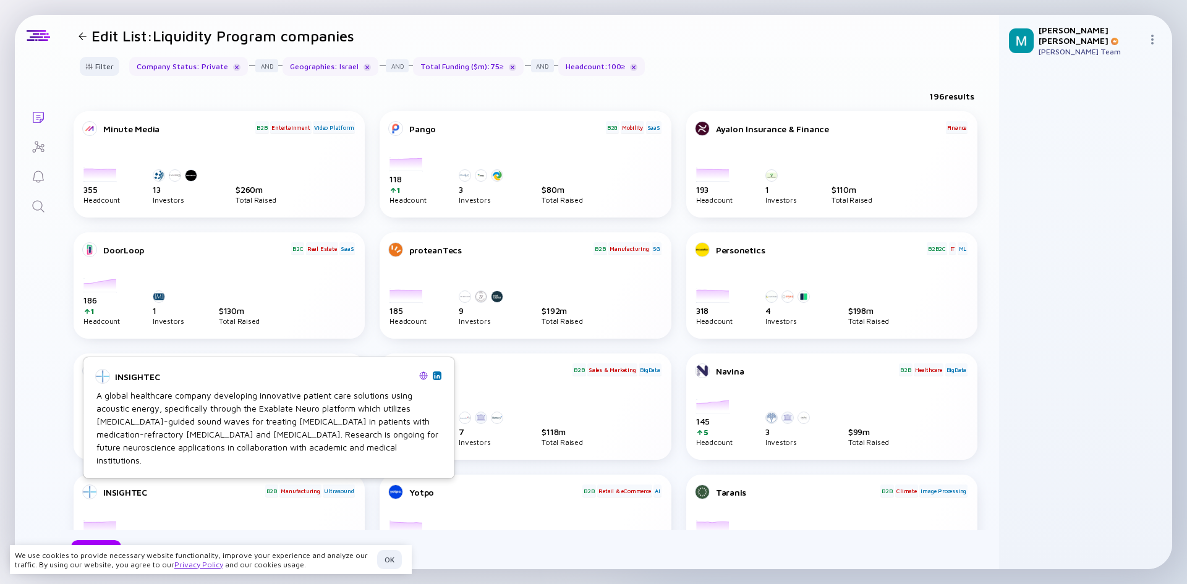
scroll to position [62, 0]
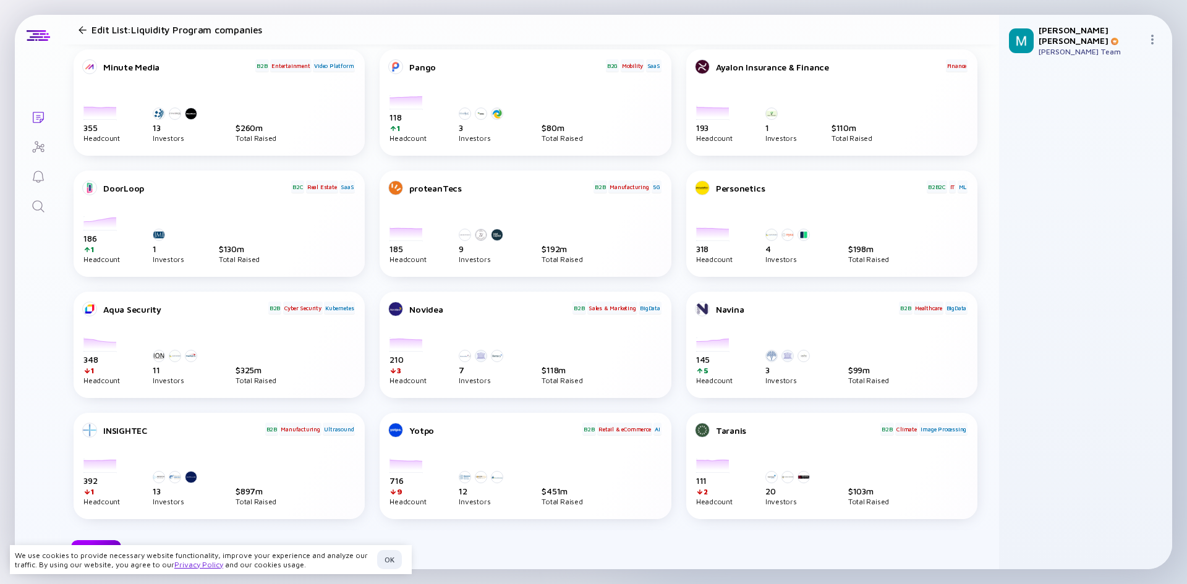
click at [103, 541] on div "Next" at bounding box center [96, 549] width 50 height 19
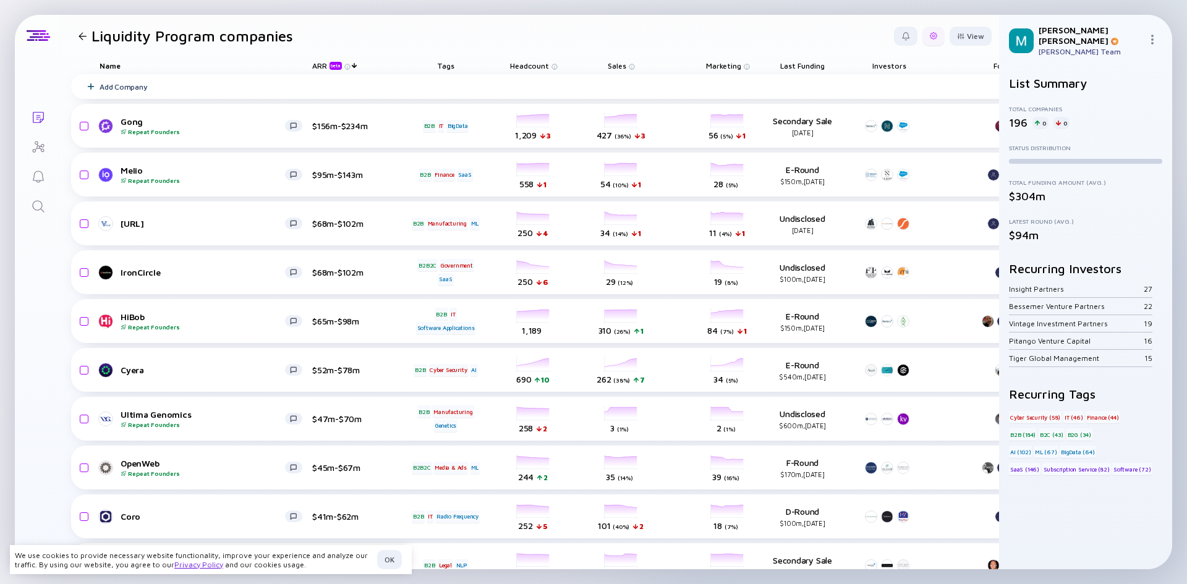
click at [929, 36] on div at bounding box center [933, 36] width 22 height 19
click at [869, 145] on div "Edit Filter" at bounding box center [895, 135] width 77 height 25
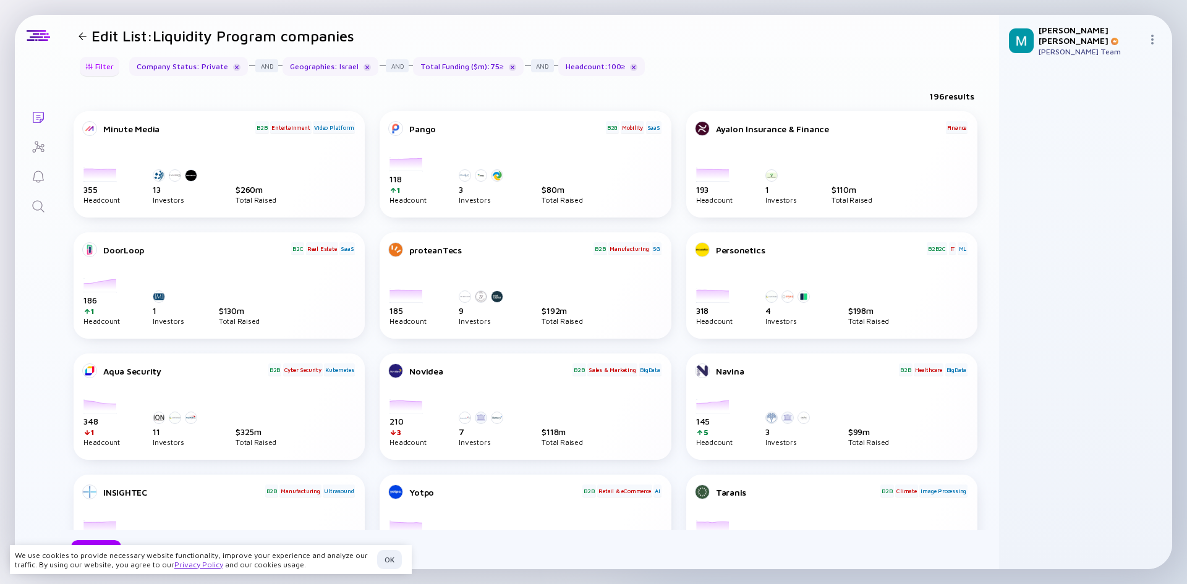
click at [103, 64] on div "Filter" at bounding box center [99, 66] width 43 height 19
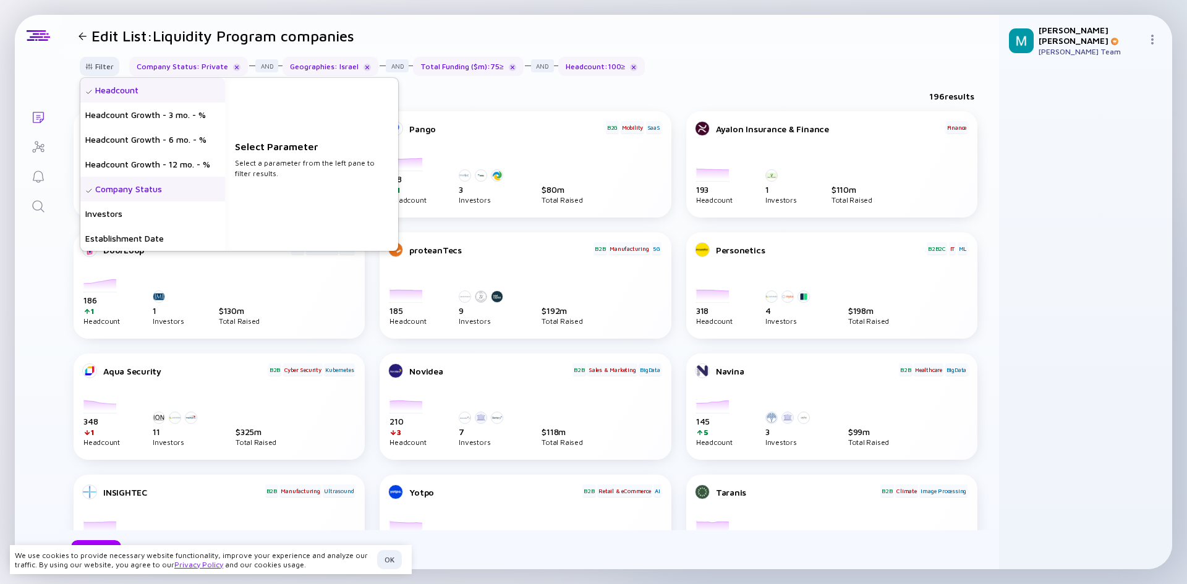
click at [150, 87] on div "Headcount" at bounding box center [152, 90] width 145 height 25
click at [278, 165] on input "100" at bounding box center [311, 171] width 143 height 12
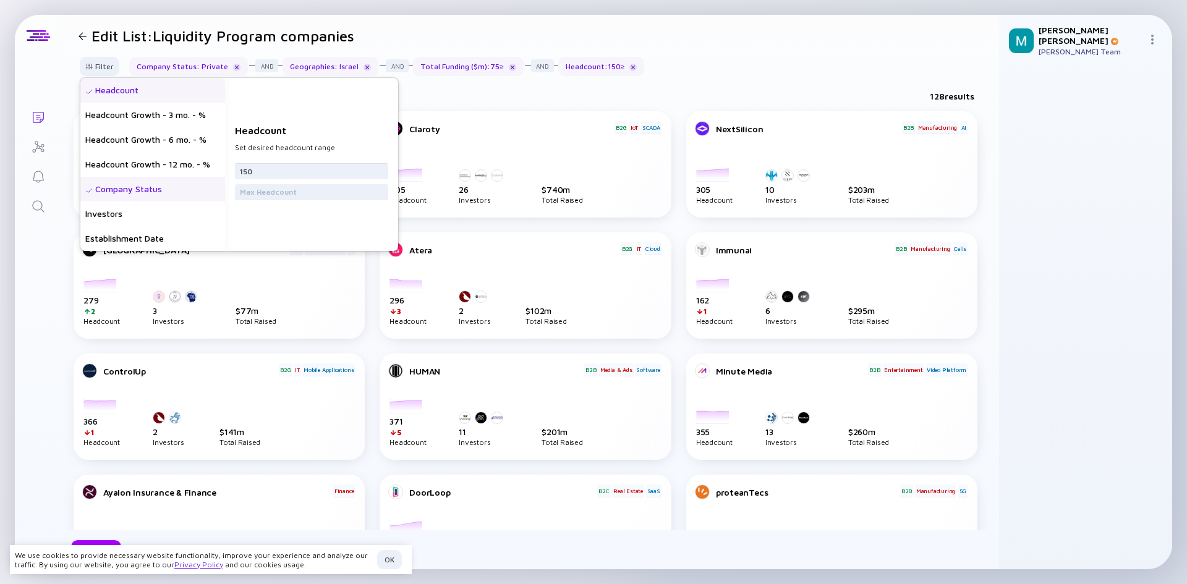
type input "150"
click at [763, 65] on div "Filter Headcount Headcount Growth - 3 mo. - % Headcount Growth - 6 mo. - % Head…" at bounding box center [530, 71] width 938 height 29
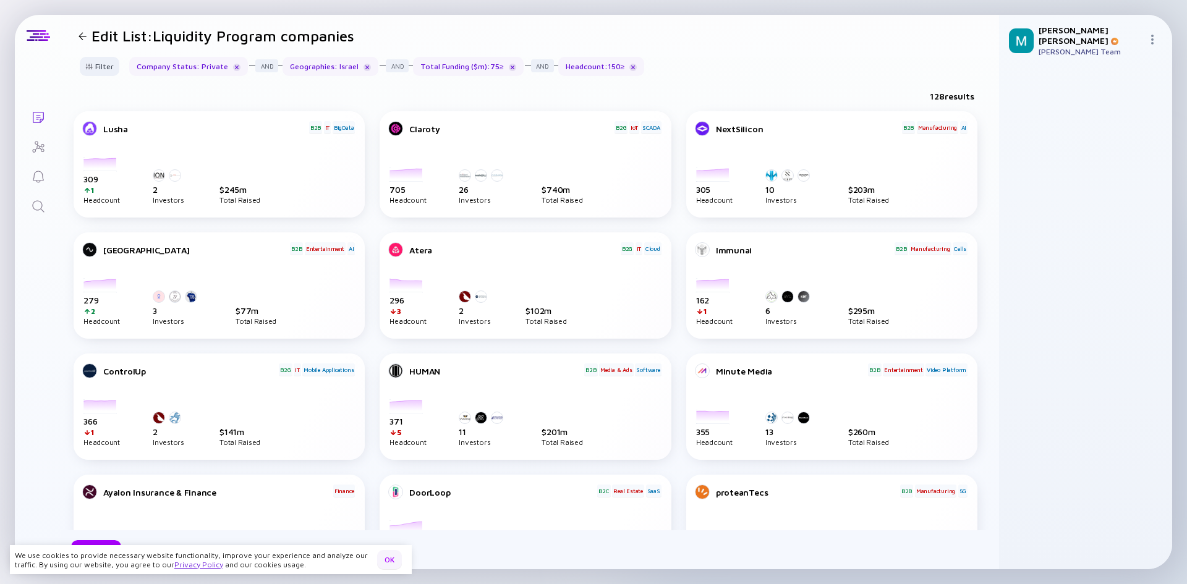
click at [393, 561] on div "OK" at bounding box center [389, 559] width 25 height 19
click at [93, 550] on div "Next" at bounding box center [96, 549] width 50 height 19
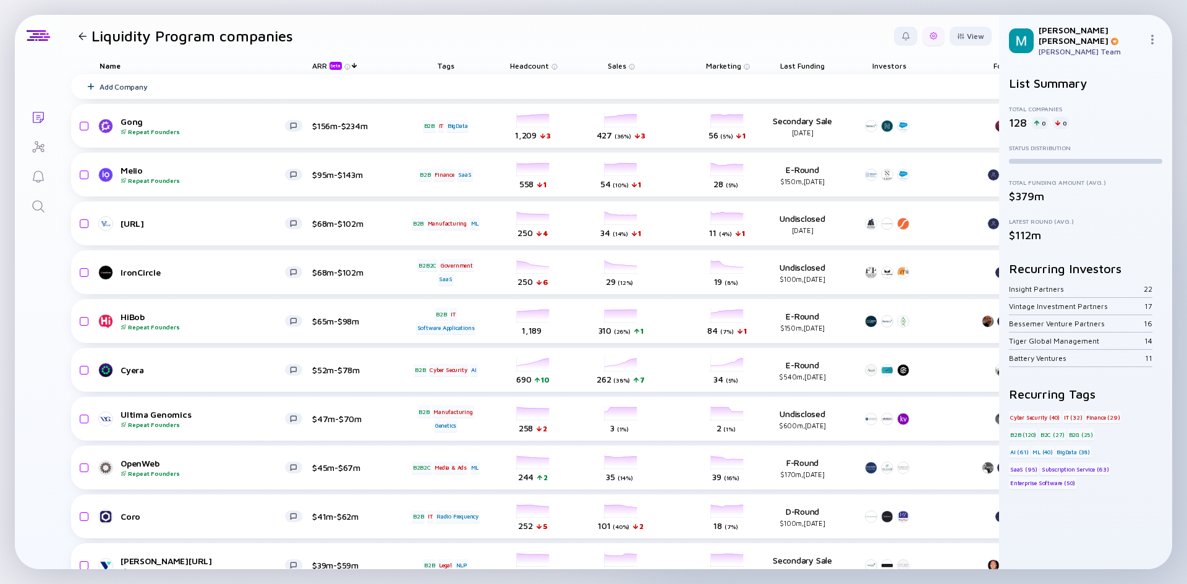
click at [930, 37] on div at bounding box center [933, 35] width 7 height 7
click at [857, 58] on div "Export" at bounding box center [895, 61] width 77 height 25
click at [930, 37] on div at bounding box center [933, 35] width 7 height 7
click at [875, 140] on div "Edit Filter" at bounding box center [895, 135] width 77 height 25
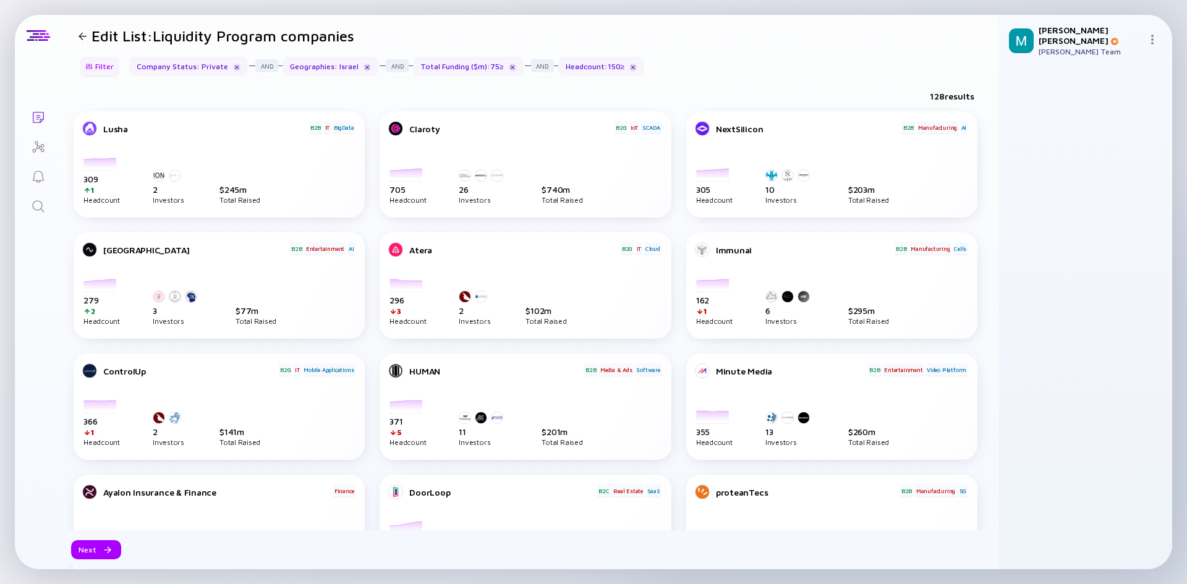
click at [89, 71] on div "Filter" at bounding box center [99, 66] width 43 height 19
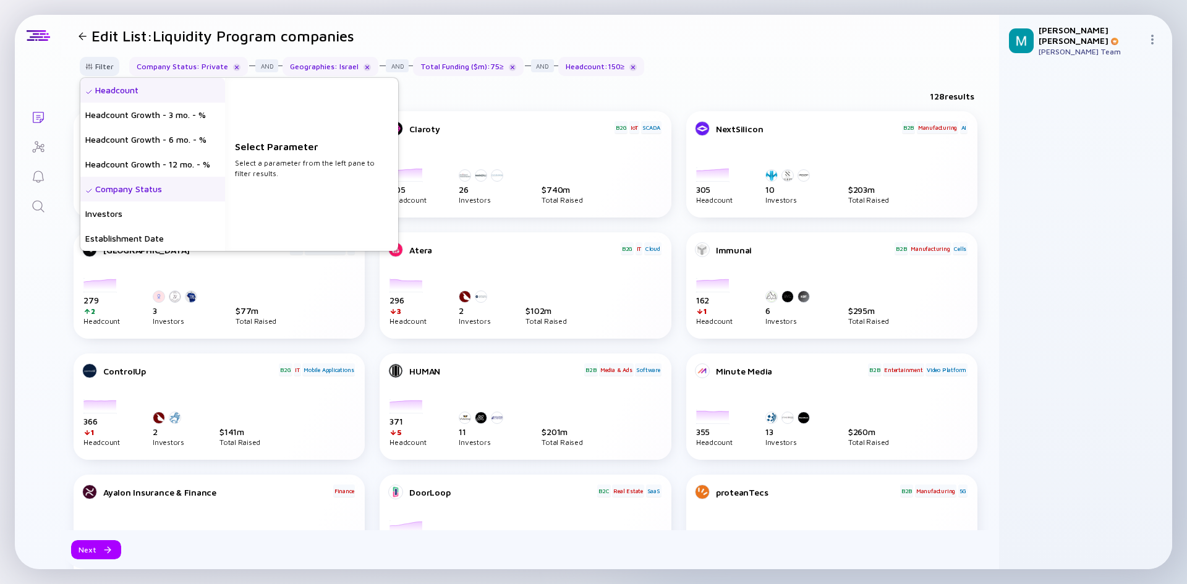
click at [127, 92] on div "Headcount" at bounding box center [152, 90] width 145 height 25
click at [300, 171] on input "150" at bounding box center [311, 171] width 143 height 12
type input "1"
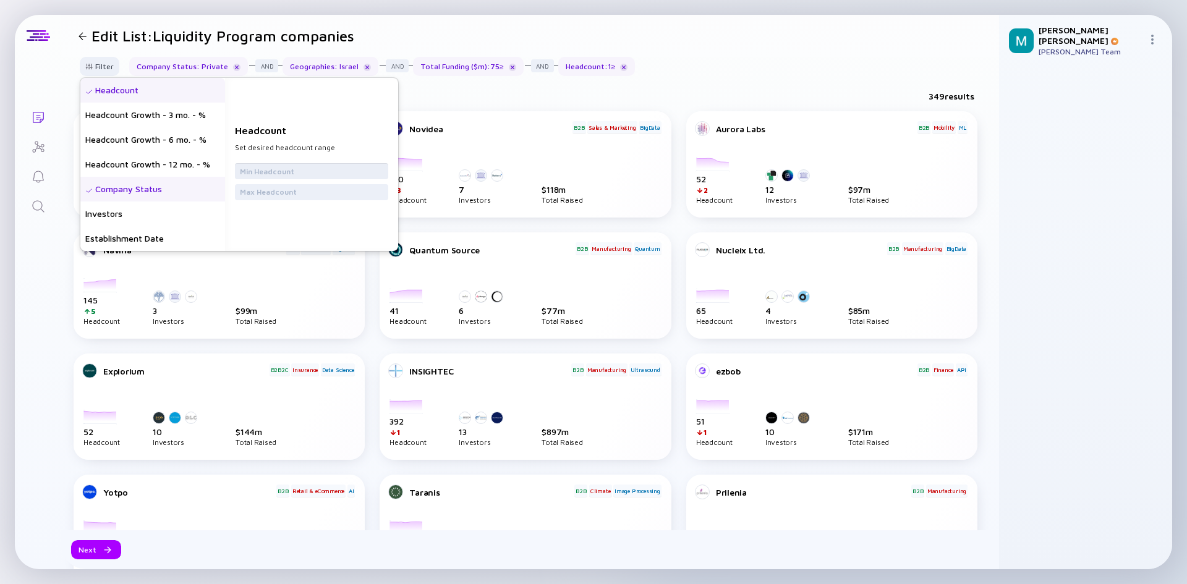
type input "5"
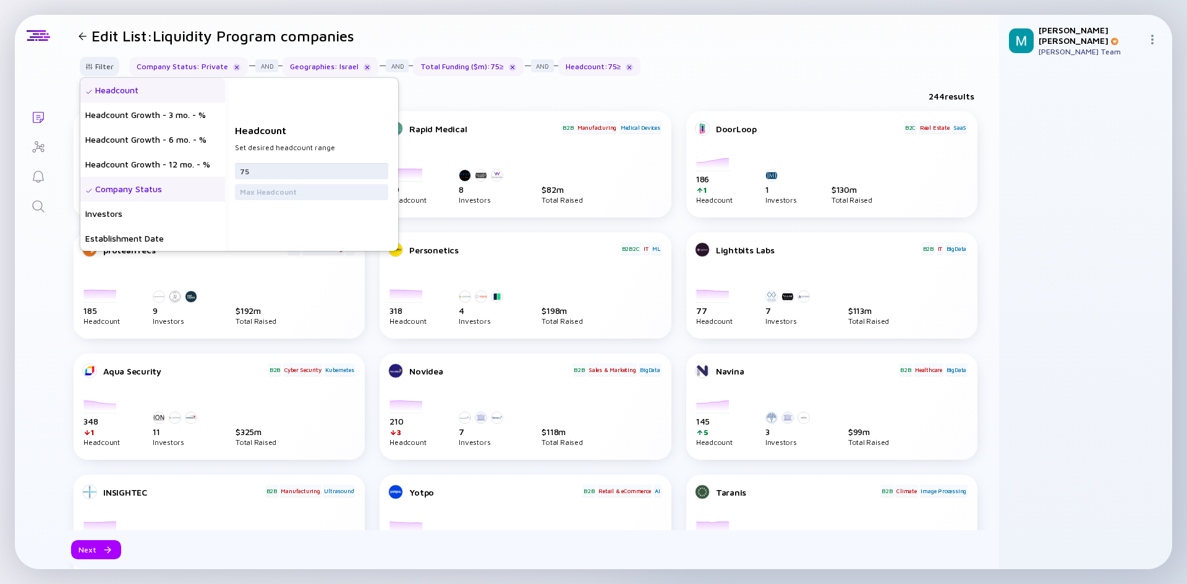
type input "7"
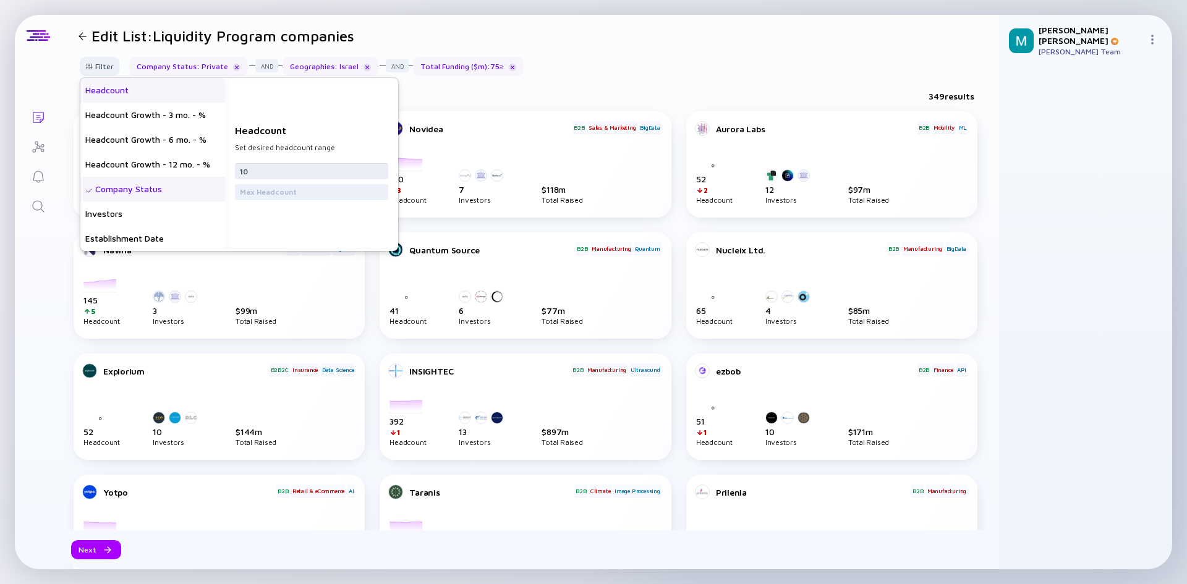
type input "100"
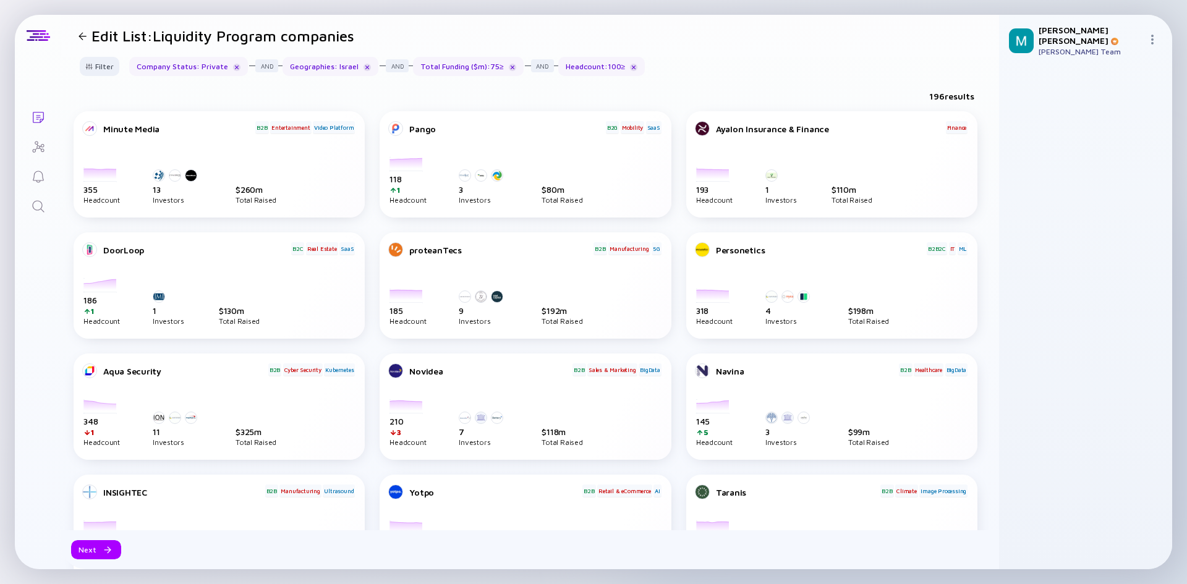
click at [465, 97] on div "196 results" at bounding box center [530, 98] width 938 height 25
click at [101, 548] on div at bounding box center [104, 549] width 7 height 7
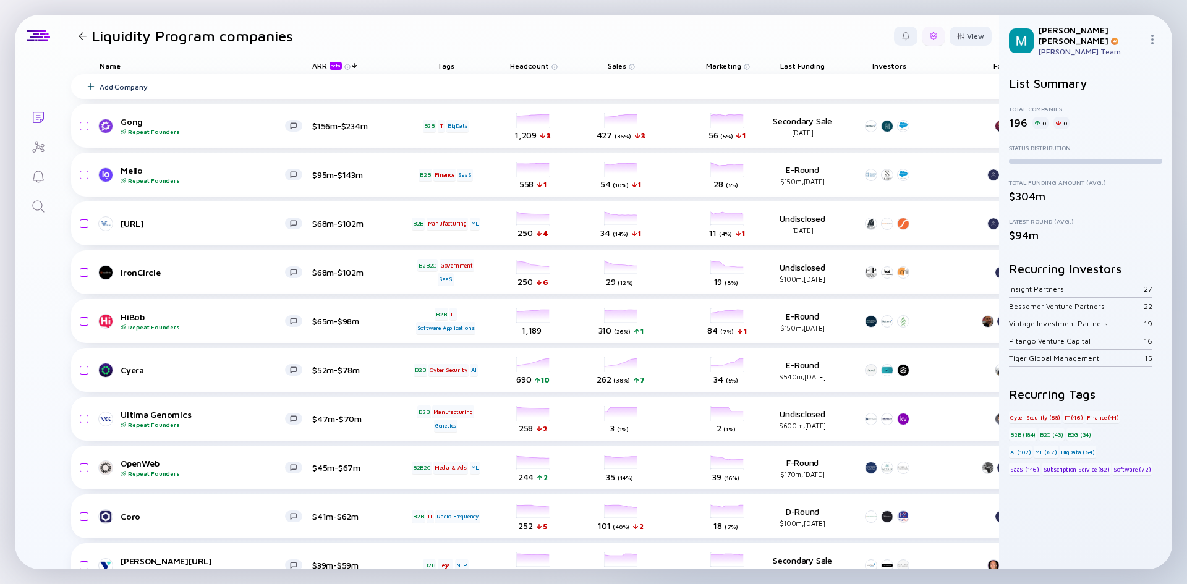
click at [930, 36] on div at bounding box center [933, 35] width 7 height 7
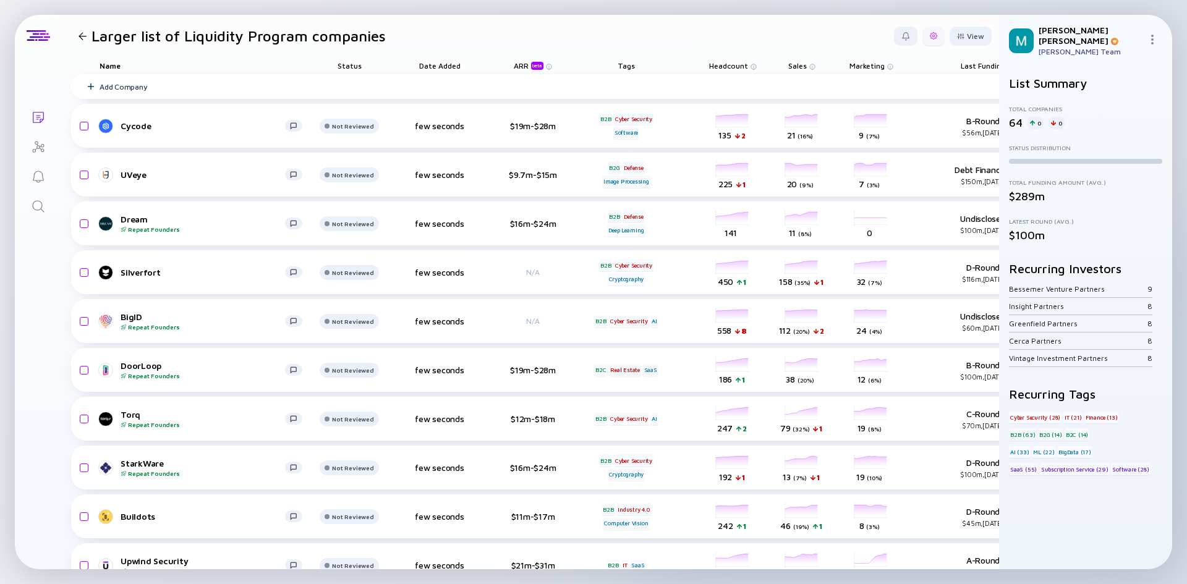
click at [930, 35] on div at bounding box center [933, 36] width 22 height 19
click at [878, 157] on div "Edit List Name" at bounding box center [895, 160] width 77 height 25
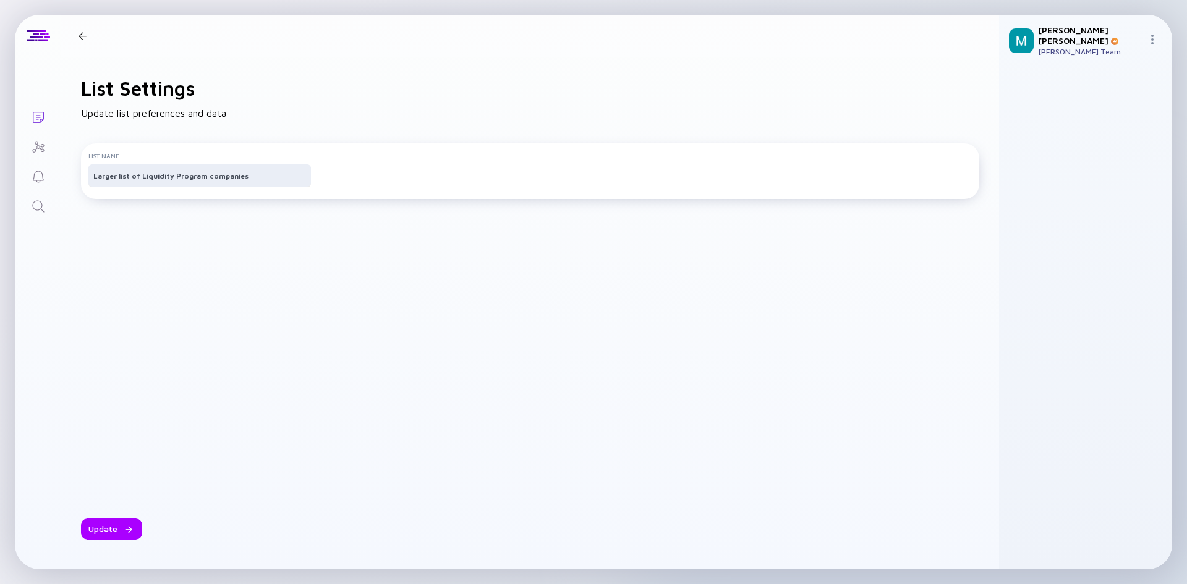
click at [231, 187] on div "Larger list of Liquidity Program companies" at bounding box center [199, 175] width 223 height 22
click at [226, 176] on input "Larger list of Liquidity Program companies" at bounding box center [199, 175] width 213 height 12
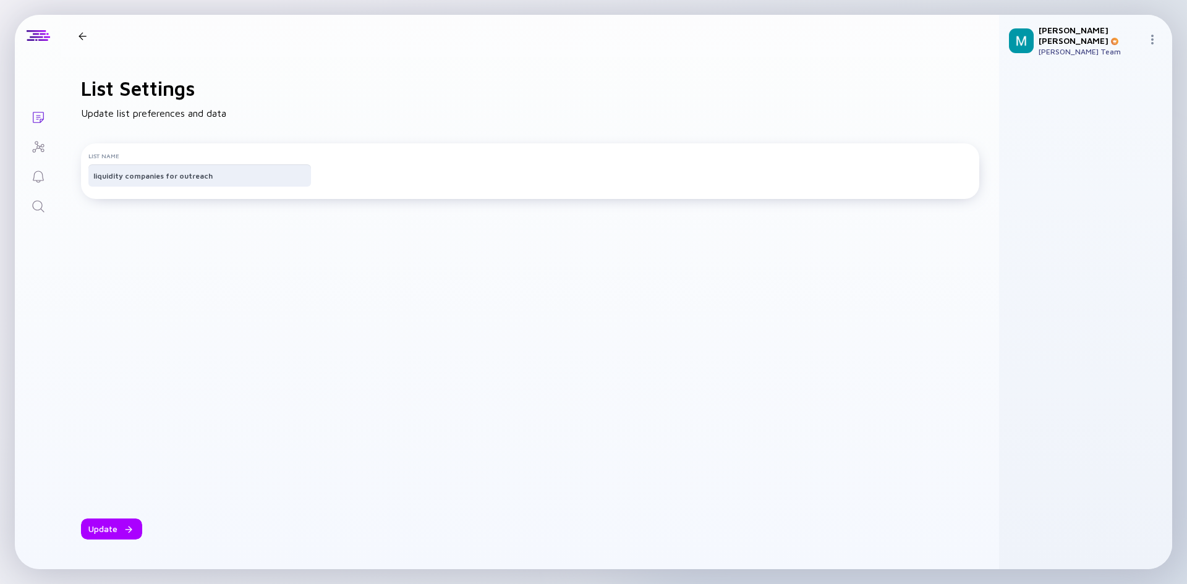
type input "liquidity companies for outreach"
click at [224, 259] on div "Update" at bounding box center [530, 372] width 898 height 336
click at [103, 524] on div "Update" at bounding box center [111, 529] width 61 height 21
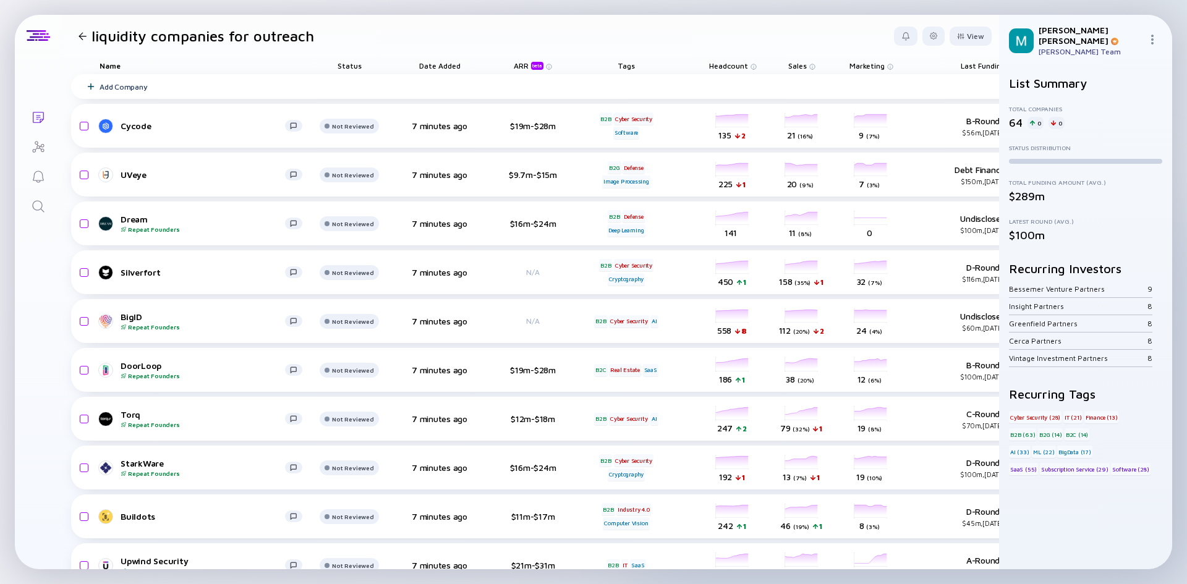
click at [80, 36] on div at bounding box center [83, 36] width 8 height 8
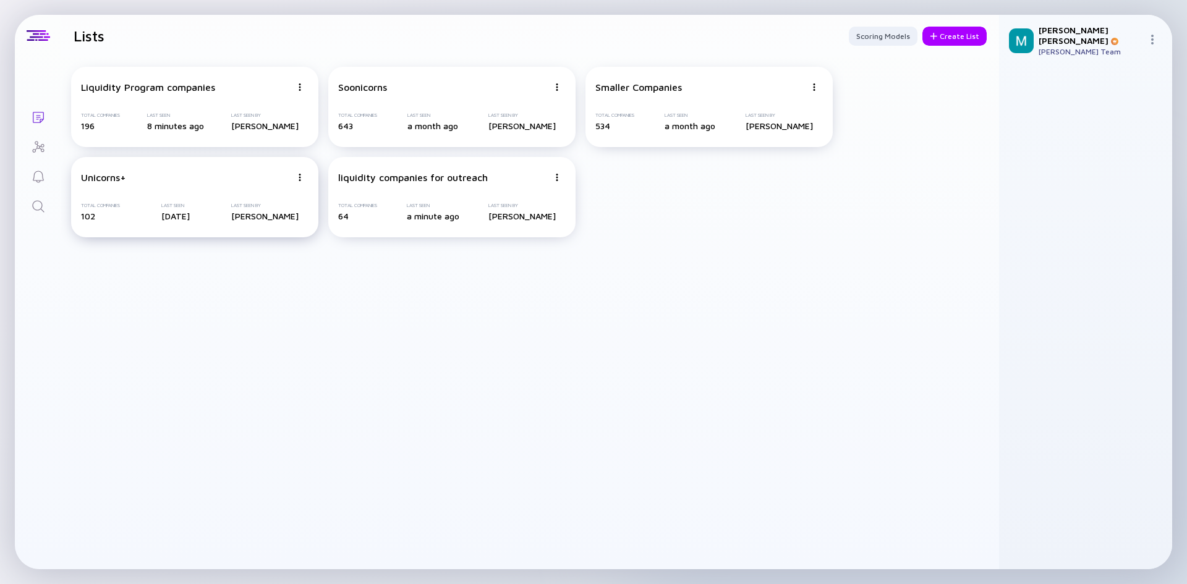
click at [223, 171] on div "Unicorns+ Total Companies 102 Last Seen 6 days ago Last Seen By Mordechai Katz" at bounding box center [194, 197] width 247 height 80
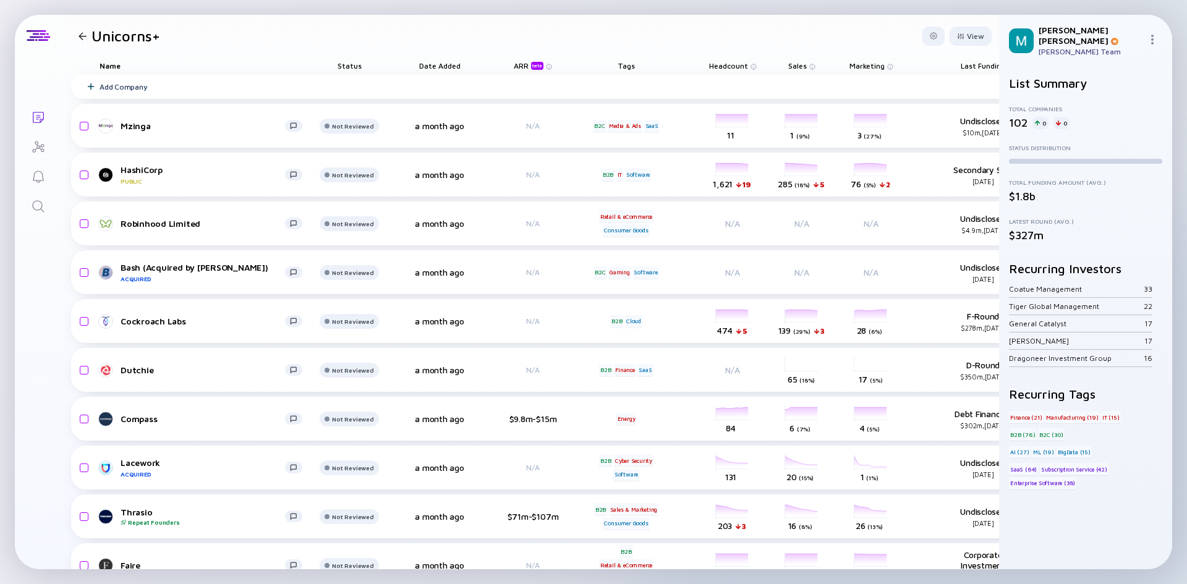
click at [56, 248] on div "Lists Unicorns+ View Name Status Date Added ARR beta Tags Headcount Sales Marke…" at bounding box center [593, 292] width 1157 height 555
click at [930, 36] on div at bounding box center [933, 35] width 7 height 7
click at [885, 132] on div "Edit Filter" at bounding box center [895, 135] width 77 height 25
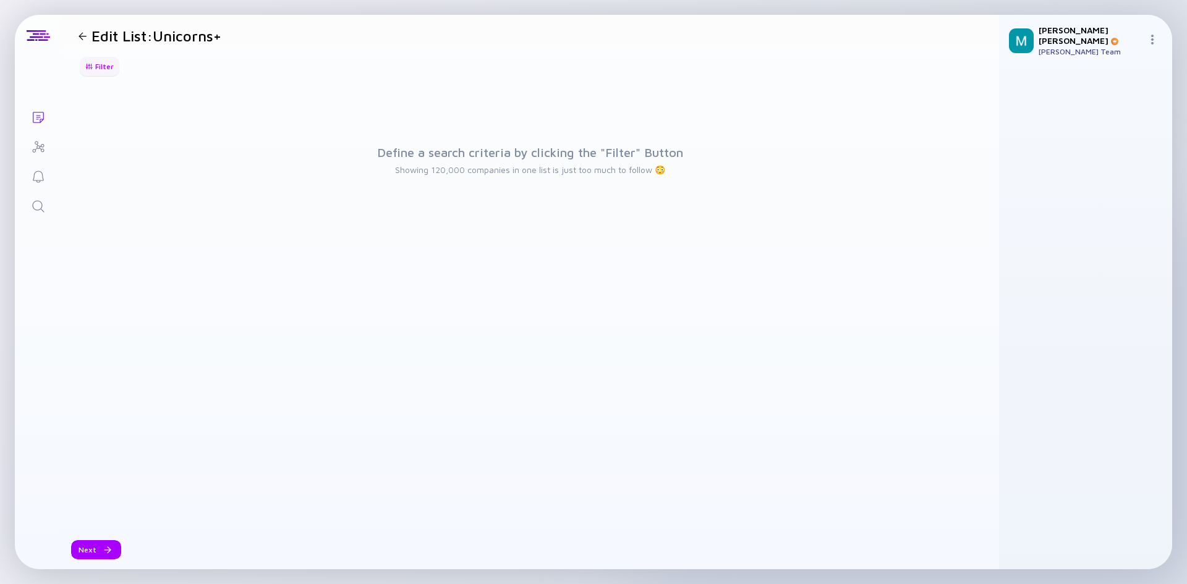
click at [90, 68] on div at bounding box center [88, 66] width 7 height 7
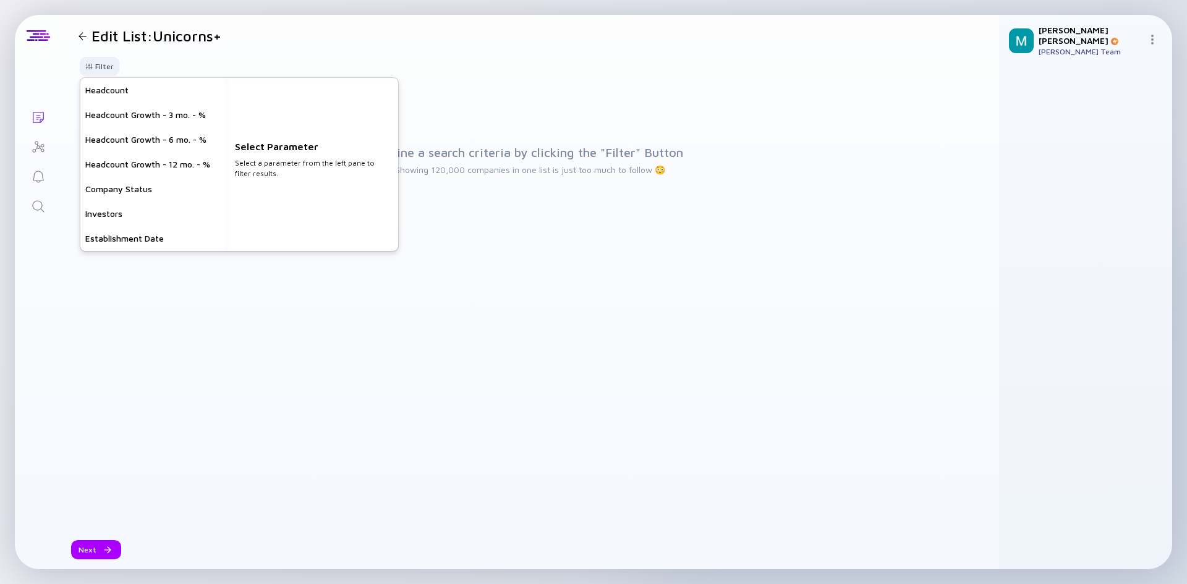
click at [507, 72] on div "Filter Headcount Headcount Growth - 3 mo. - % Headcount Growth - 6 mo. - % Head…" at bounding box center [530, 71] width 938 height 29
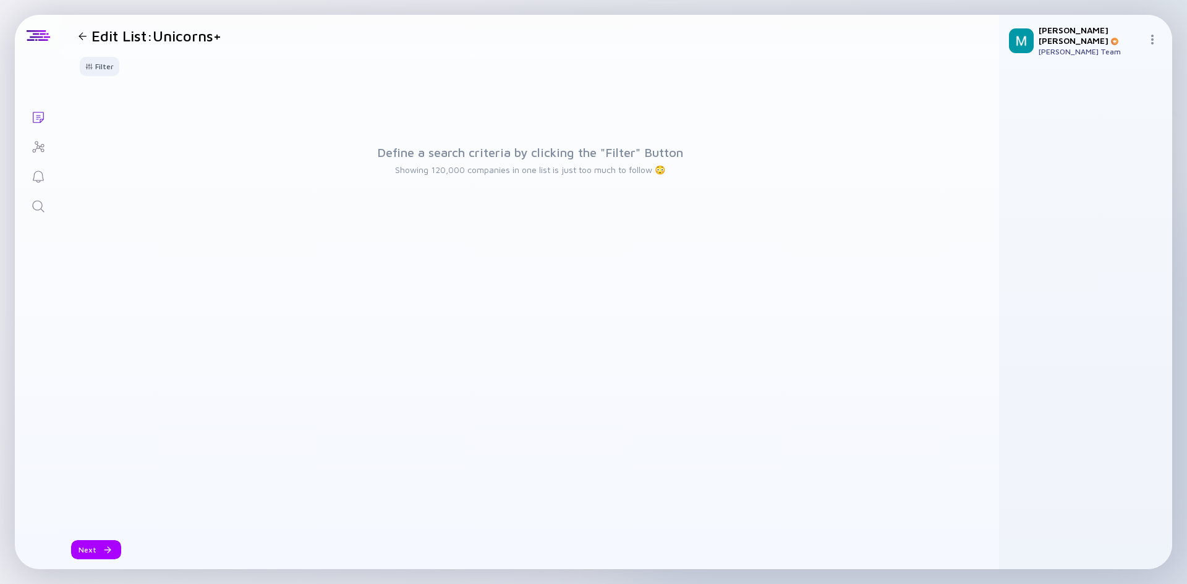
click at [80, 40] on div "Edit List: Unicorns+" at bounding box center [148, 35] width 148 height 17
click at [82, 34] on div at bounding box center [83, 36] width 8 height 8
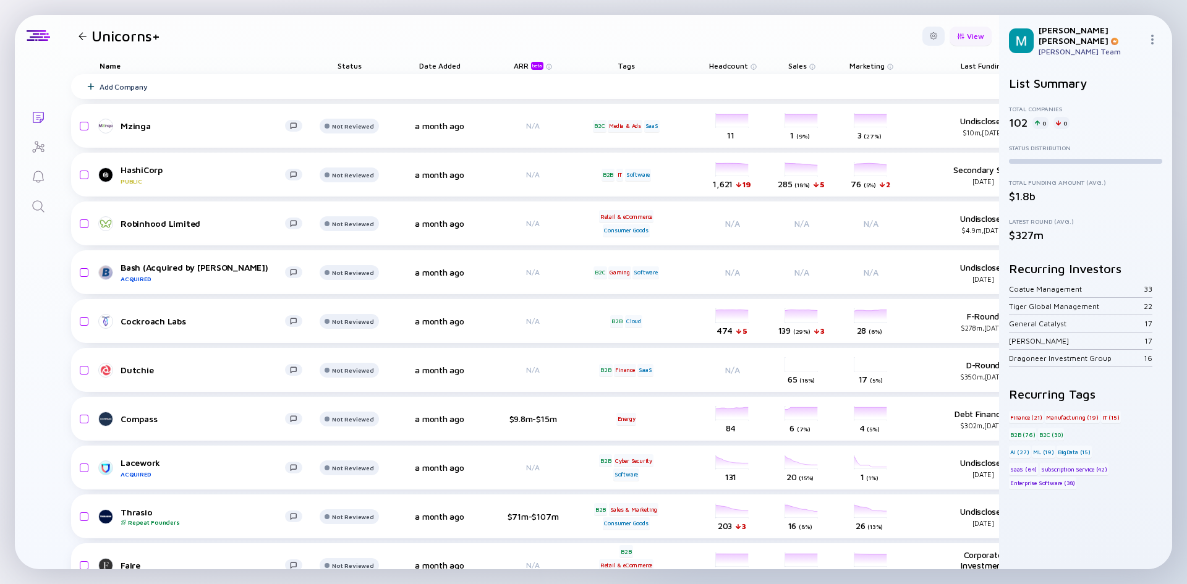
click at [953, 32] on div "View" at bounding box center [971, 36] width 42 height 19
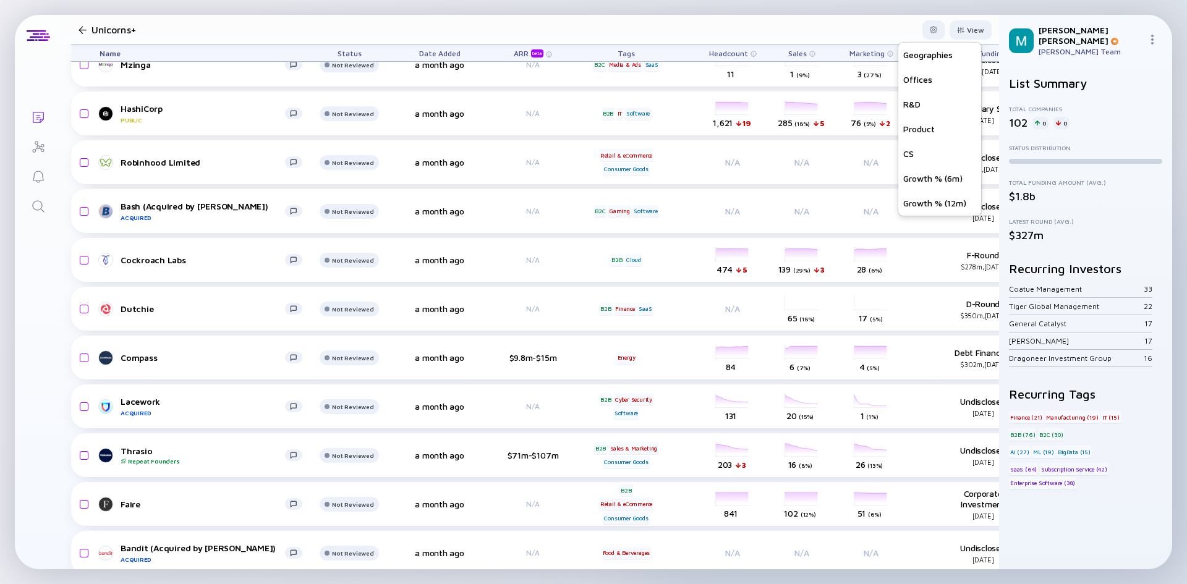
scroll to position [62, 0]
click at [924, 25] on div at bounding box center [933, 29] width 22 height 19
click at [865, 134] on div "Edit Filter" at bounding box center [895, 129] width 77 height 25
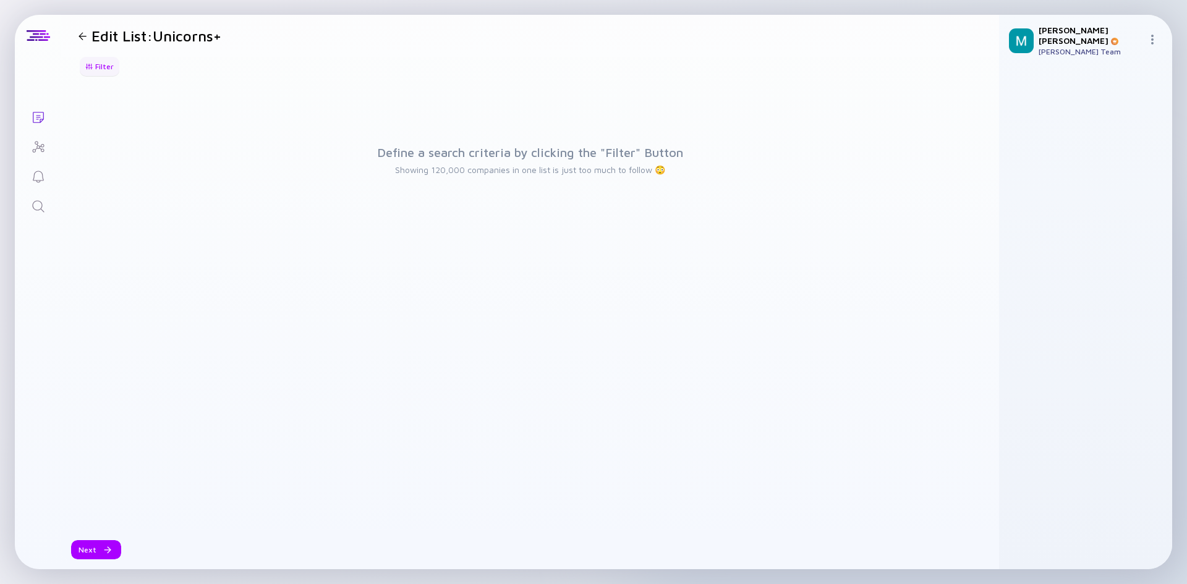
click at [91, 61] on div "Filter" at bounding box center [99, 66] width 43 height 19
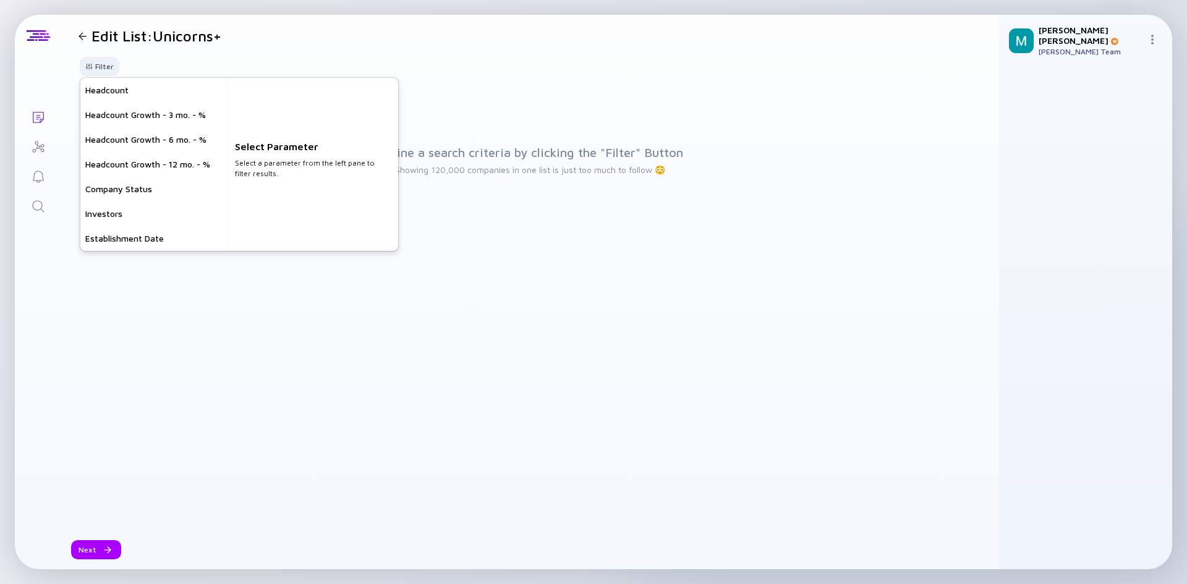
click at [84, 36] on div at bounding box center [83, 36] width 8 height 8
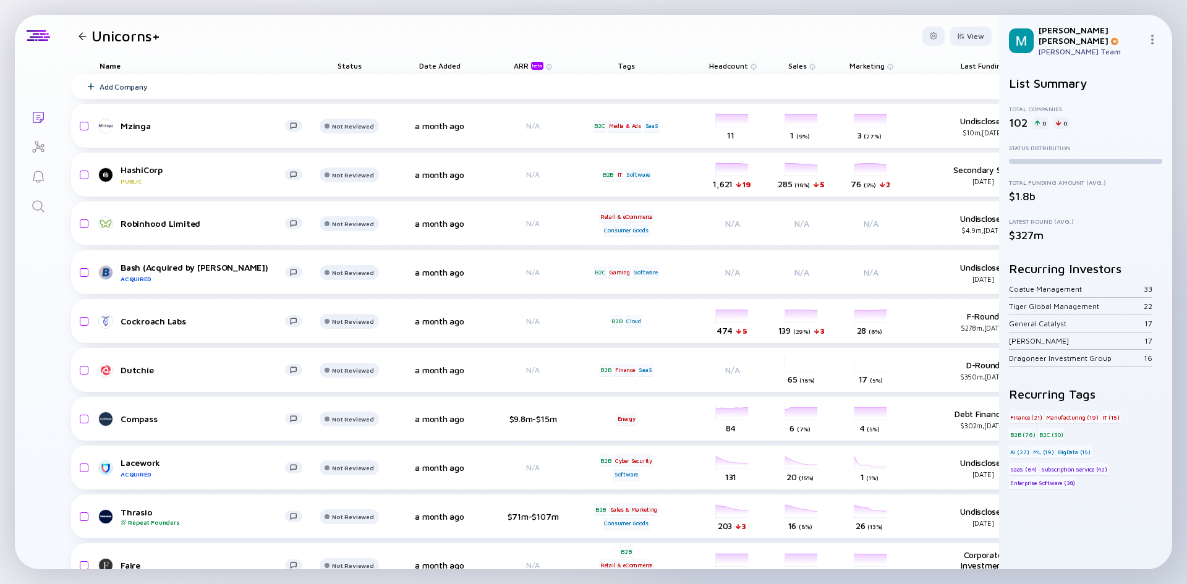
click at [80, 35] on div at bounding box center [83, 36] width 8 height 8
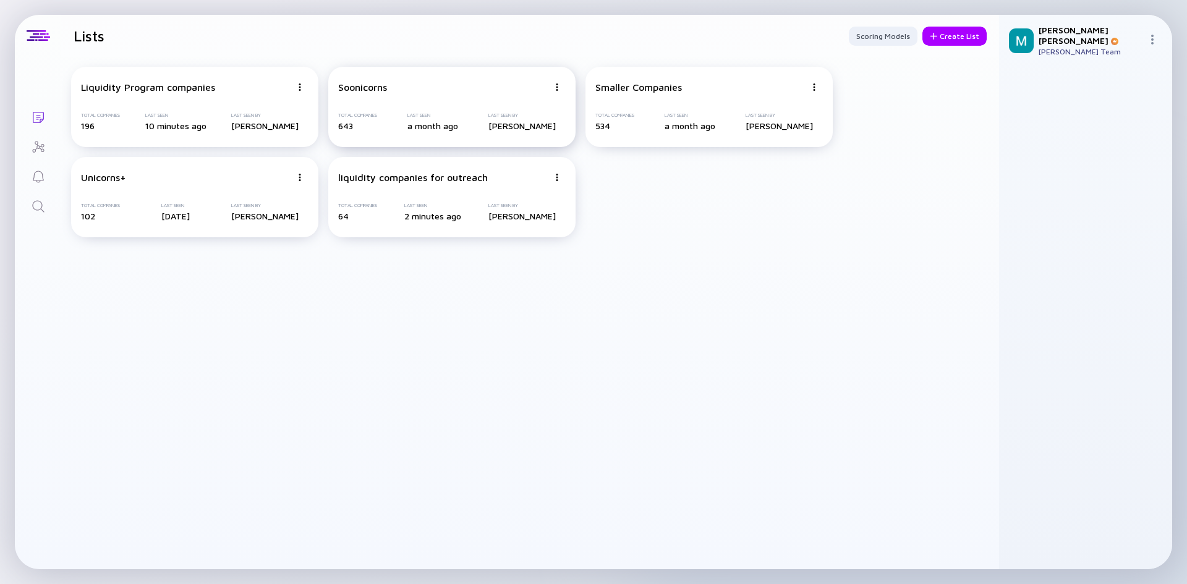
click at [501, 100] on div "Soonicorns Total Companies 643 Last Seen a month ago Last Seen By Mordechai Katz" at bounding box center [451, 107] width 247 height 80
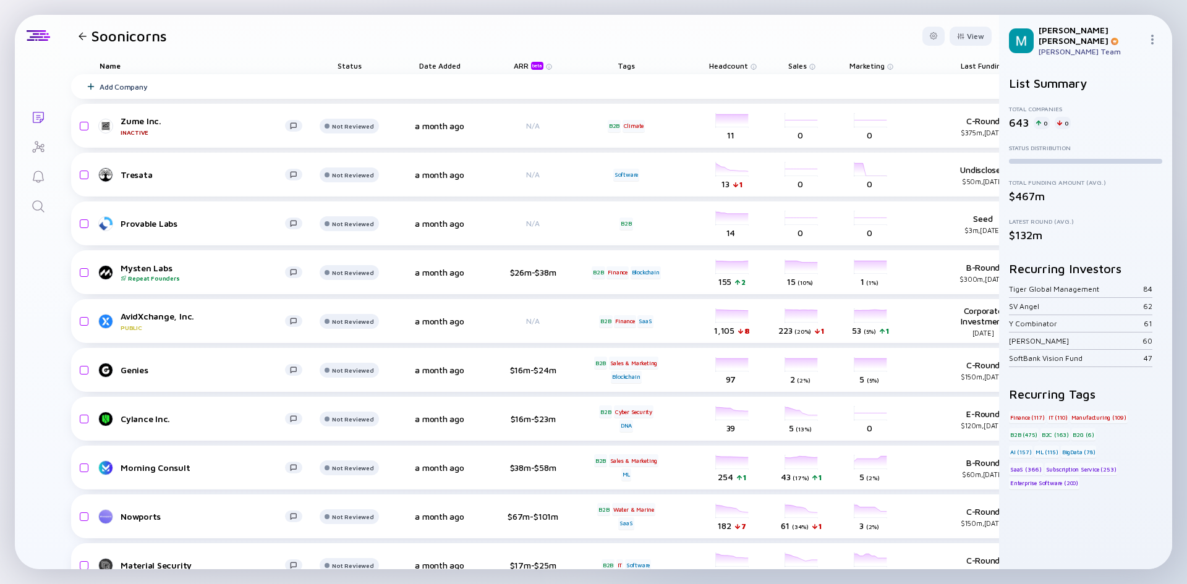
click at [85, 36] on div at bounding box center [83, 36] width 8 height 8
